Goal: Information Seeking & Learning: Learn about a topic

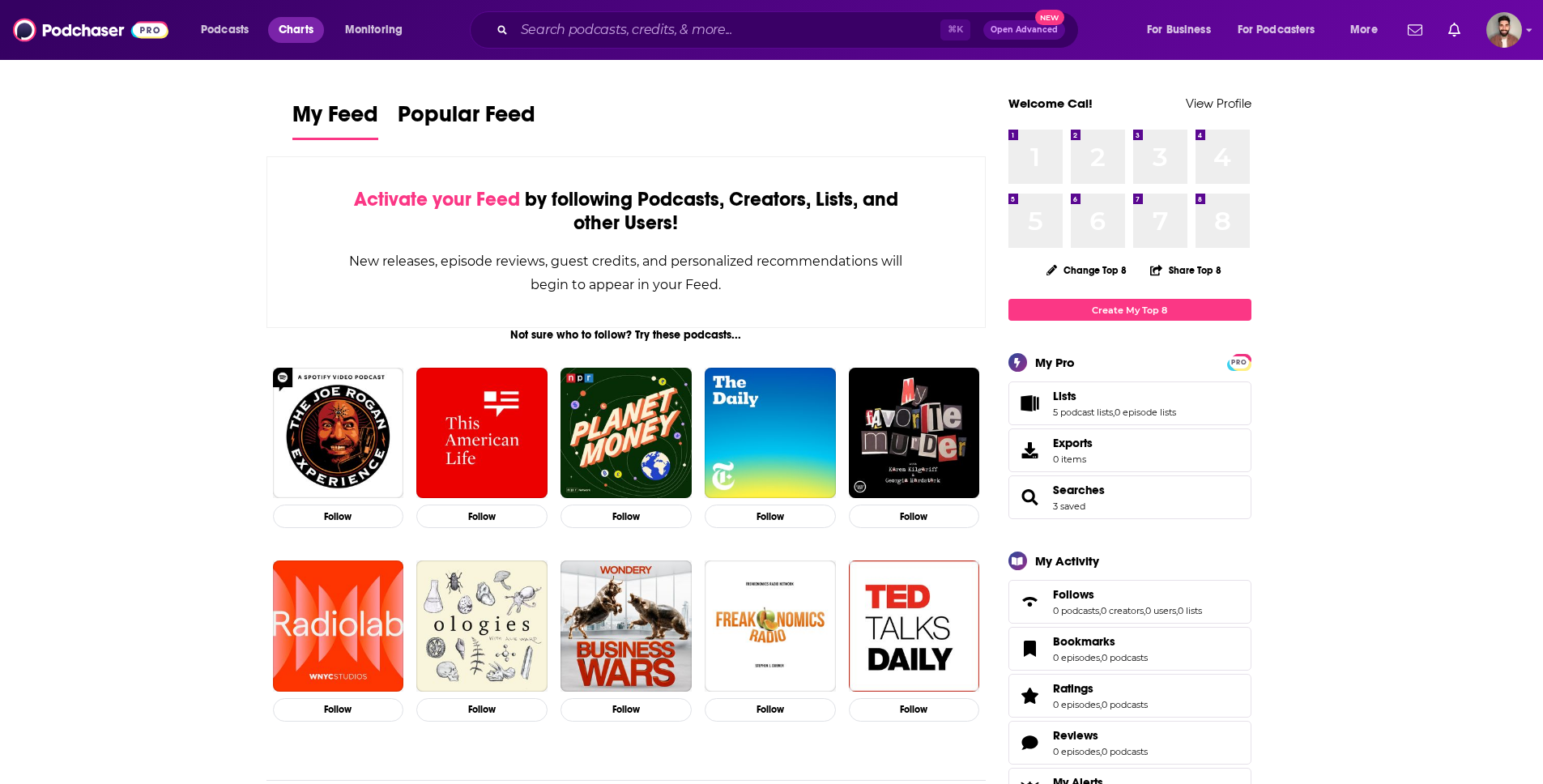
click at [290, 38] on span "Charts" at bounding box center [296, 31] width 35 height 23
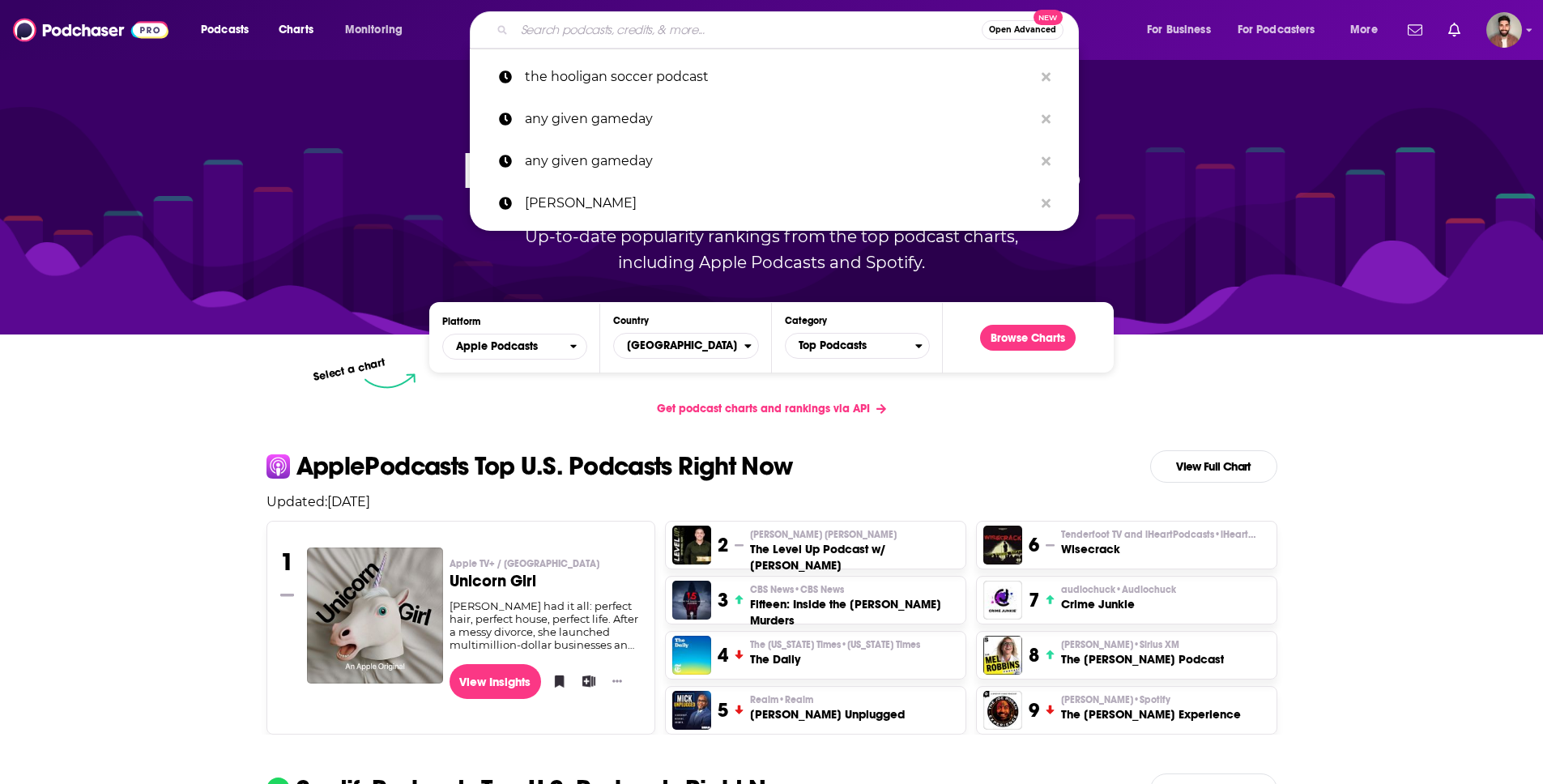
click at [836, 37] on input "Search podcasts, credits, & more..." at bounding box center [748, 30] width 468 height 26
click at [90, 36] on img at bounding box center [91, 30] width 156 height 31
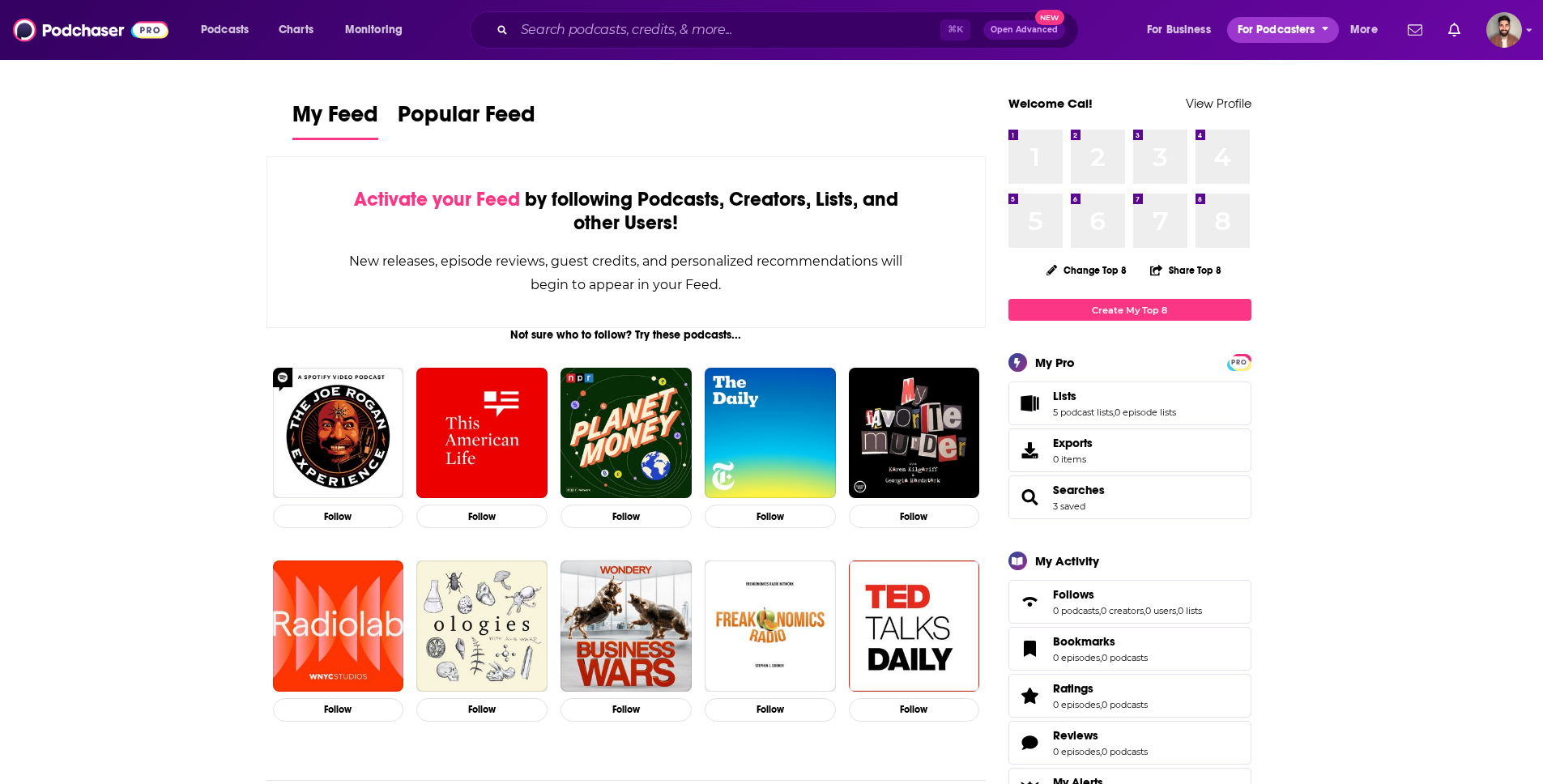
click at [1257, 29] on span "For Podcasters" at bounding box center [1277, 31] width 78 height 23
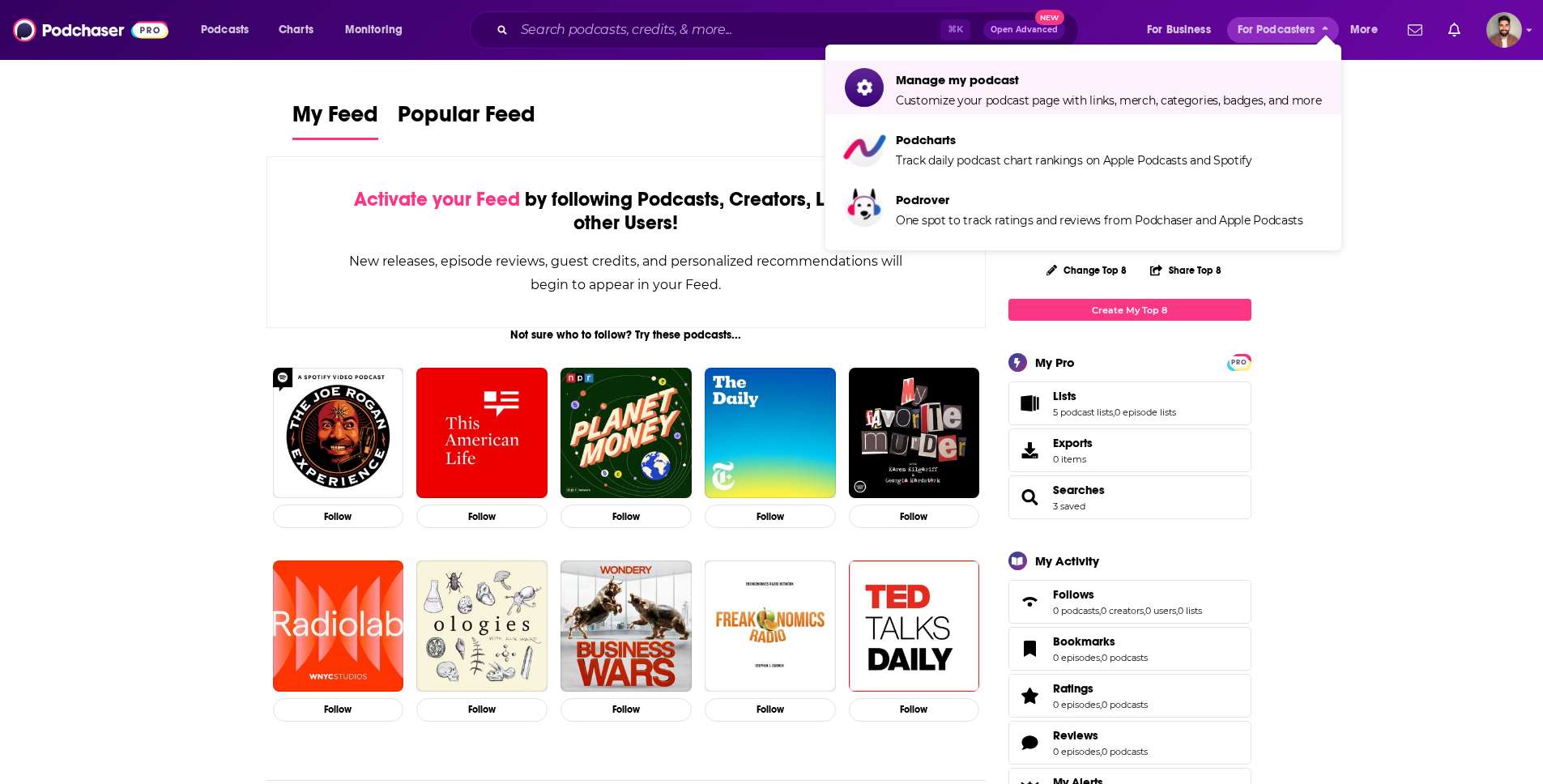
click at [303, 166] on div "Activate your Feed by following Podcasts, Creators, Lists, and other Users! New…" at bounding box center [626, 242] width 720 height 171
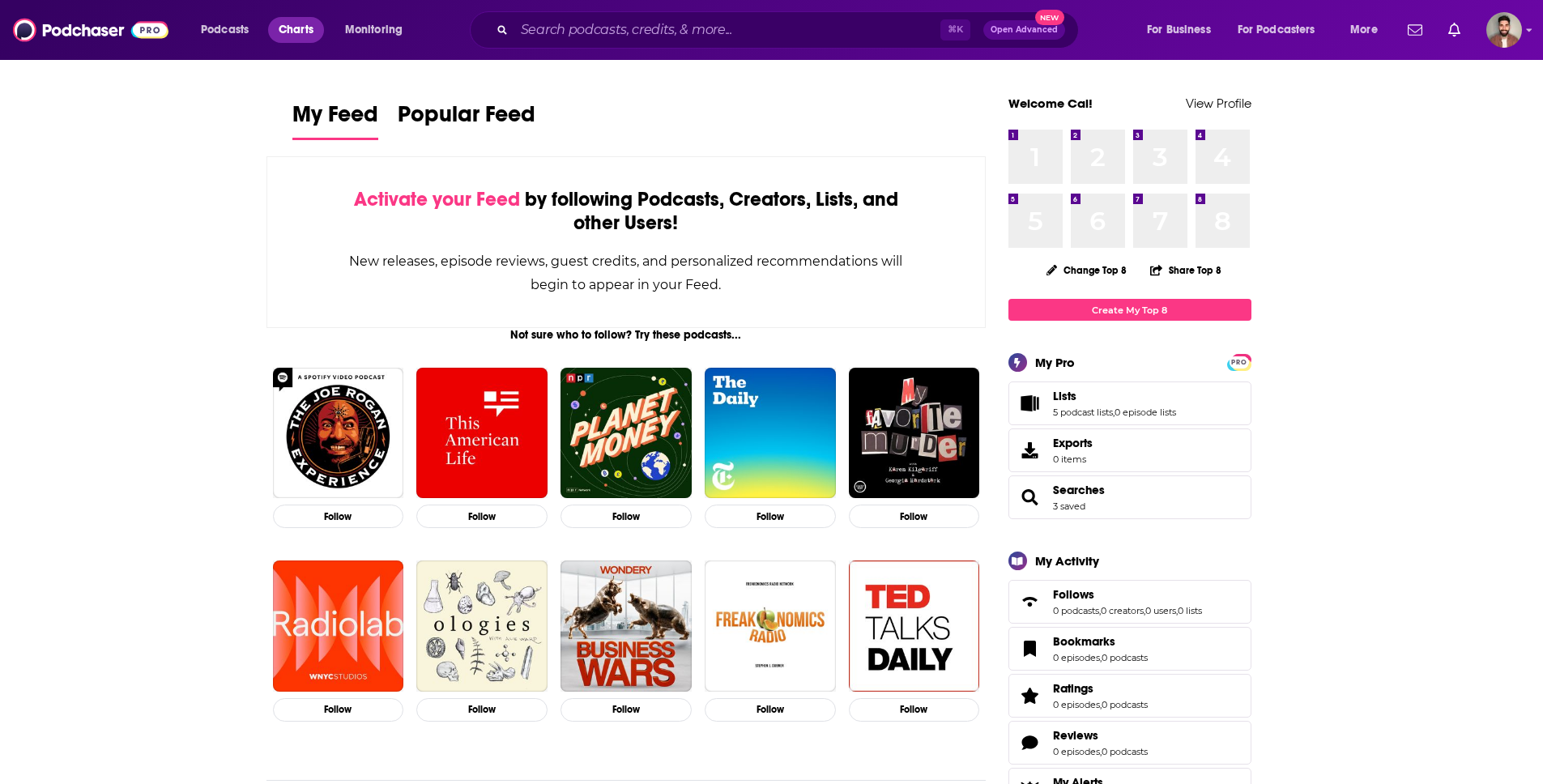
click at [308, 37] on span "Charts" at bounding box center [296, 31] width 35 height 23
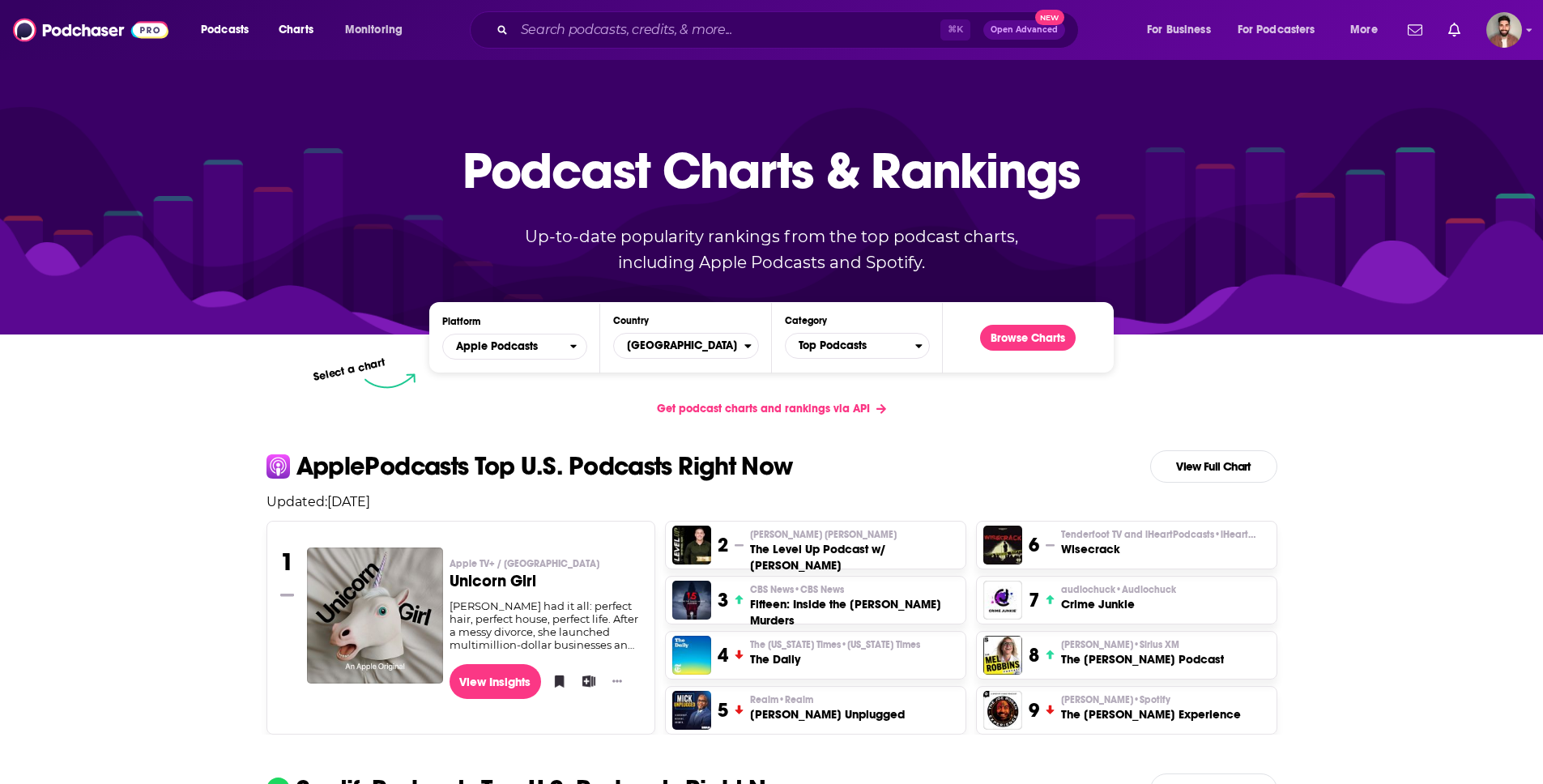
click at [201, 24] on span "Podcasts" at bounding box center [225, 31] width 48 height 23
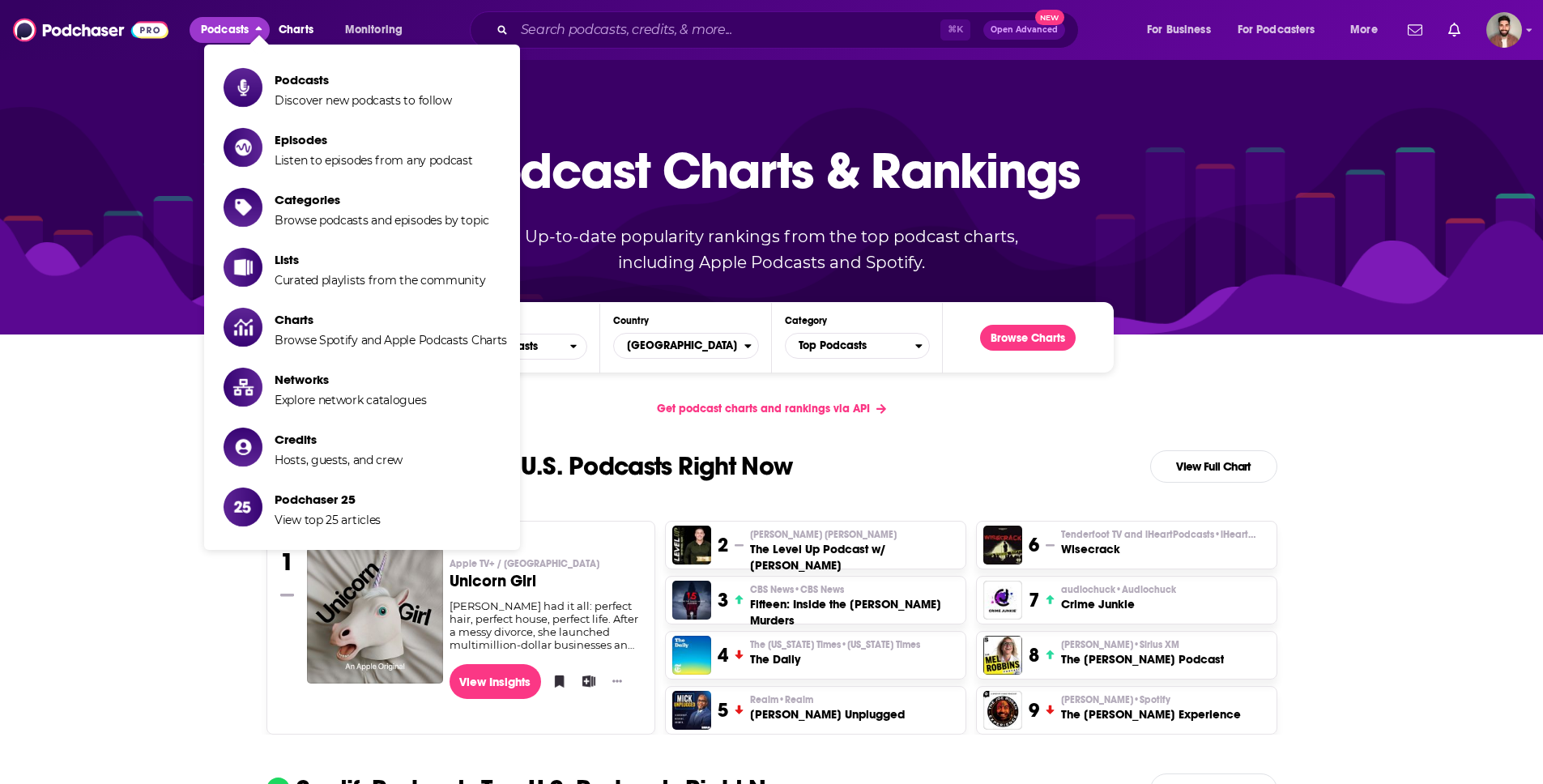
click at [306, 77] on span "Podcasts" at bounding box center [363, 79] width 177 height 16
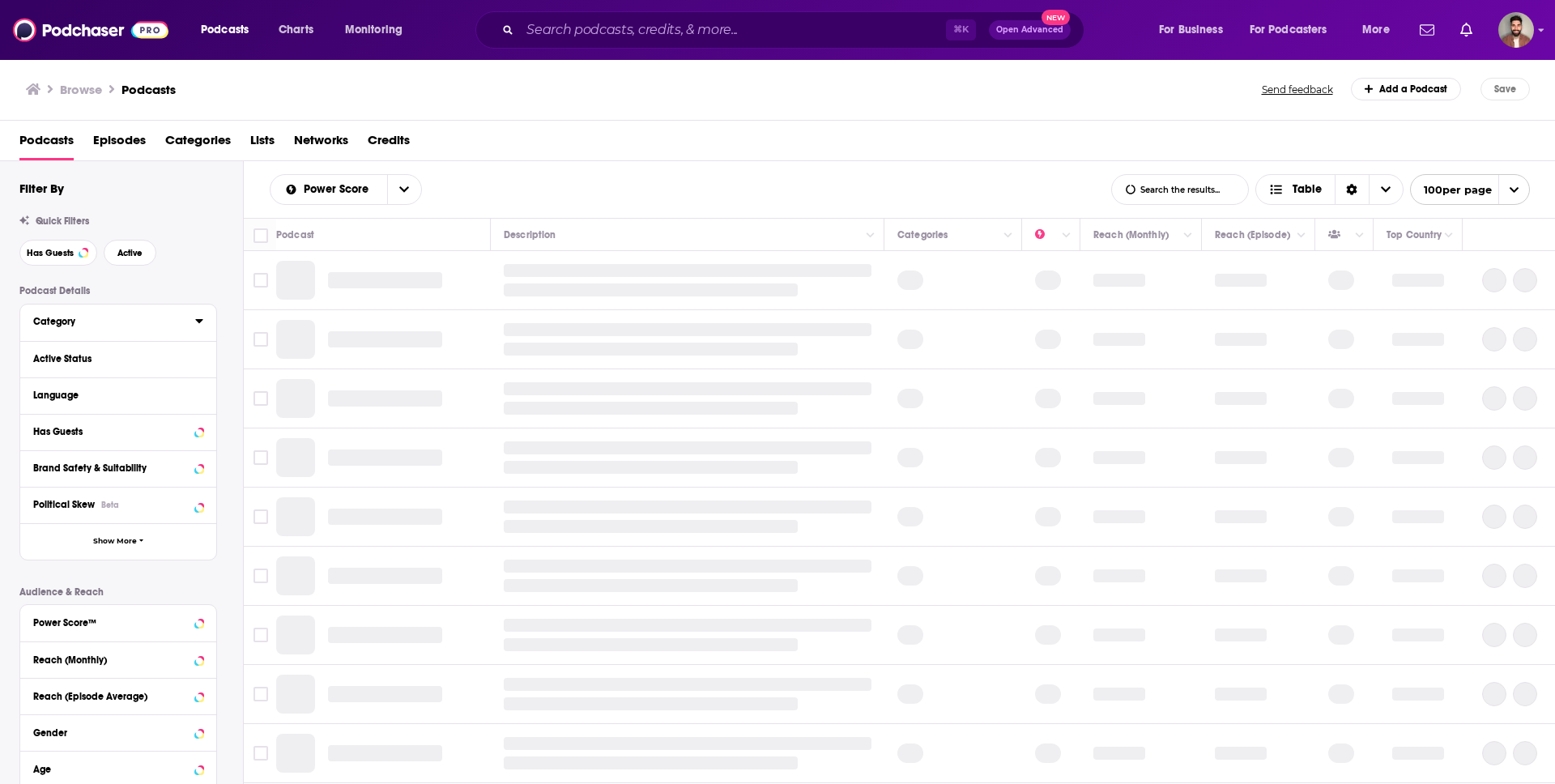
click at [200, 321] on icon at bounding box center [199, 321] width 7 height 4
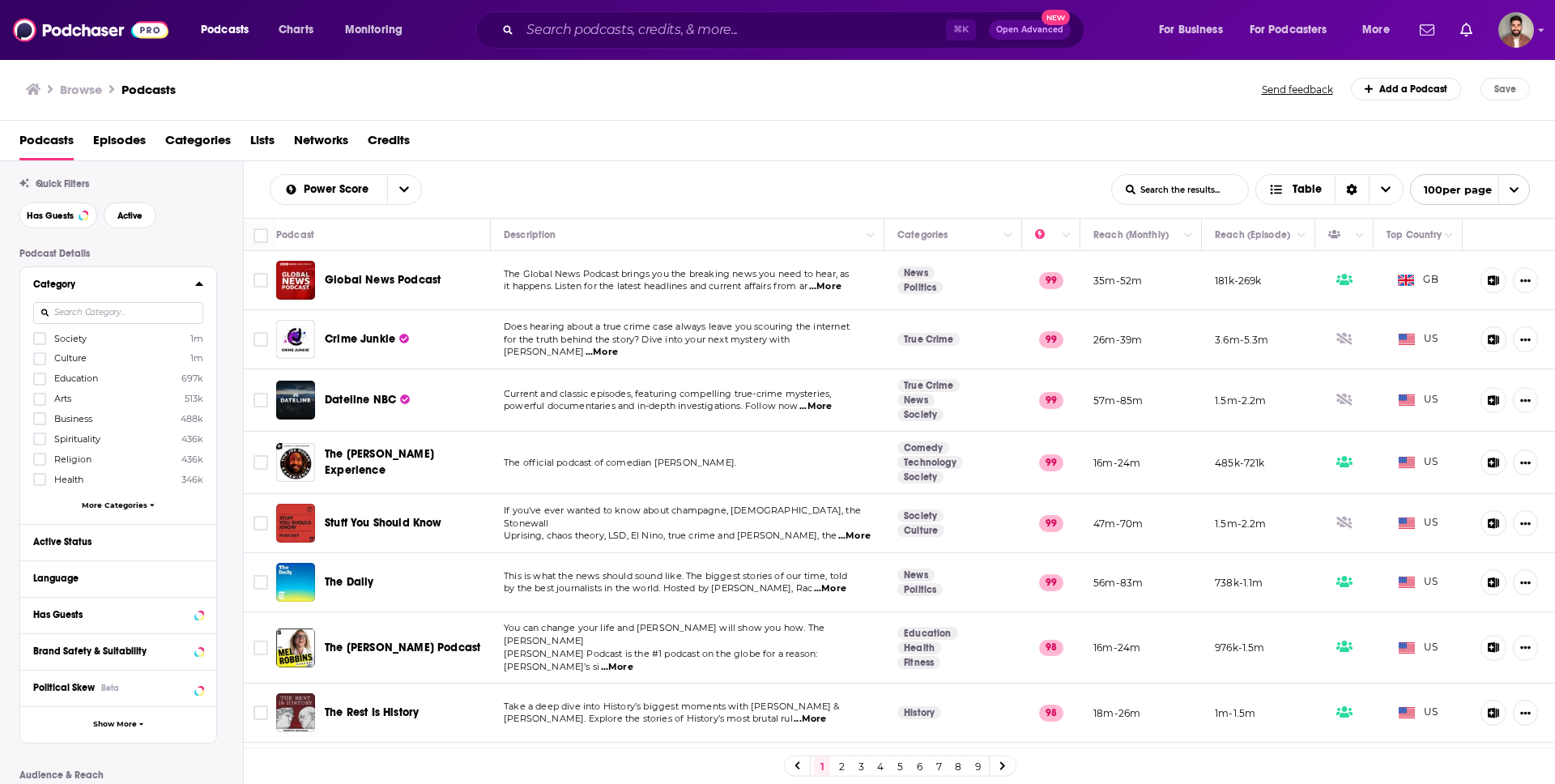
scroll to position [50, 0]
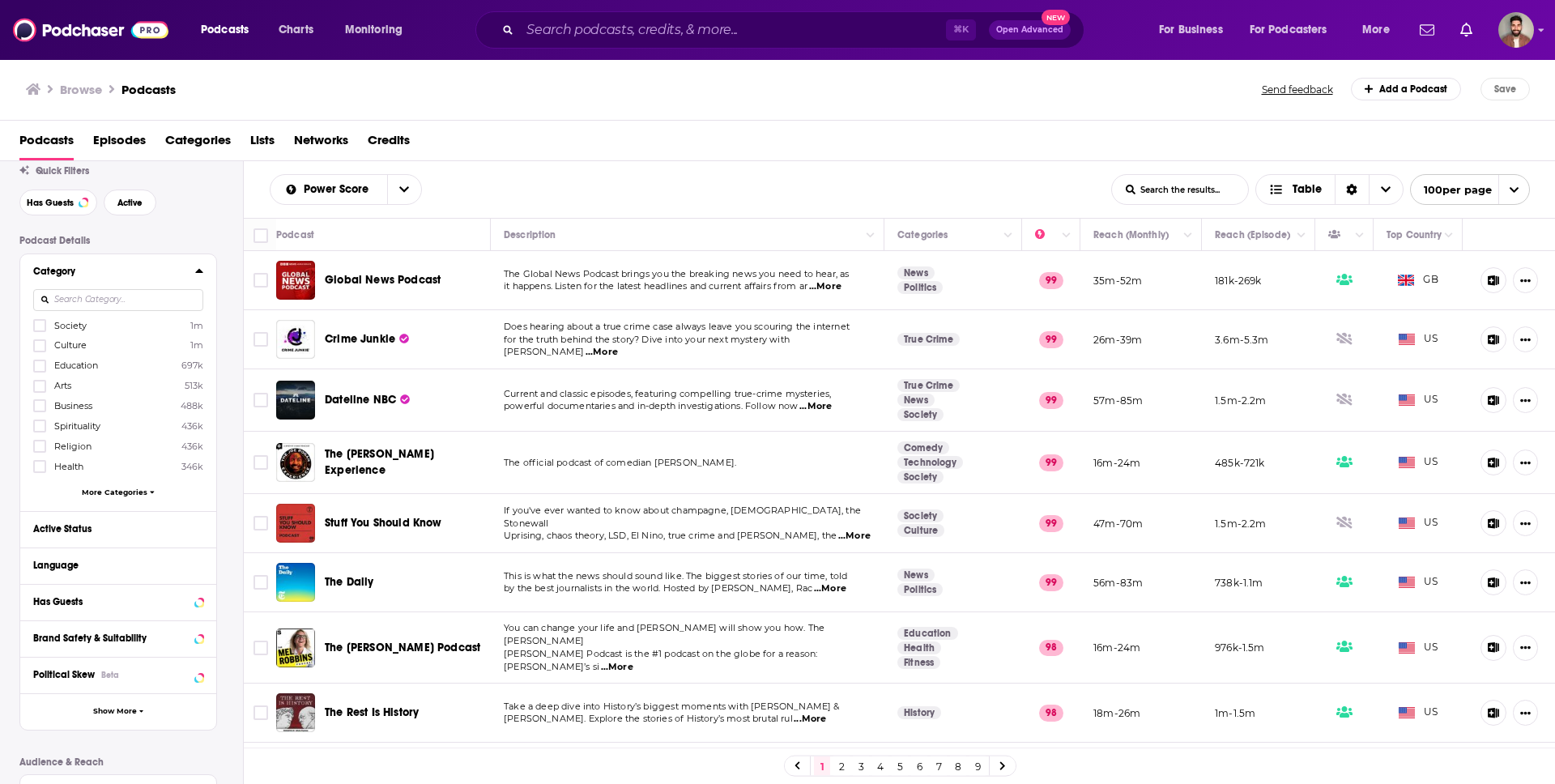
click at [120, 487] on span "More Categories" at bounding box center [115, 491] width 66 height 9
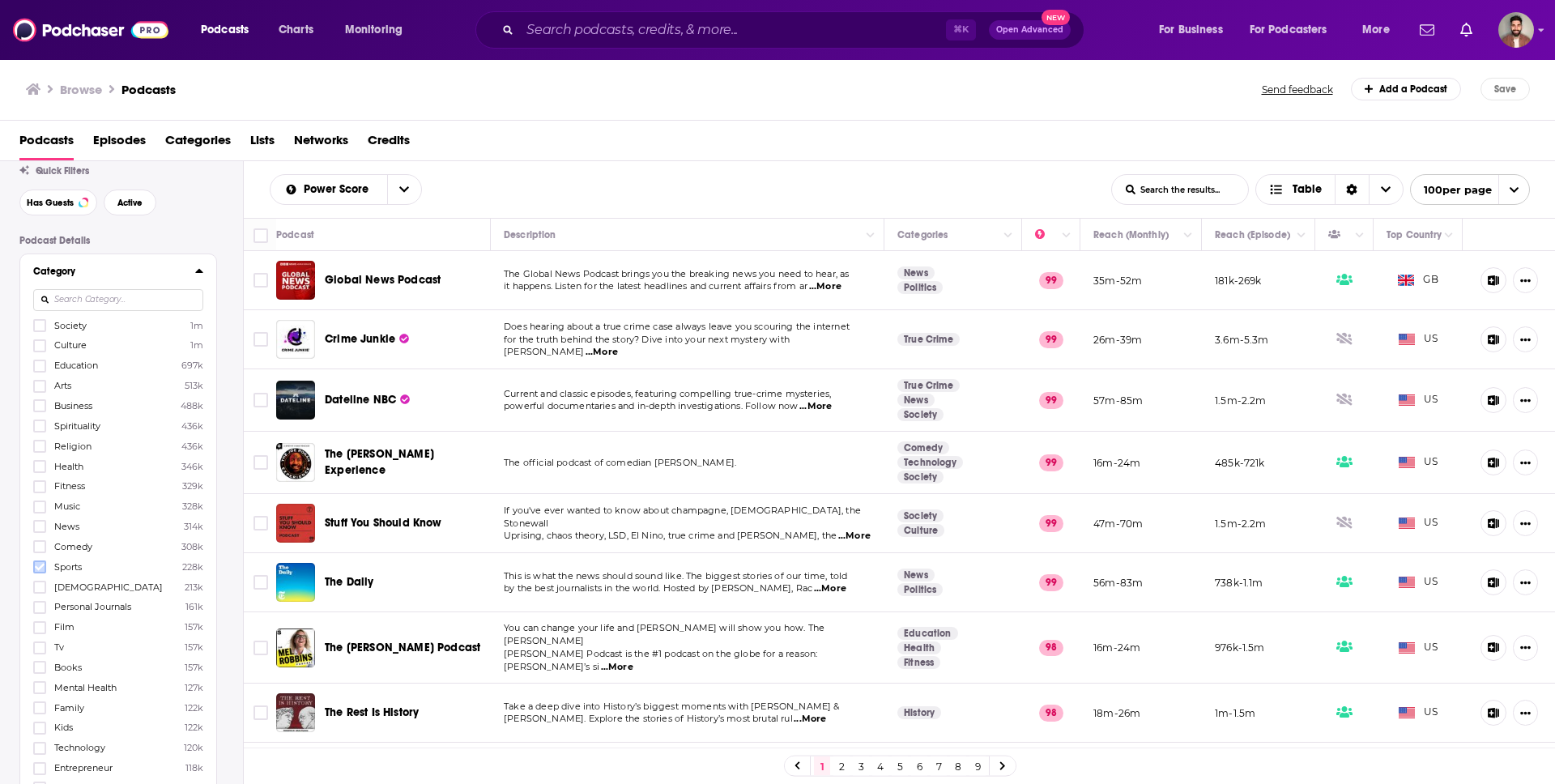
click at [43, 564] on icon at bounding box center [40, 567] width 10 height 7
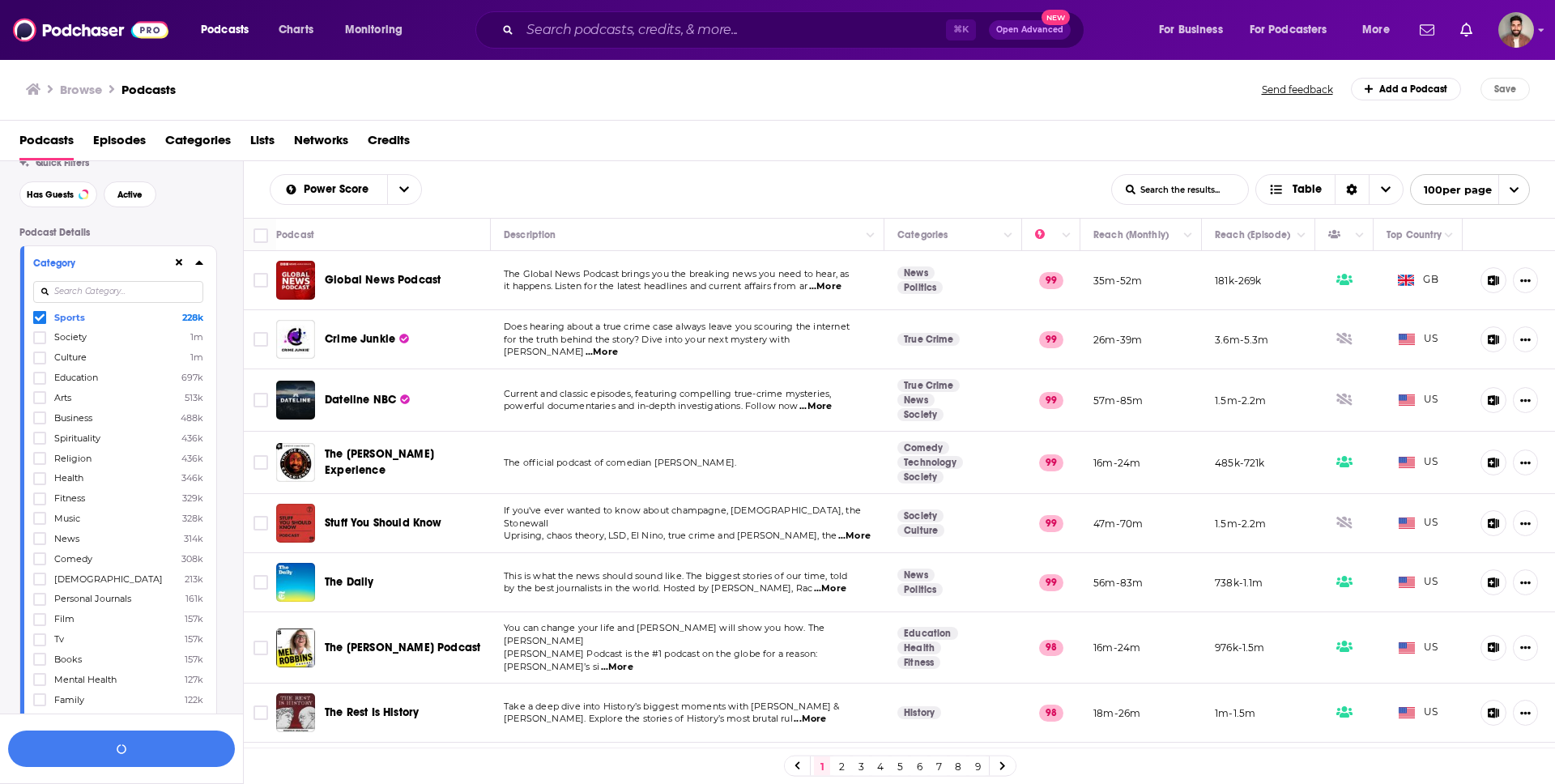
scroll to position [0, 0]
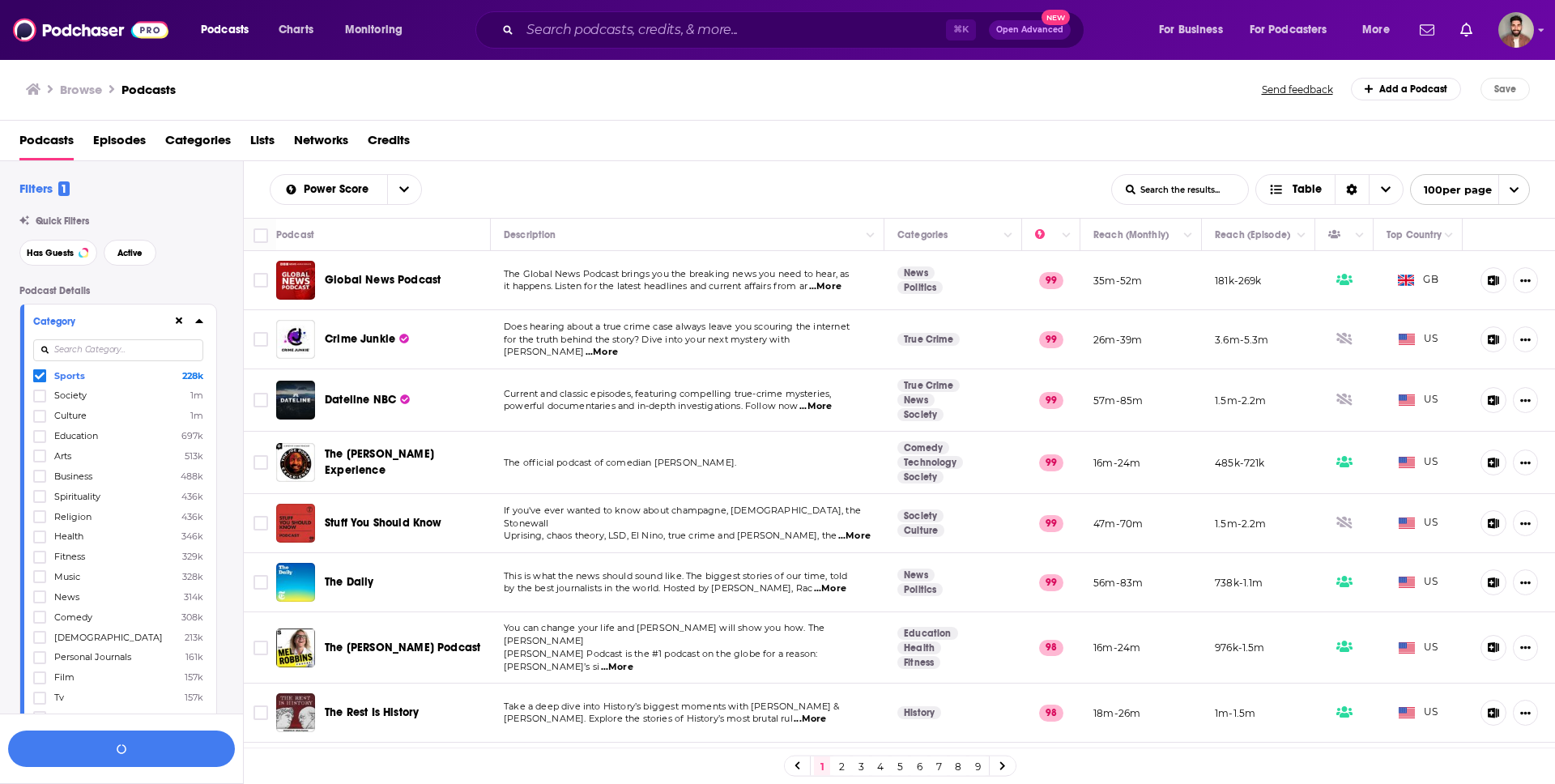
click at [200, 320] on icon at bounding box center [199, 321] width 7 height 4
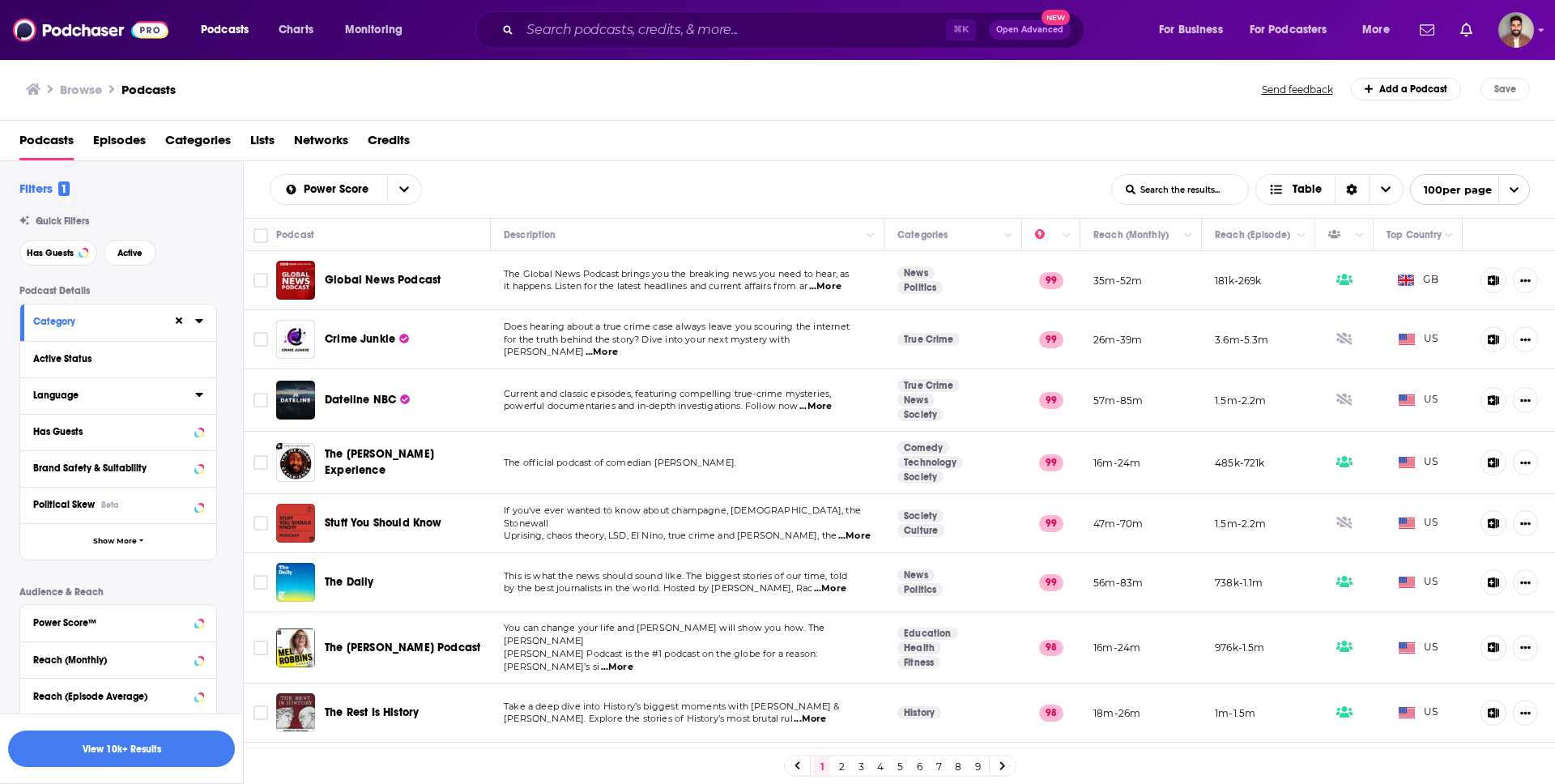
click at [200, 392] on icon at bounding box center [200, 394] width 8 height 13
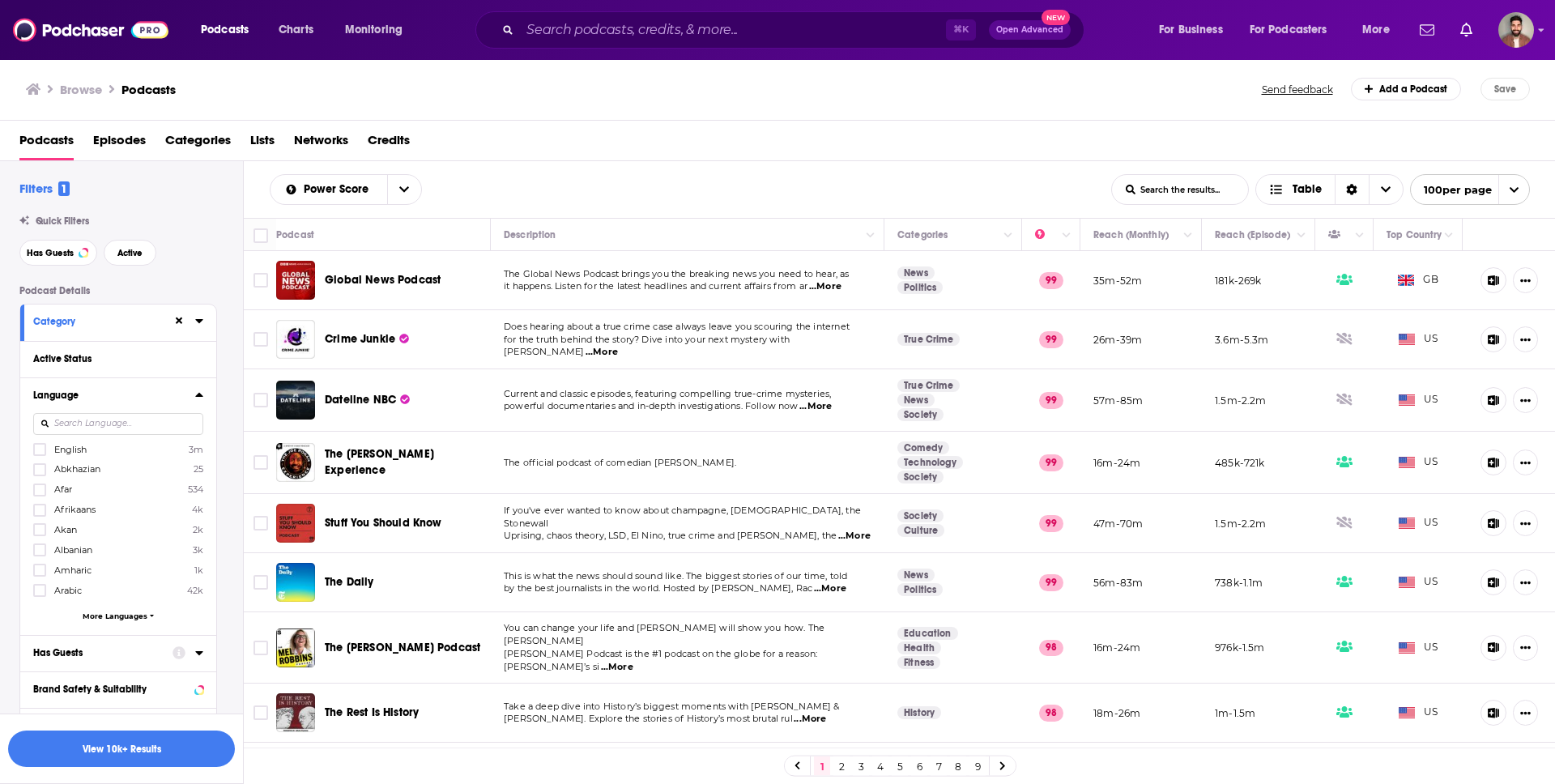
click at [59, 424] on input at bounding box center [118, 424] width 170 height 22
type input "fr"
click at [38, 447] on icon at bounding box center [40, 449] width 10 height 10
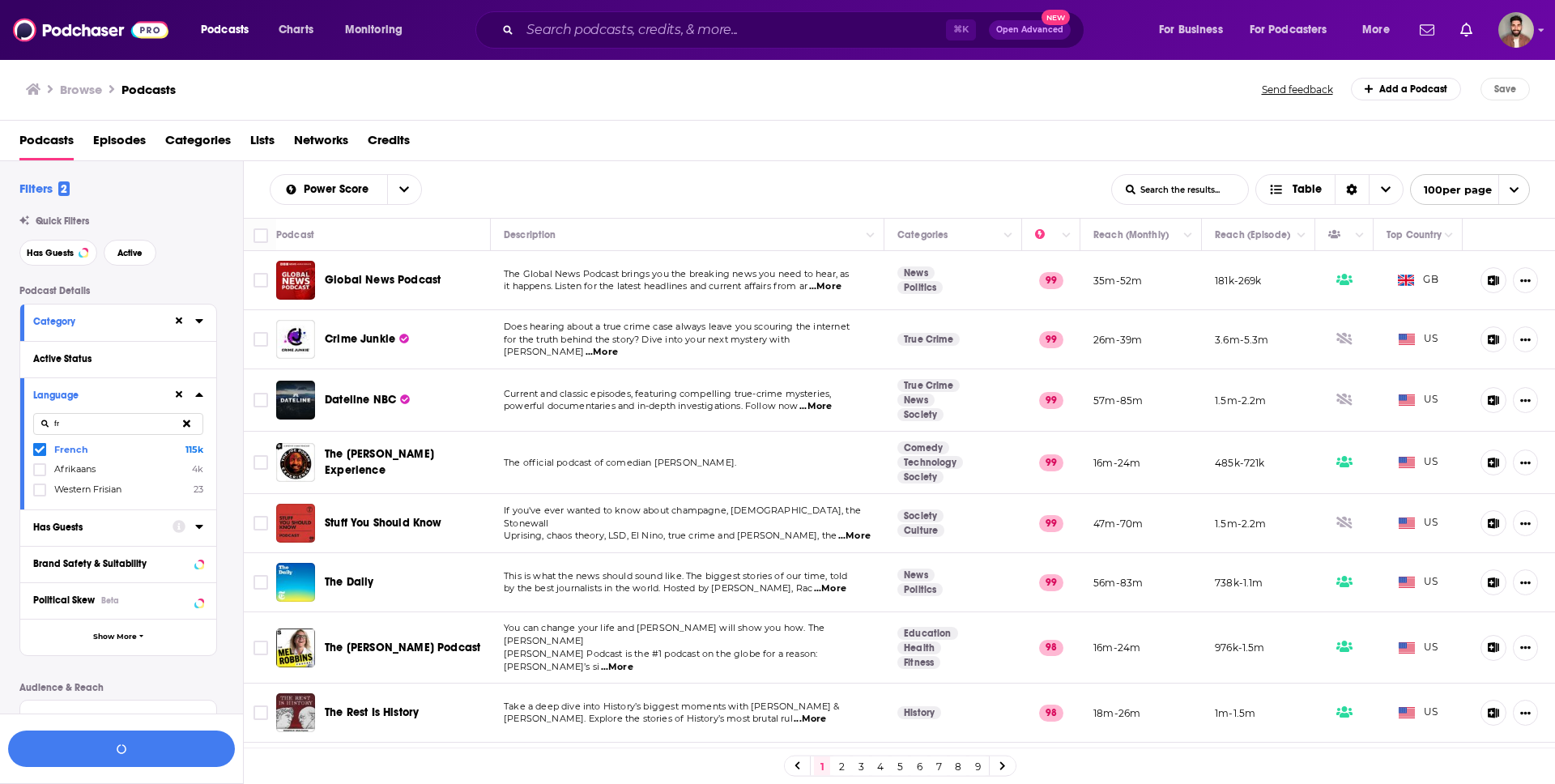
click at [200, 397] on icon at bounding box center [200, 394] width 8 height 13
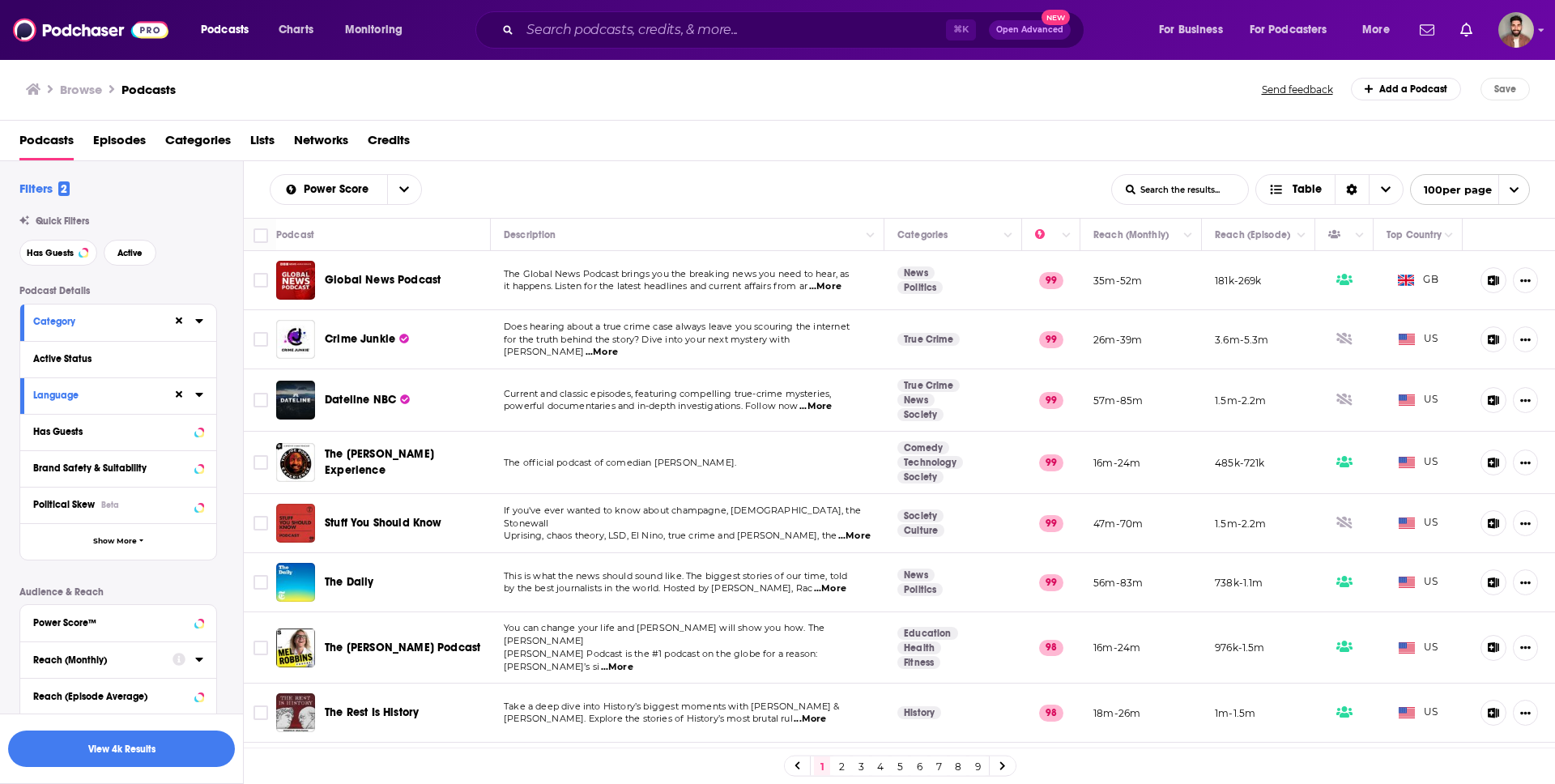
click at [196, 658] on icon at bounding box center [199, 660] width 7 height 4
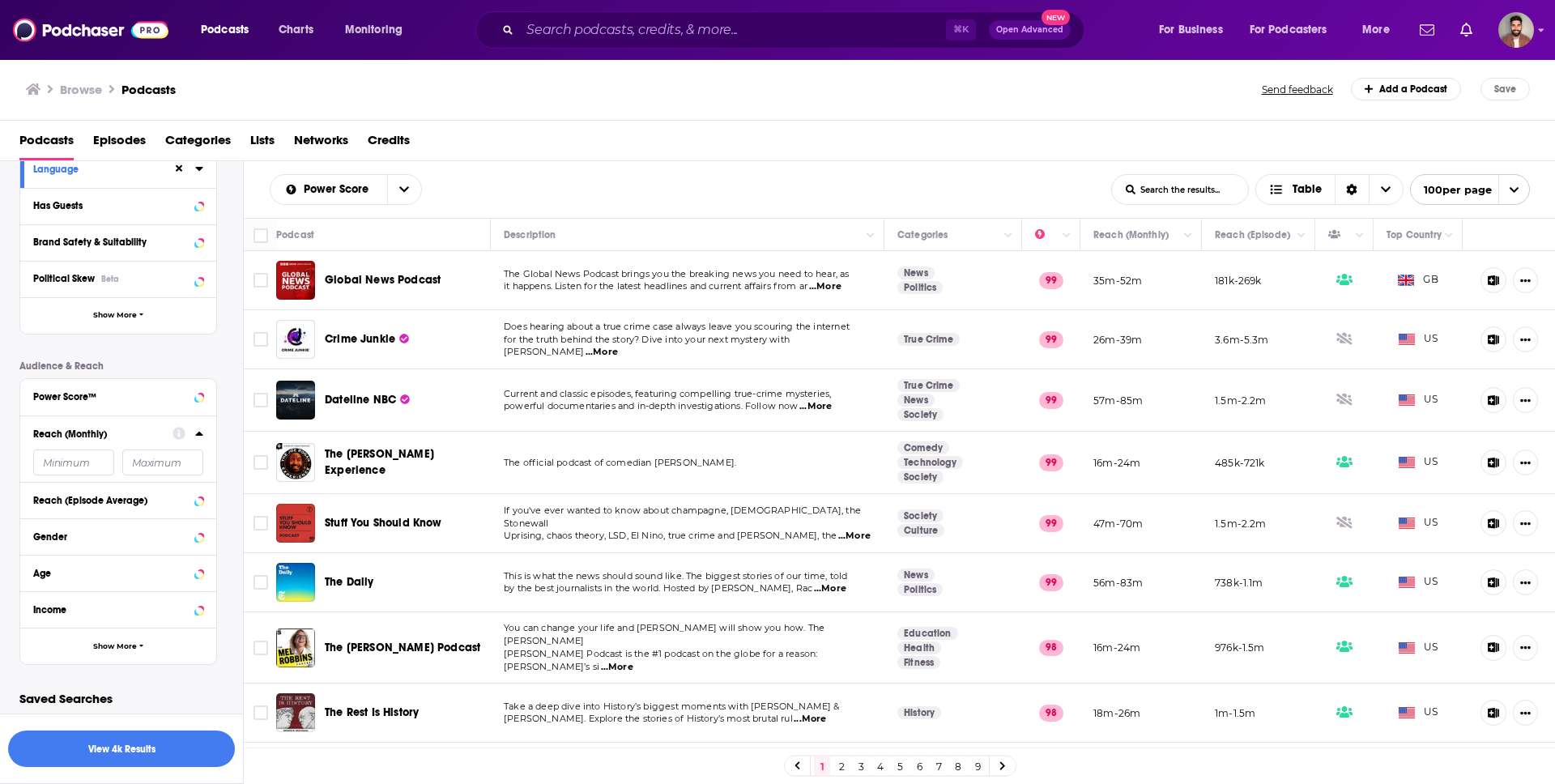
click at [106, 466] on input "number" at bounding box center [73, 462] width 81 height 26
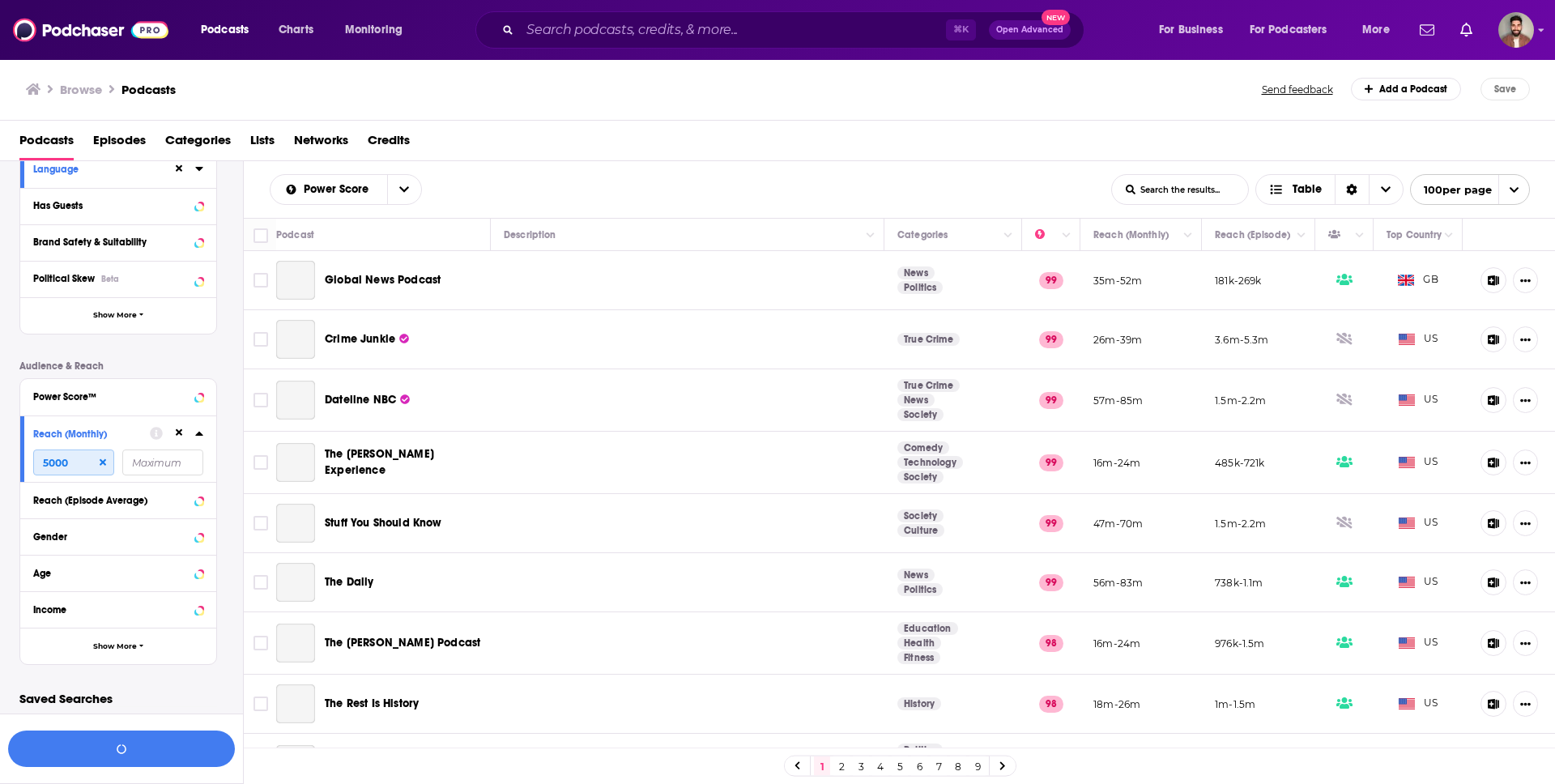
type input "5000"
click at [160, 464] on input "number" at bounding box center [162, 462] width 81 height 26
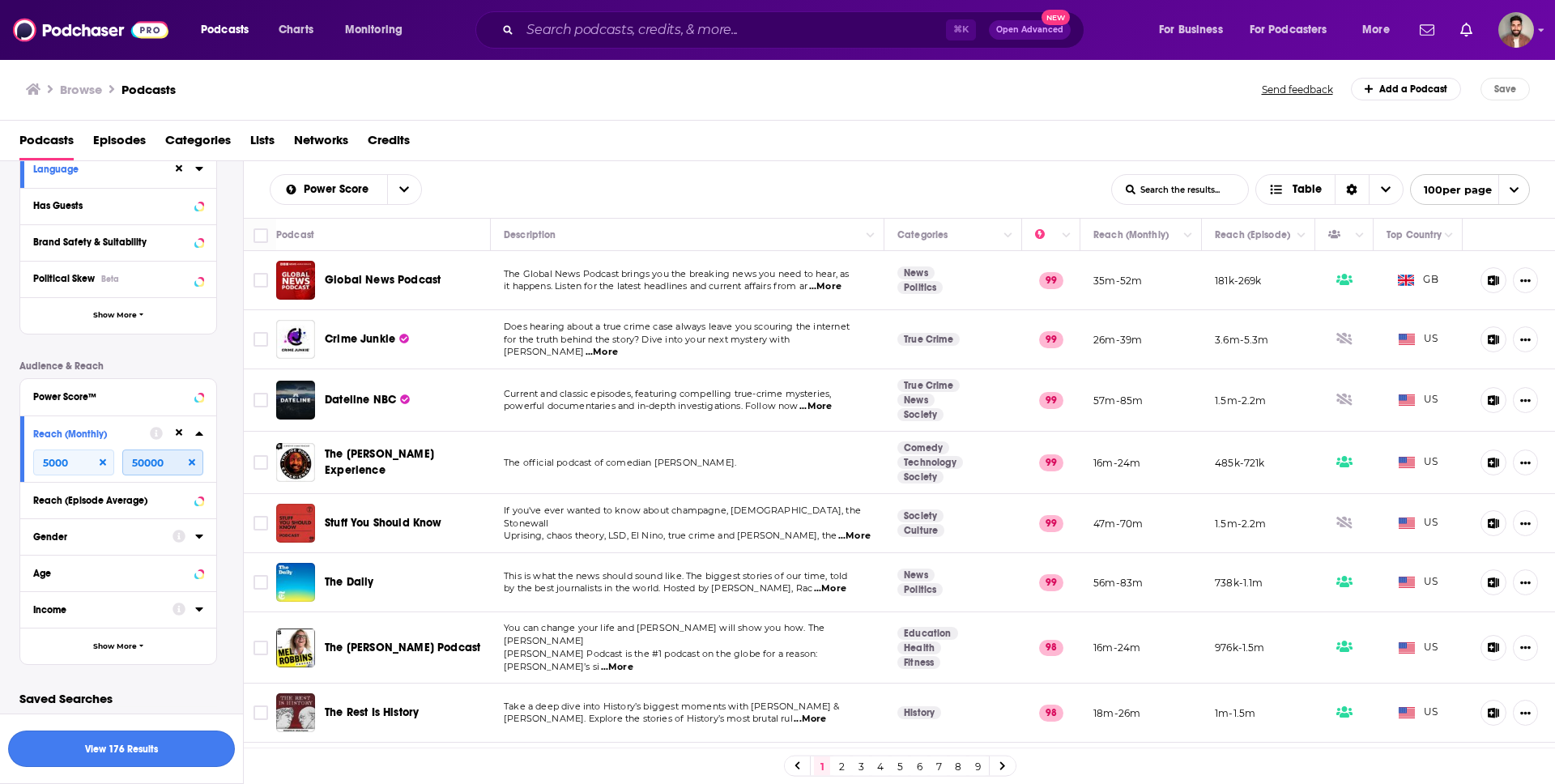
type input "50000"
click at [138, 751] on button "View 176 Results" at bounding box center [121, 749] width 227 height 36
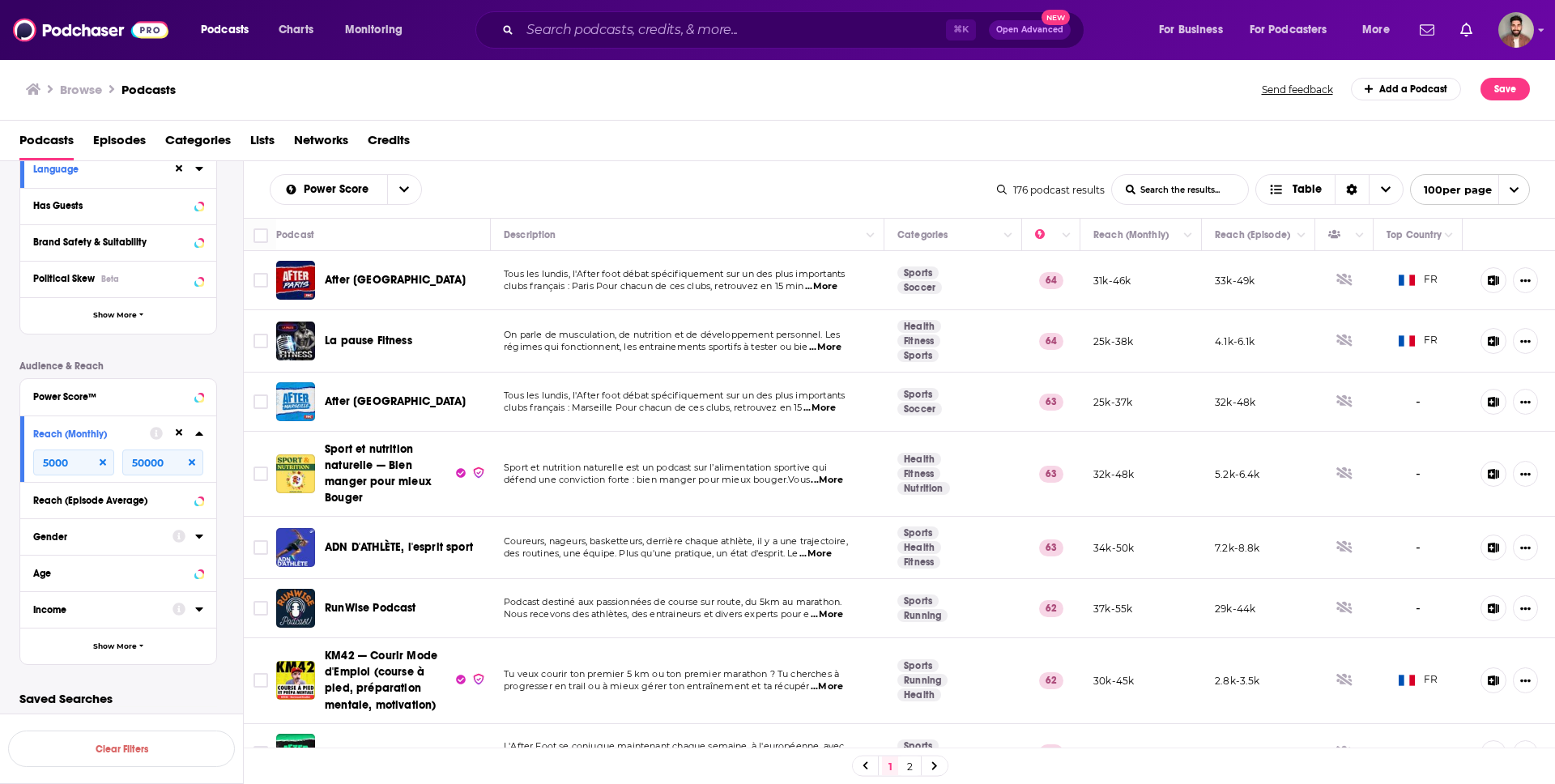
click at [198, 433] on icon at bounding box center [199, 434] width 7 height 4
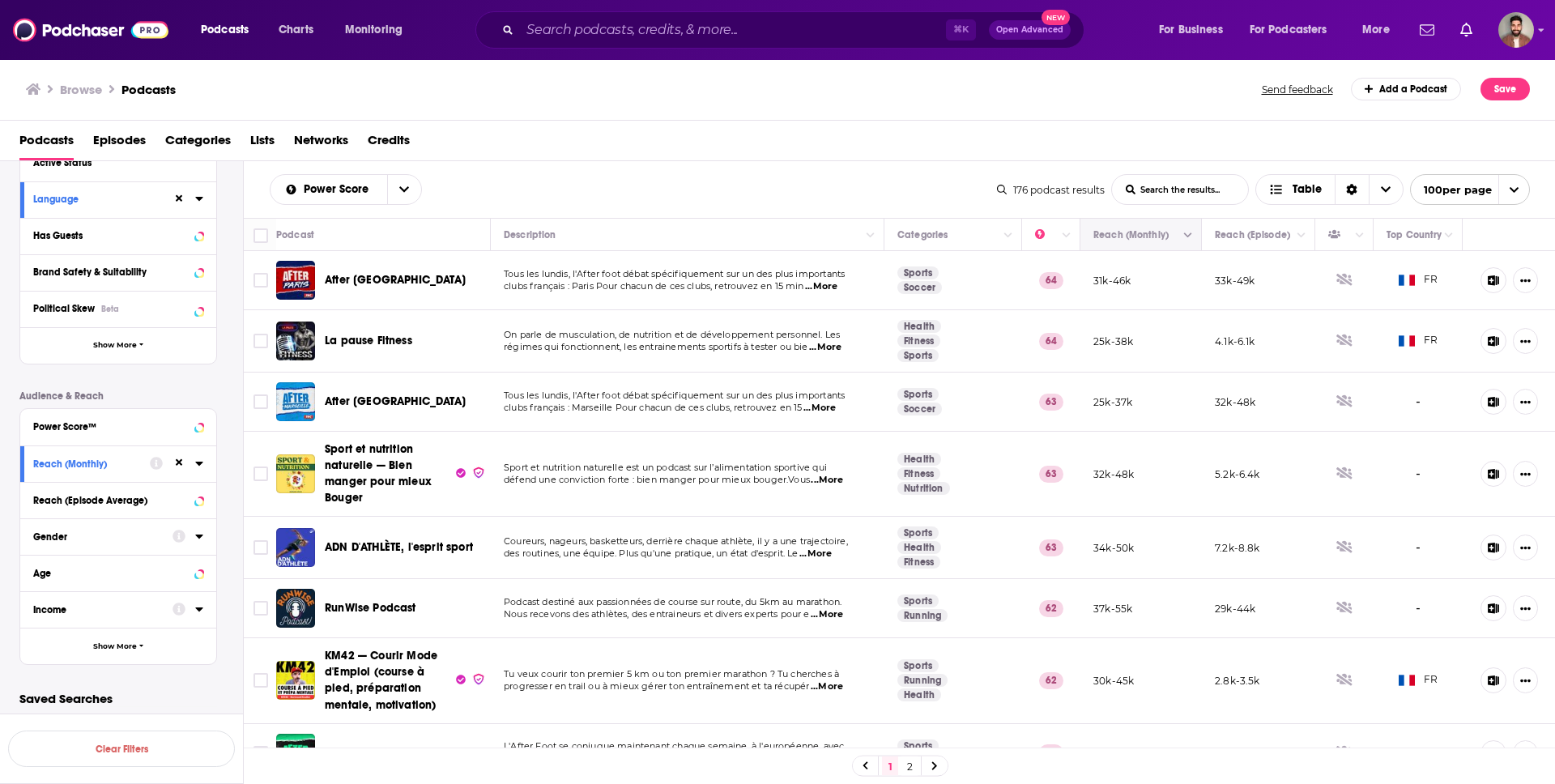
click at [1103, 240] on button "Move" at bounding box center [1139, 235] width 95 height 20
click at [1184, 237] on icon "Column Actions" at bounding box center [1188, 236] width 8 height 10
click at [1138, 236] on div at bounding box center [778, 392] width 1555 height 784
click at [906, 770] on link "2" at bounding box center [909, 766] width 16 height 20
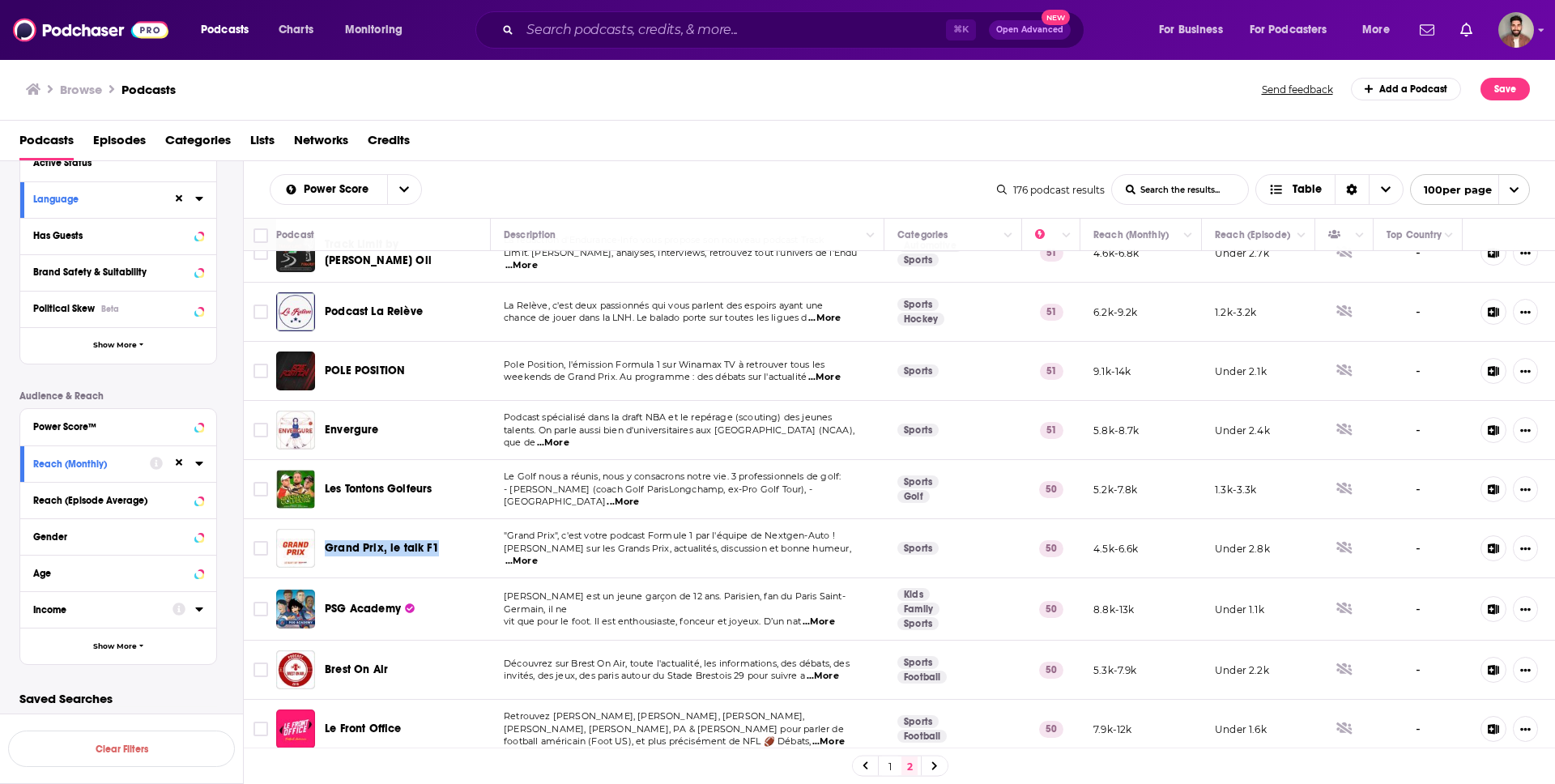
scroll to position [1141, 0]
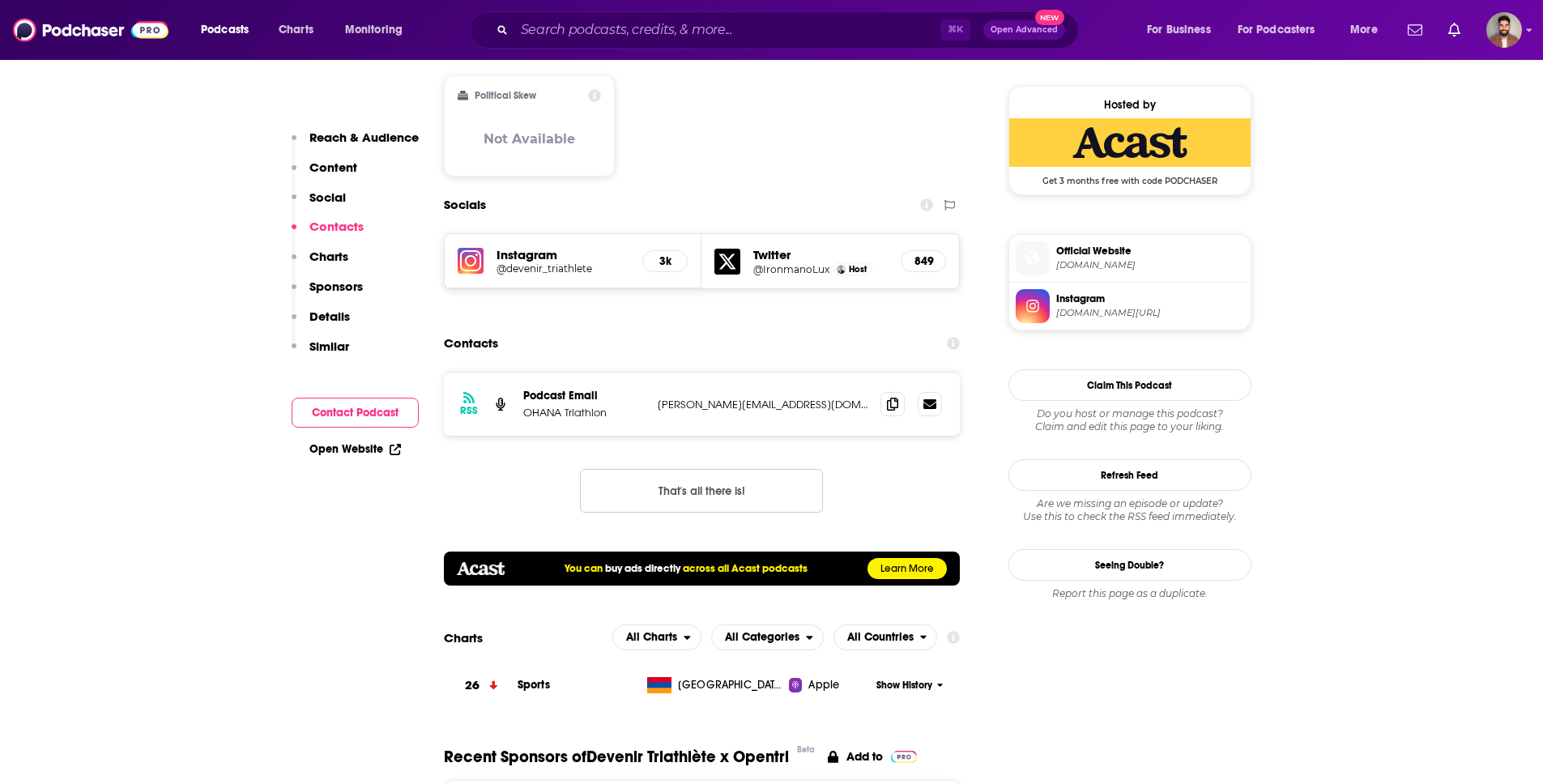
scroll to position [1798, 0]
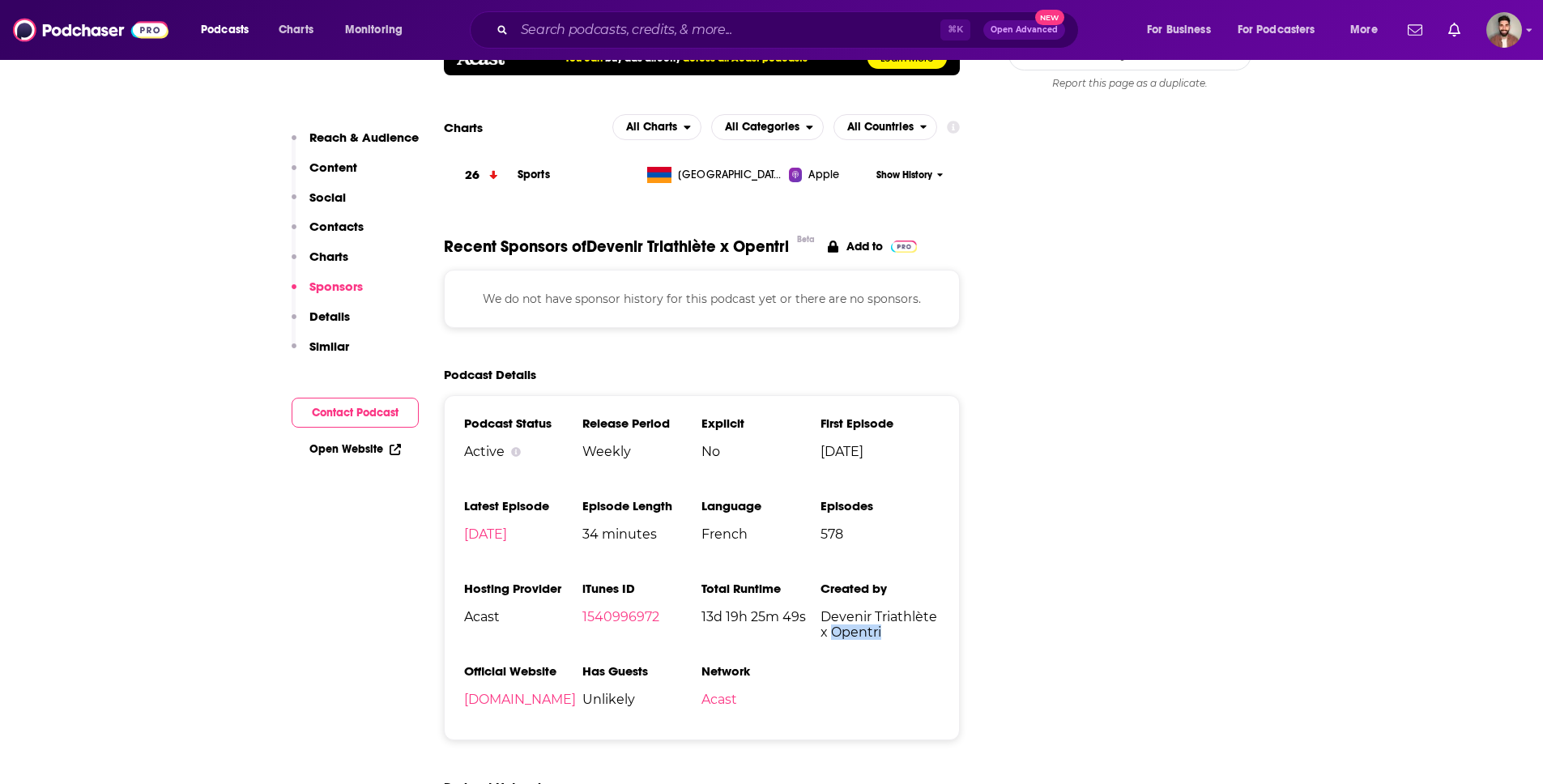
drag, startPoint x: 834, startPoint y: 580, endPoint x: 892, endPoint y: 583, distance: 58.1
click at [892, 609] on span "Devenir Triathlète x Opentri" at bounding box center [880, 624] width 119 height 31
click at [882, 609] on span "Devenir Triathlète x Opentri" at bounding box center [880, 624] width 119 height 31
drag, startPoint x: 877, startPoint y: 580, endPoint x: 817, endPoint y: 560, distance: 63.2
click at [817, 560] on ul "Podcast Status Active Release Period Weekly Explicit No First Episode Nov 16th,…" at bounding box center [703, 567] width 477 height 304
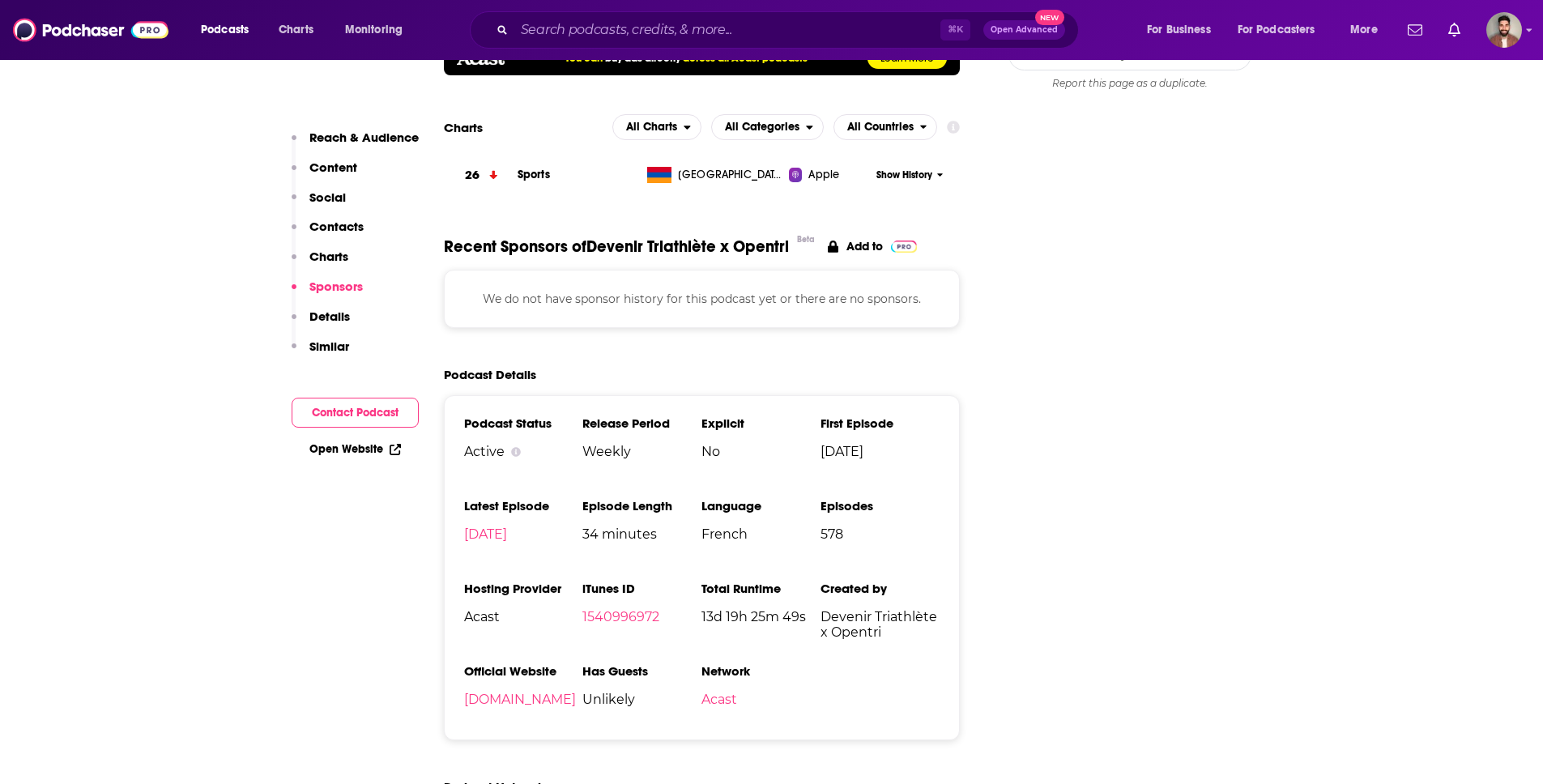
click at [837, 609] on span "Devenir Triathlète x Opentri" at bounding box center [880, 624] width 119 height 31
drag, startPoint x: 821, startPoint y: 564, endPoint x: 880, endPoint y: 578, distance: 60.6
click at [880, 609] on span "Devenir Triathlète x Opentri" at bounding box center [880, 624] width 119 height 31
copy span "Devenir Triathlète x Opentri"
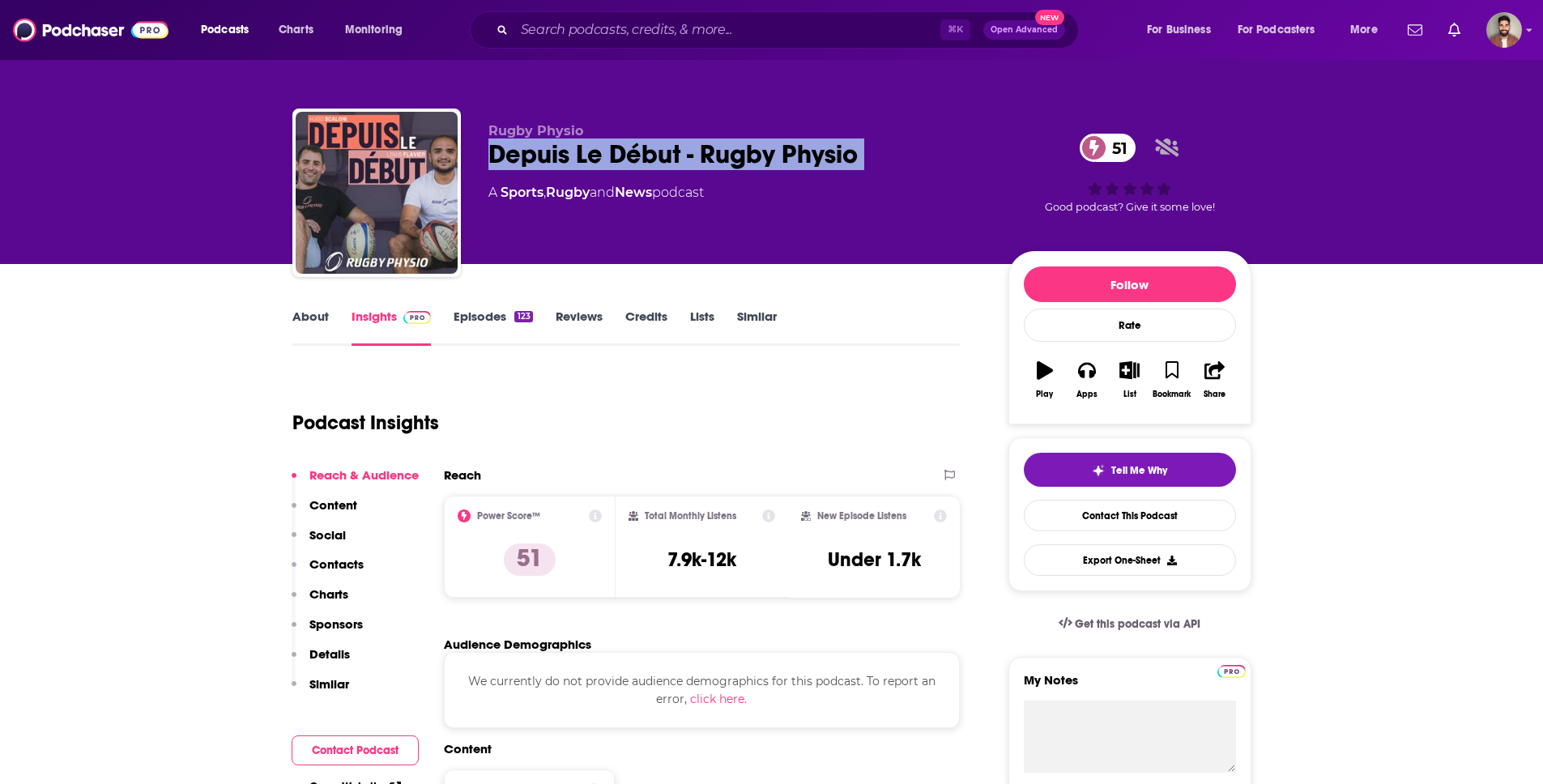
drag, startPoint x: 488, startPoint y: 159, endPoint x: 882, endPoint y: 179, distance: 394.5
click at [882, 179] on div "Rugby Physio Depuis Le Début - Rugby Physio 51 A Sports , Rugby and News podcast" at bounding box center [735, 187] width 494 height 129
copy div "Depuis Le Début - Rugby Physio 51"
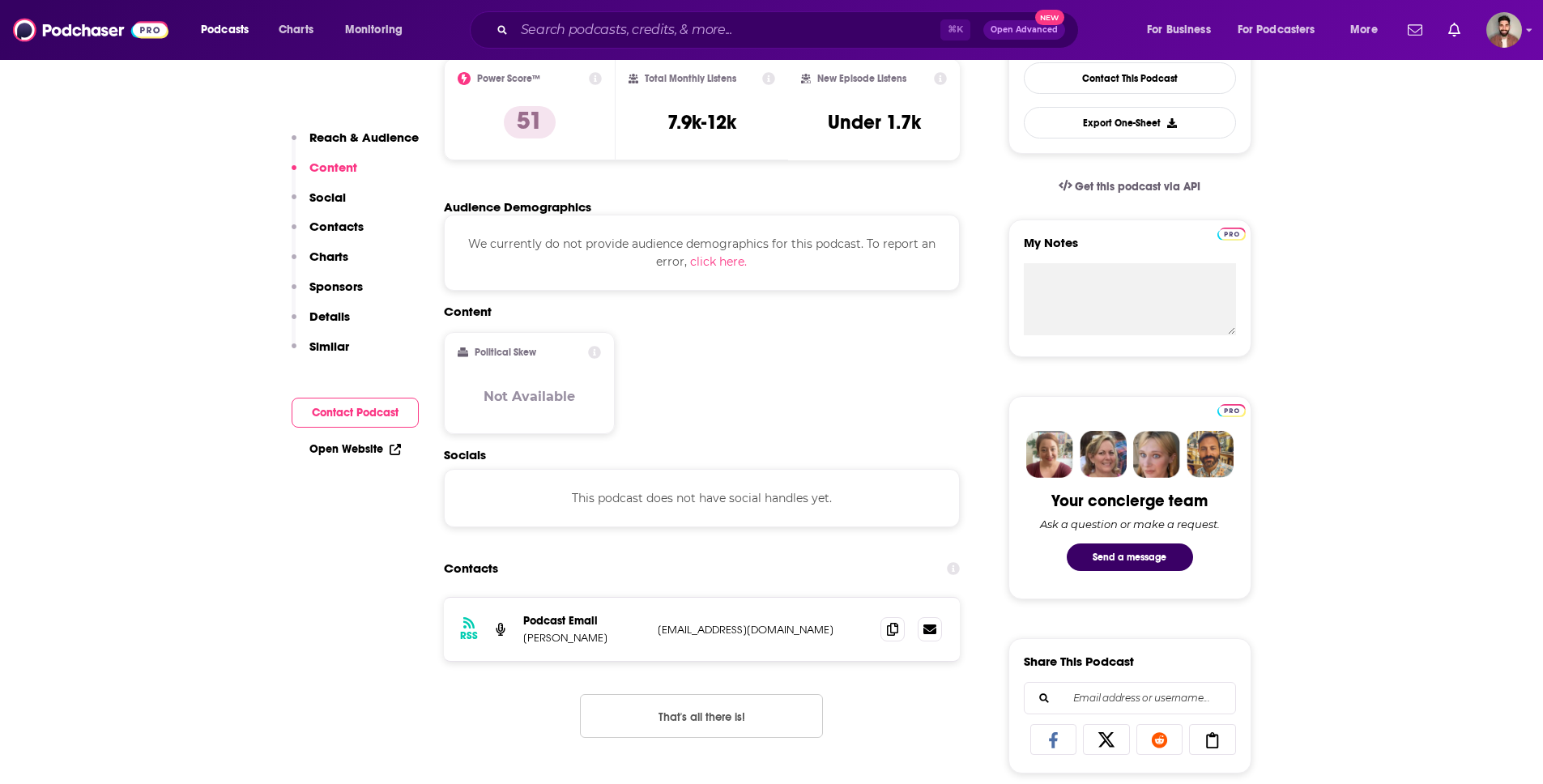
scroll to position [632, 0]
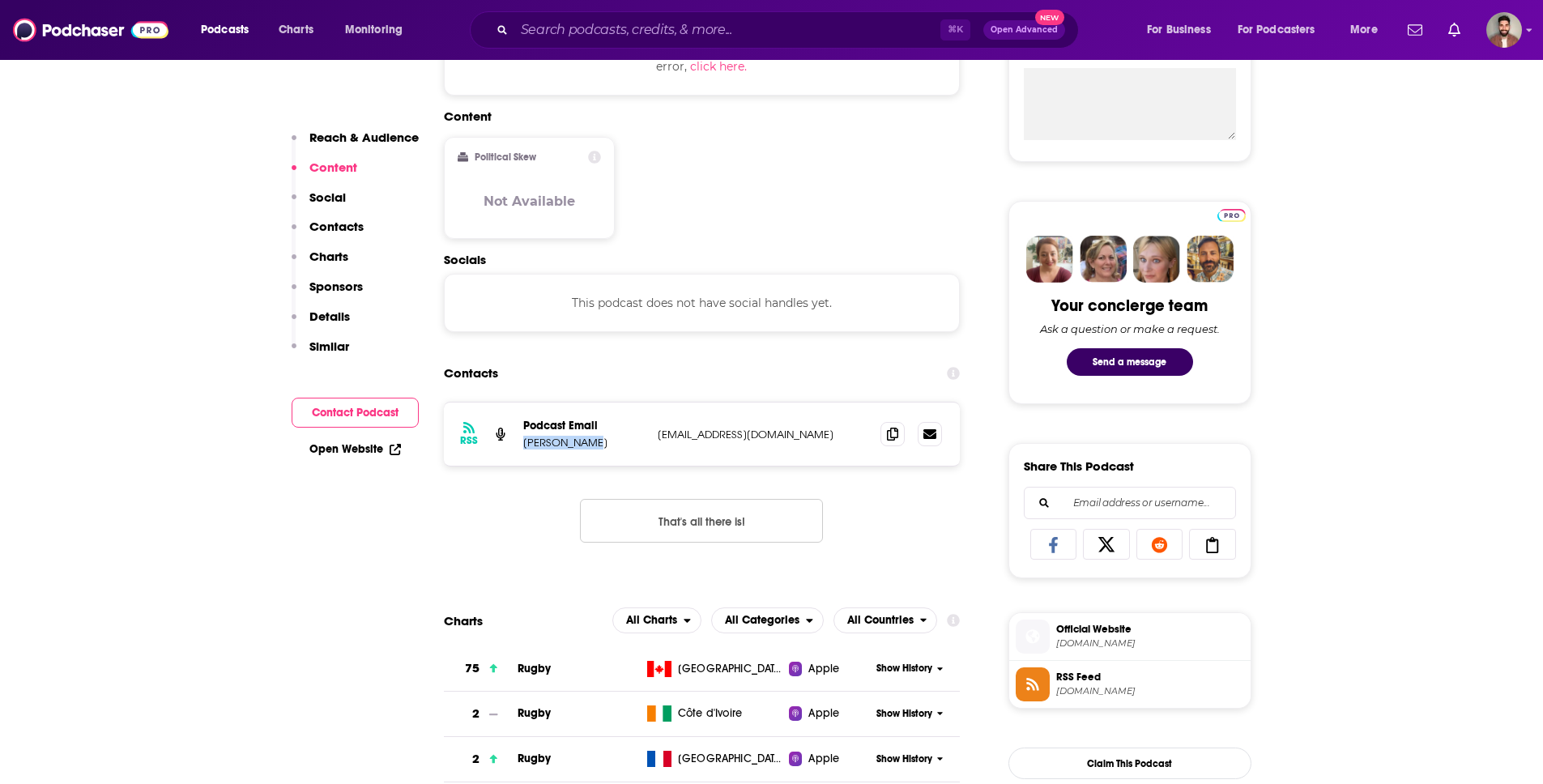
drag, startPoint x: 525, startPoint y: 444, endPoint x: 590, endPoint y: 443, distance: 65.0
click at [590, 443] on p "Hugo Scaloni" at bounding box center [583, 442] width 121 height 14
copy p "Hugo Scaloni"
click at [891, 436] on icon at bounding box center [892, 434] width 12 height 13
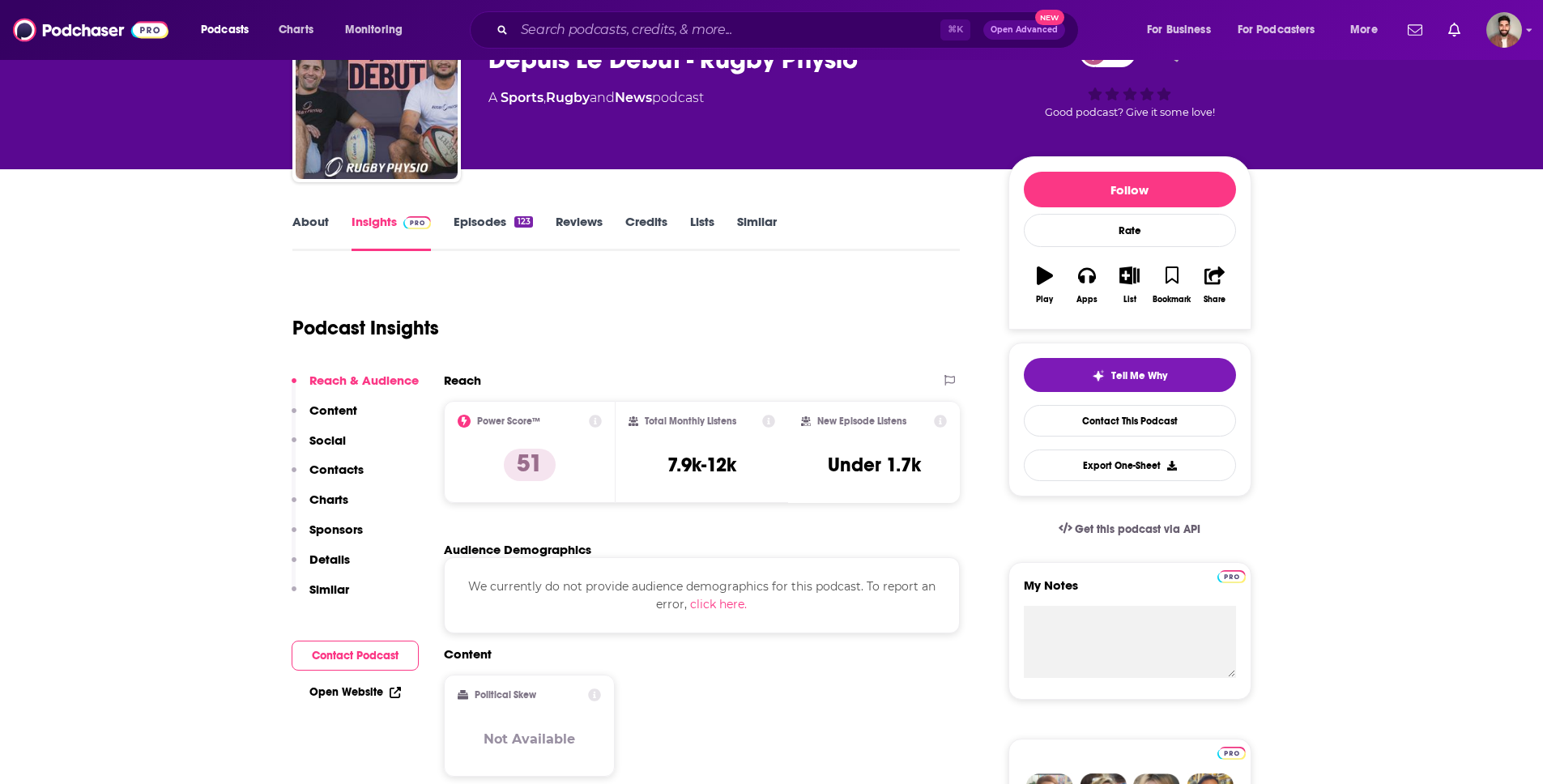
scroll to position [0, 0]
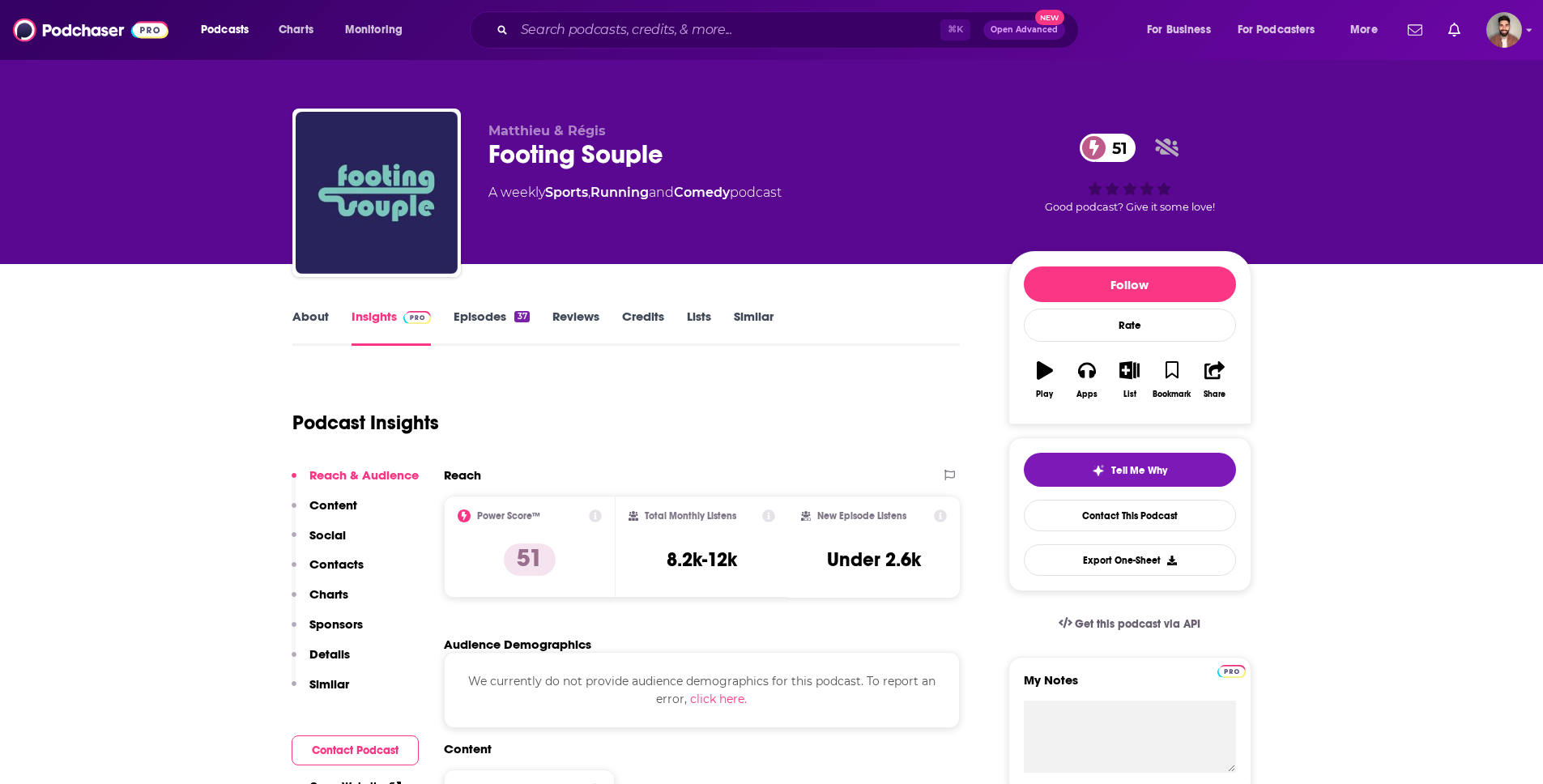
click at [492, 159] on div "Footing Souple 51" at bounding box center [735, 154] width 494 height 31
drag, startPoint x: 487, startPoint y: 155, endPoint x: 681, endPoint y: 151, distance: 194.0
click at [681, 151] on div "[PERSON_NAME] & Régis Footing Souple 51 A weekly Sports , Running and Comedy po…" at bounding box center [772, 196] width 959 height 175
copy h2 "Footing Souple"
drag, startPoint x: 512, startPoint y: 132, endPoint x: 589, endPoint y: 133, distance: 77.0
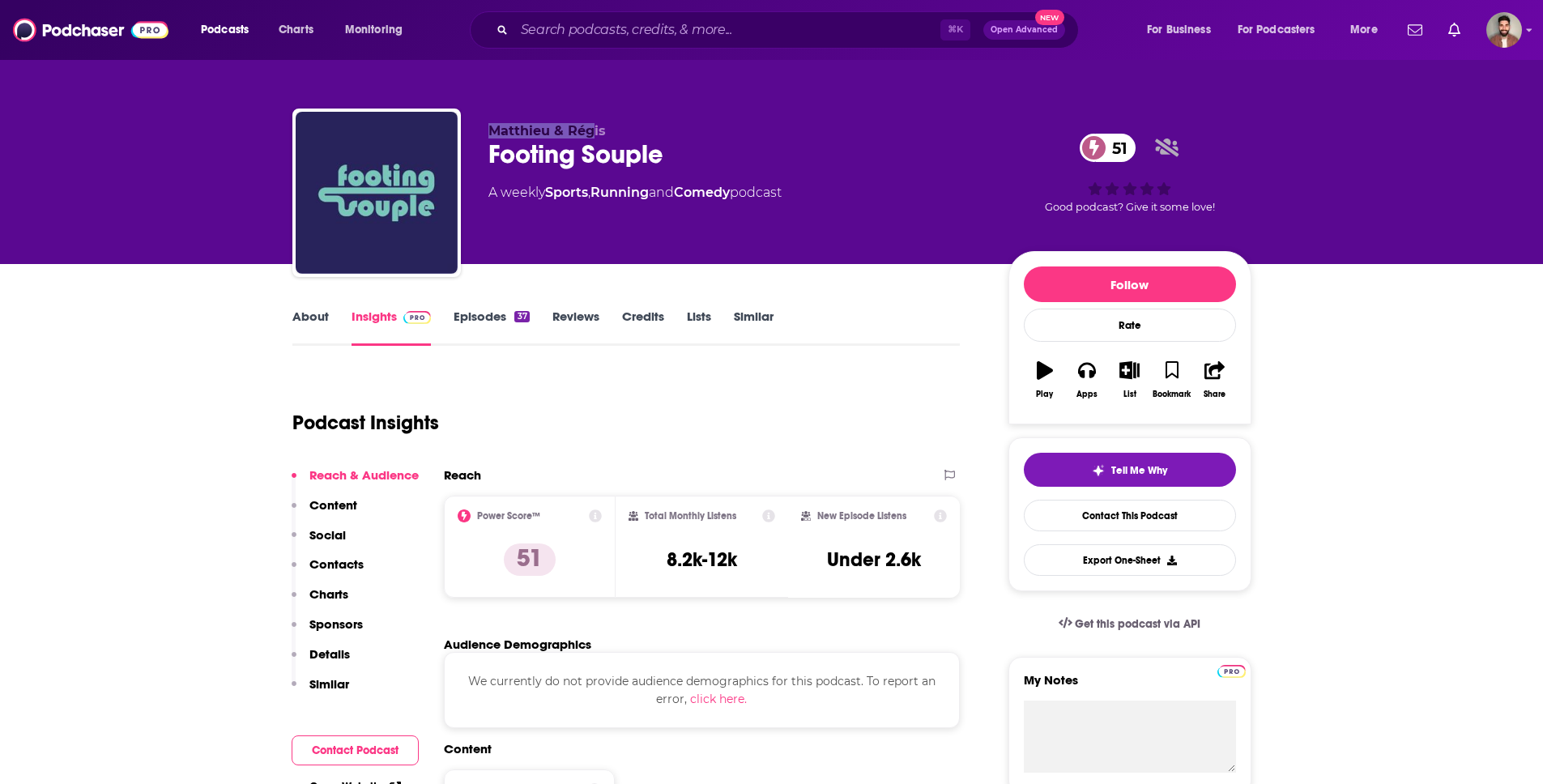
click at [589, 133] on span "Matthieu & Régis" at bounding box center [547, 130] width 117 height 16
drag, startPoint x: 589, startPoint y: 133, endPoint x: 604, endPoint y: 133, distance: 15.0
click at [604, 133] on p "Matthieu & Régis" at bounding box center [735, 130] width 494 height 16
drag, startPoint x: 605, startPoint y: 133, endPoint x: 505, endPoint y: 133, distance: 100.0
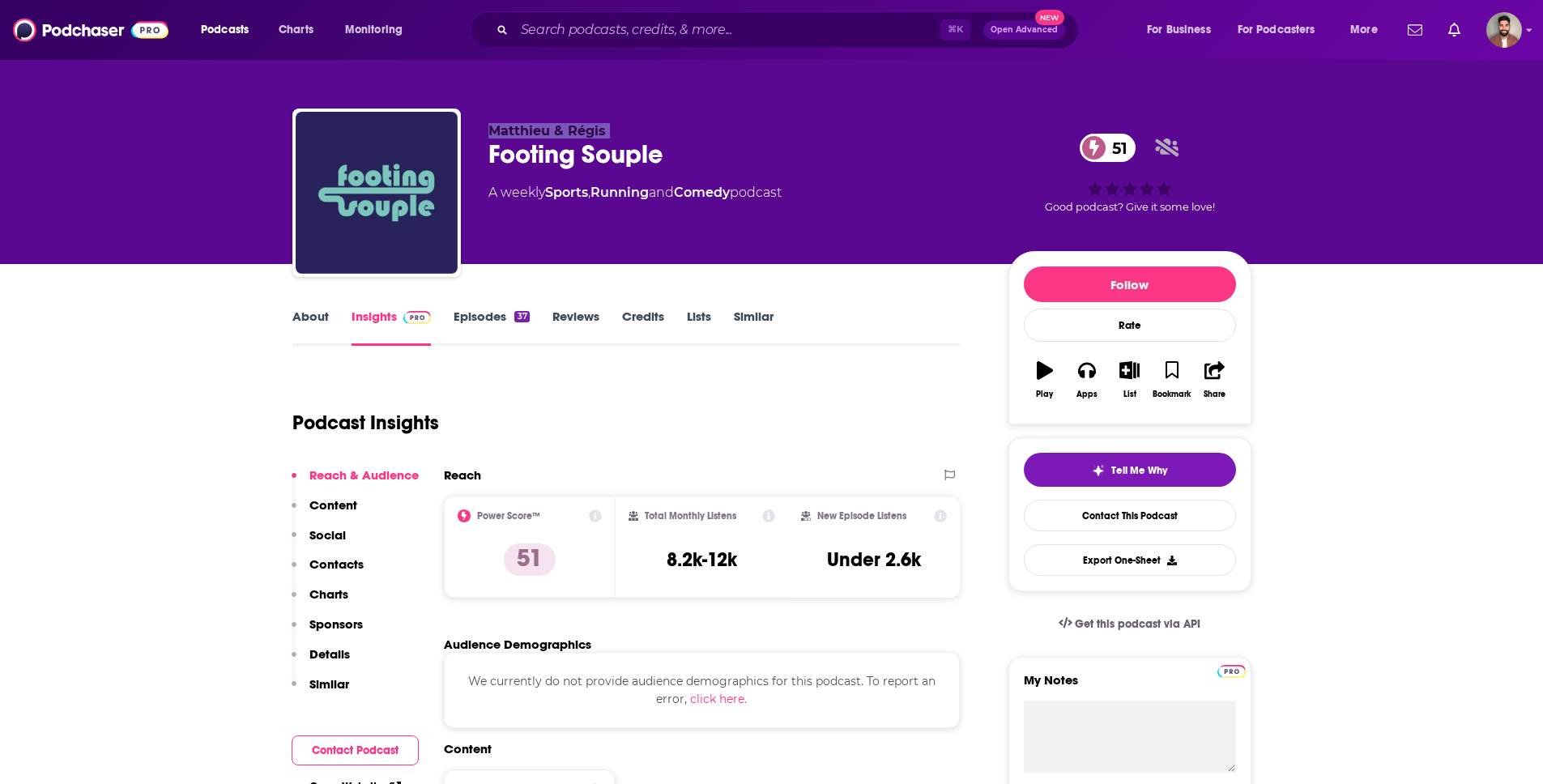
click at [505, 133] on p "Matthieu & Régis" at bounding box center [735, 130] width 494 height 16
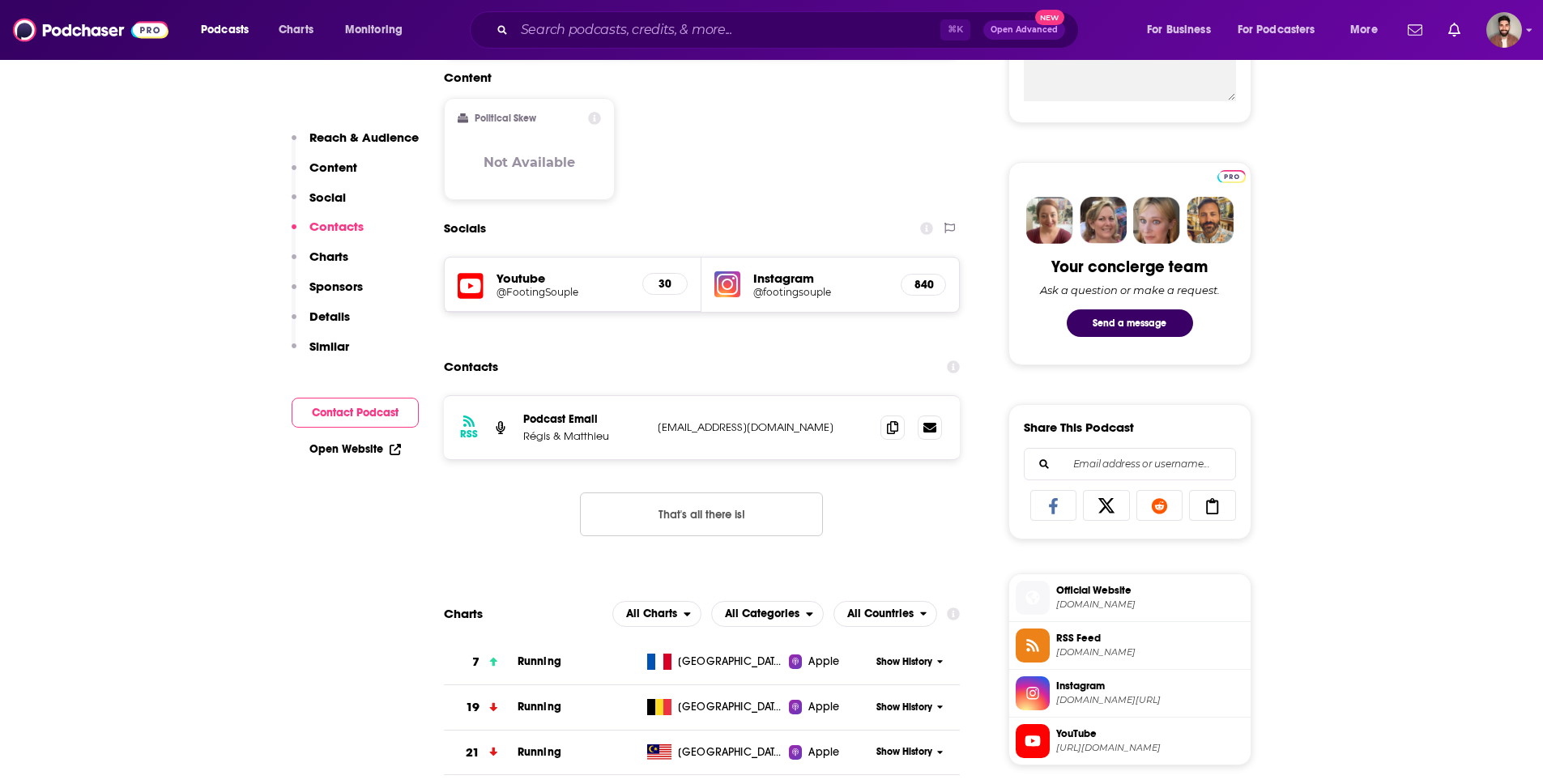
scroll to position [847, 0]
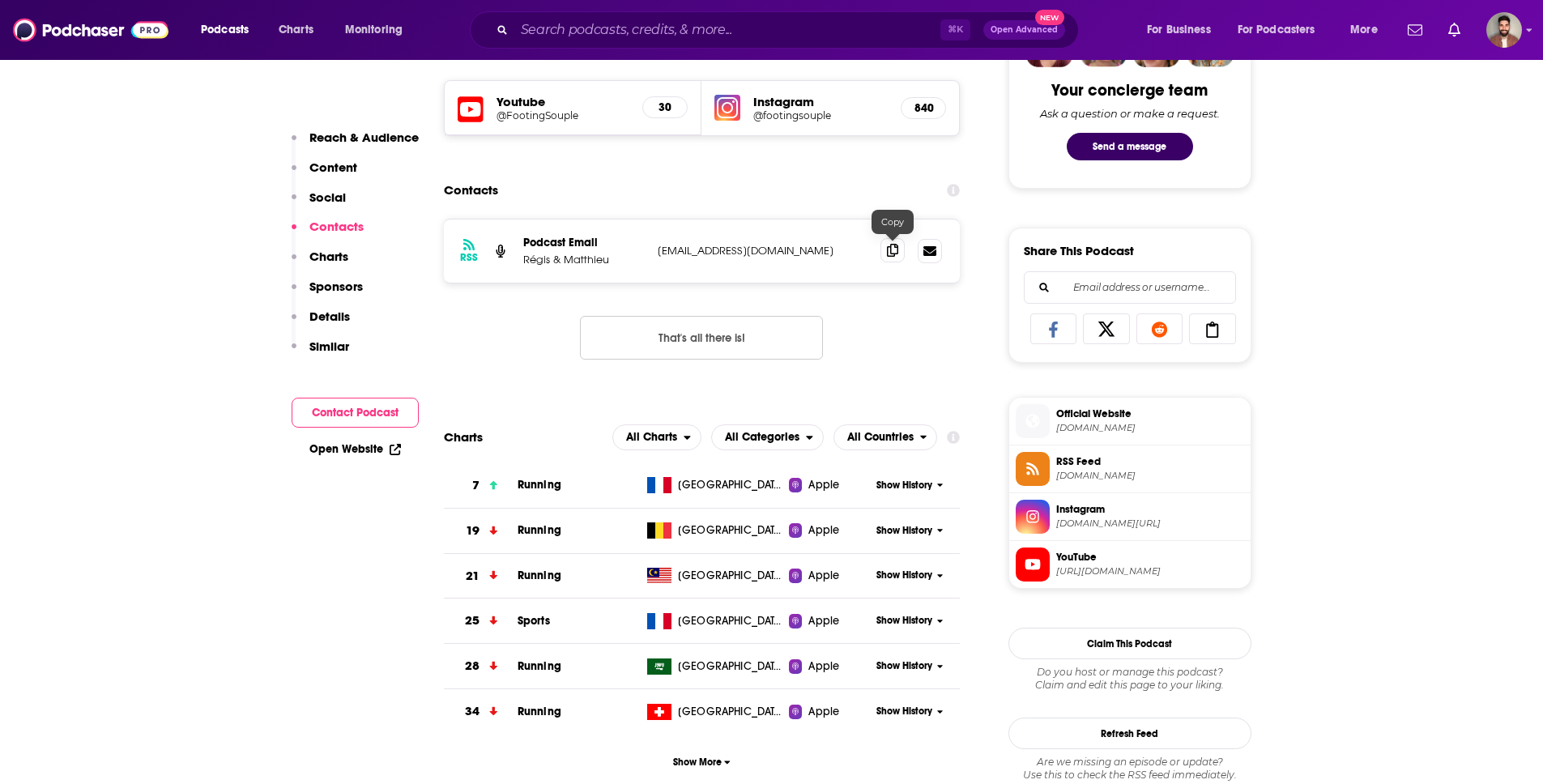
click at [888, 256] on span at bounding box center [892, 250] width 24 height 24
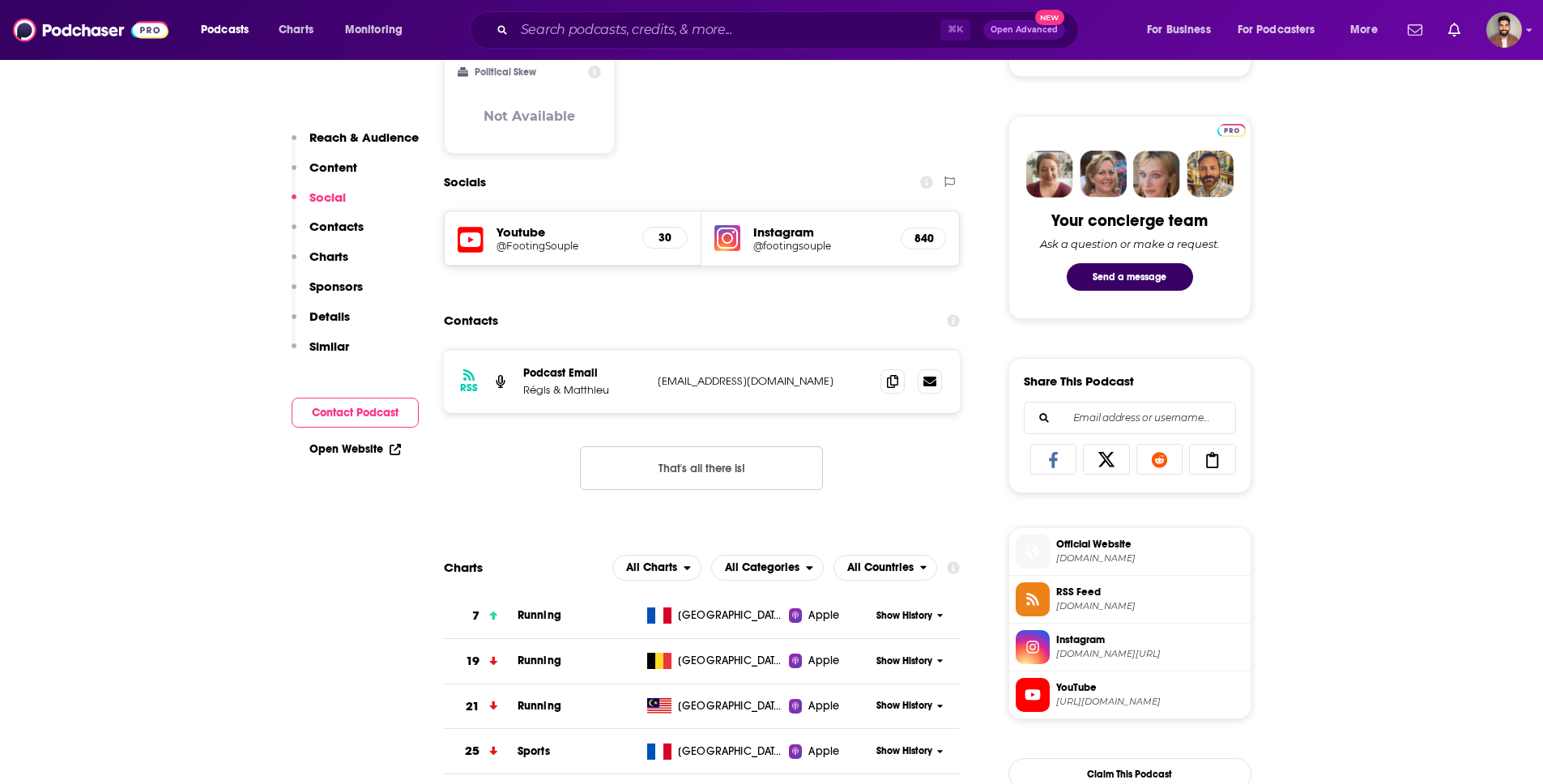
scroll to position [0, 0]
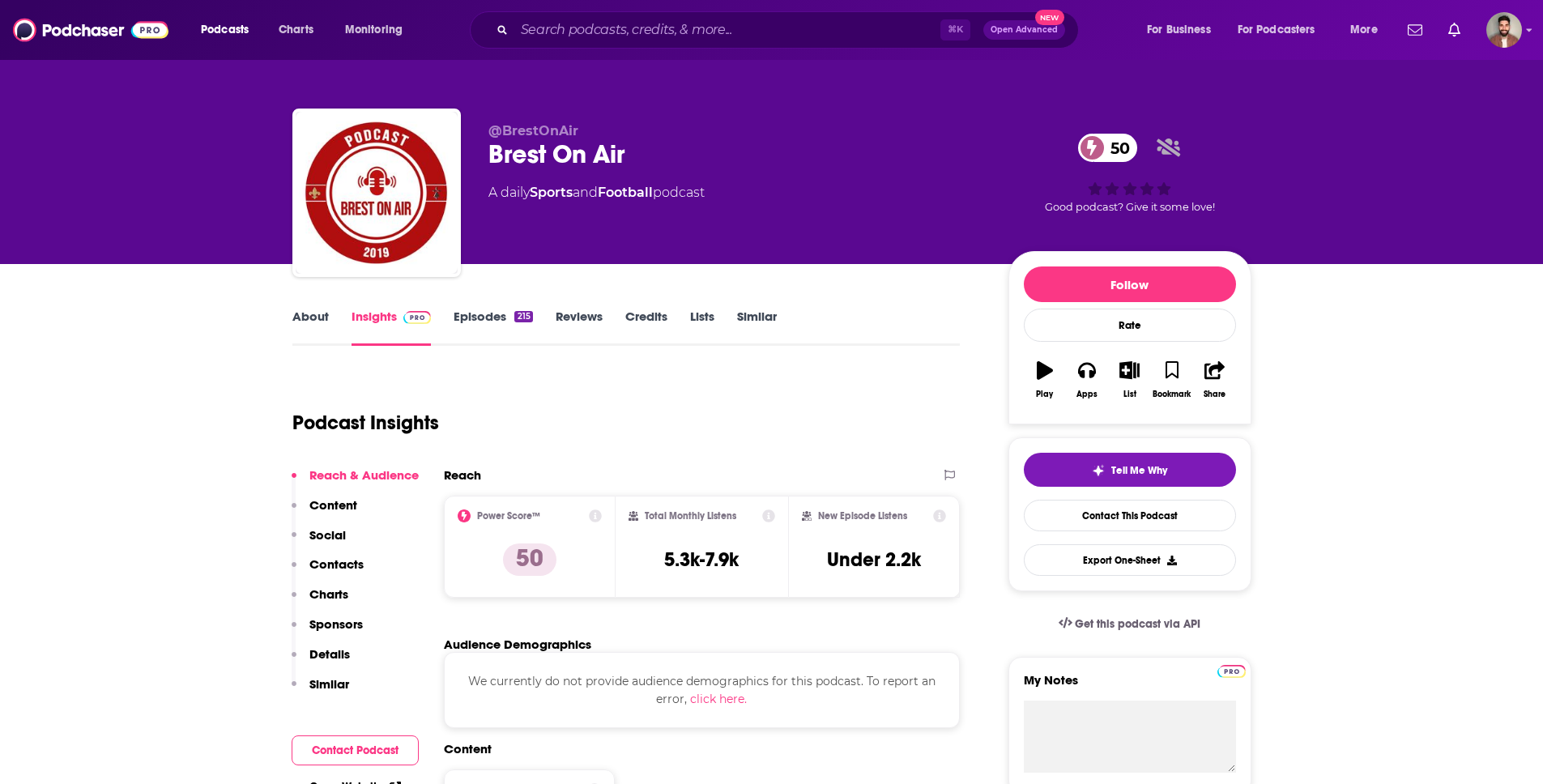
click at [502, 157] on div "Brest On Air 50" at bounding box center [735, 154] width 494 height 31
click at [487, 151] on div "@BrestOnAir Brest On Air 50 A daily Sports and Football podcast 50 Good podcast…" at bounding box center [772, 196] width 959 height 175
drag, startPoint x: 483, startPoint y: 155, endPoint x: 633, endPoint y: 158, distance: 150.0
click at [633, 158] on div "@BrestOnAir Brest On Air 50 A daily Sports and Football podcast 50 Good podcast…" at bounding box center [772, 196] width 959 height 175
copy h2 "Brest On Air"
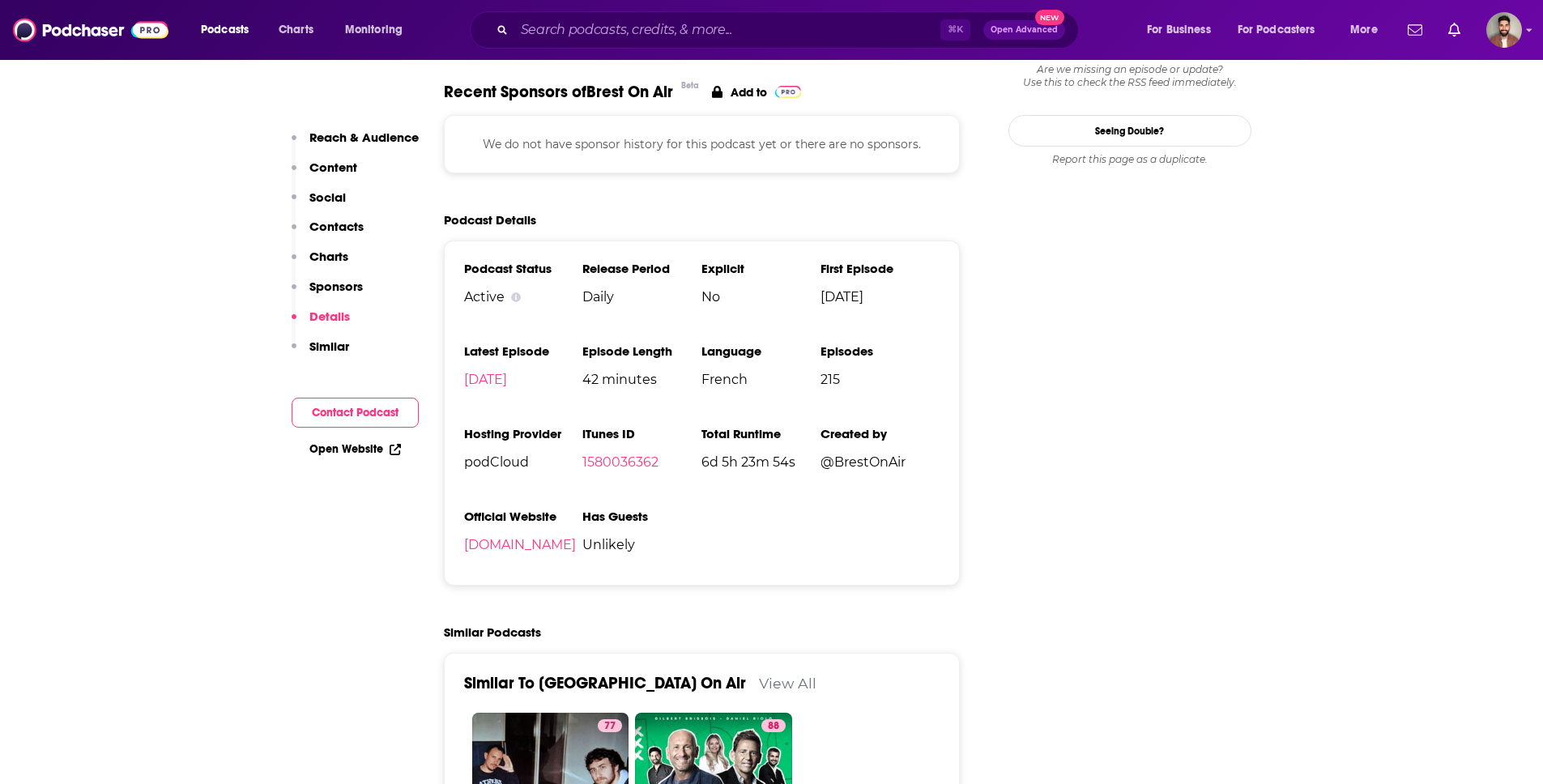
scroll to position [568, 0]
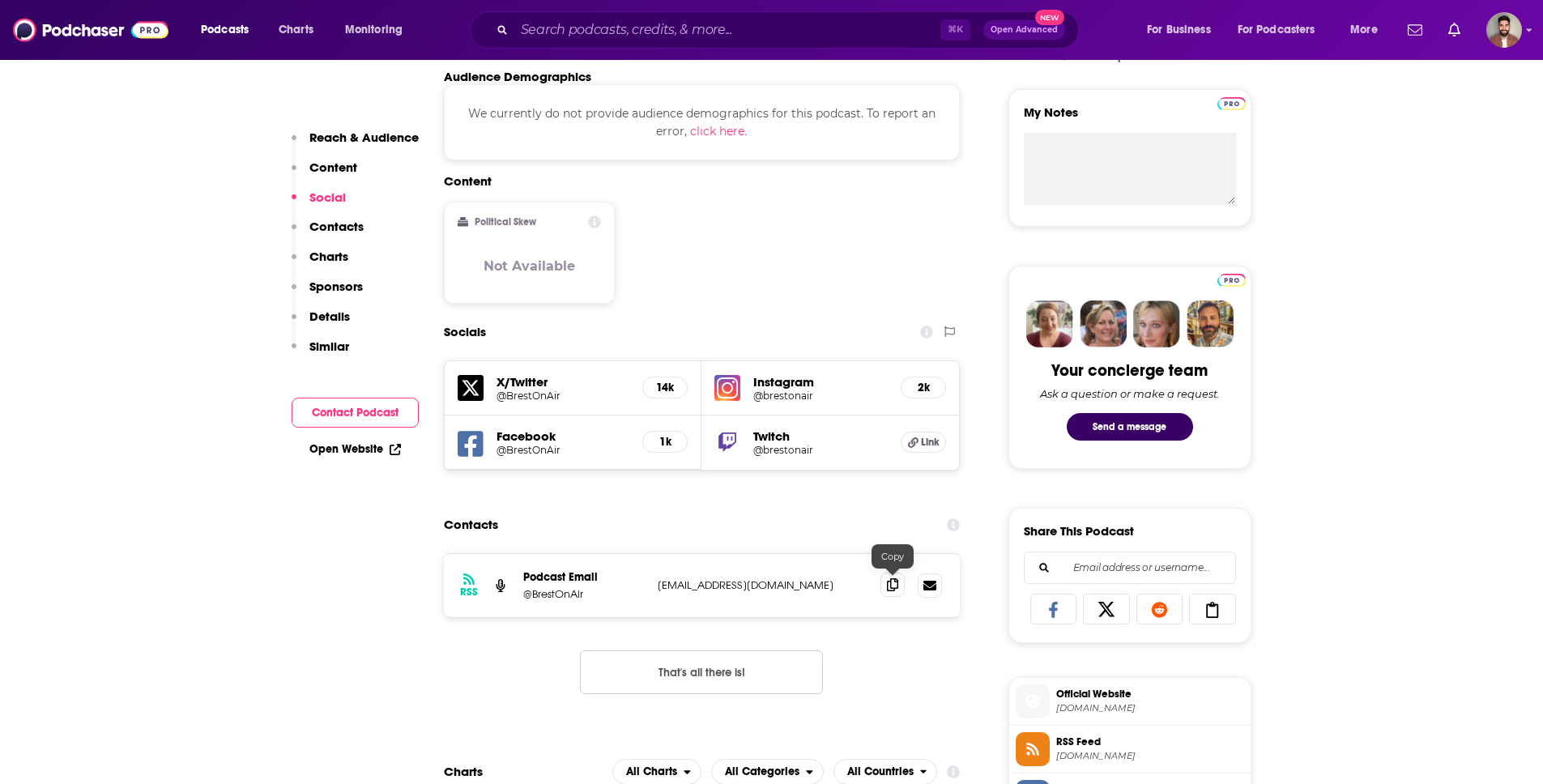
click at [889, 588] on icon at bounding box center [892, 584] width 12 height 13
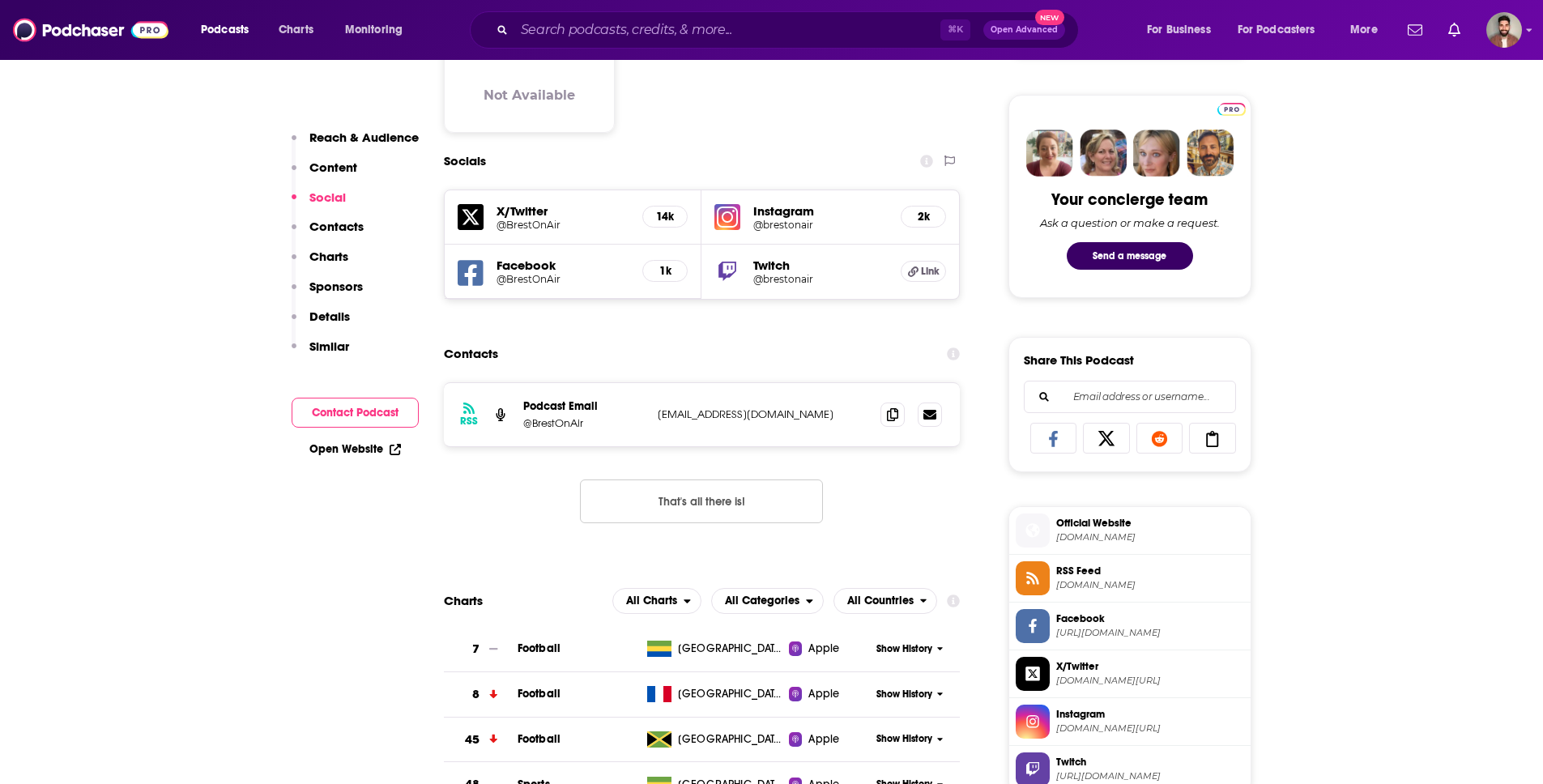
scroll to position [751, 0]
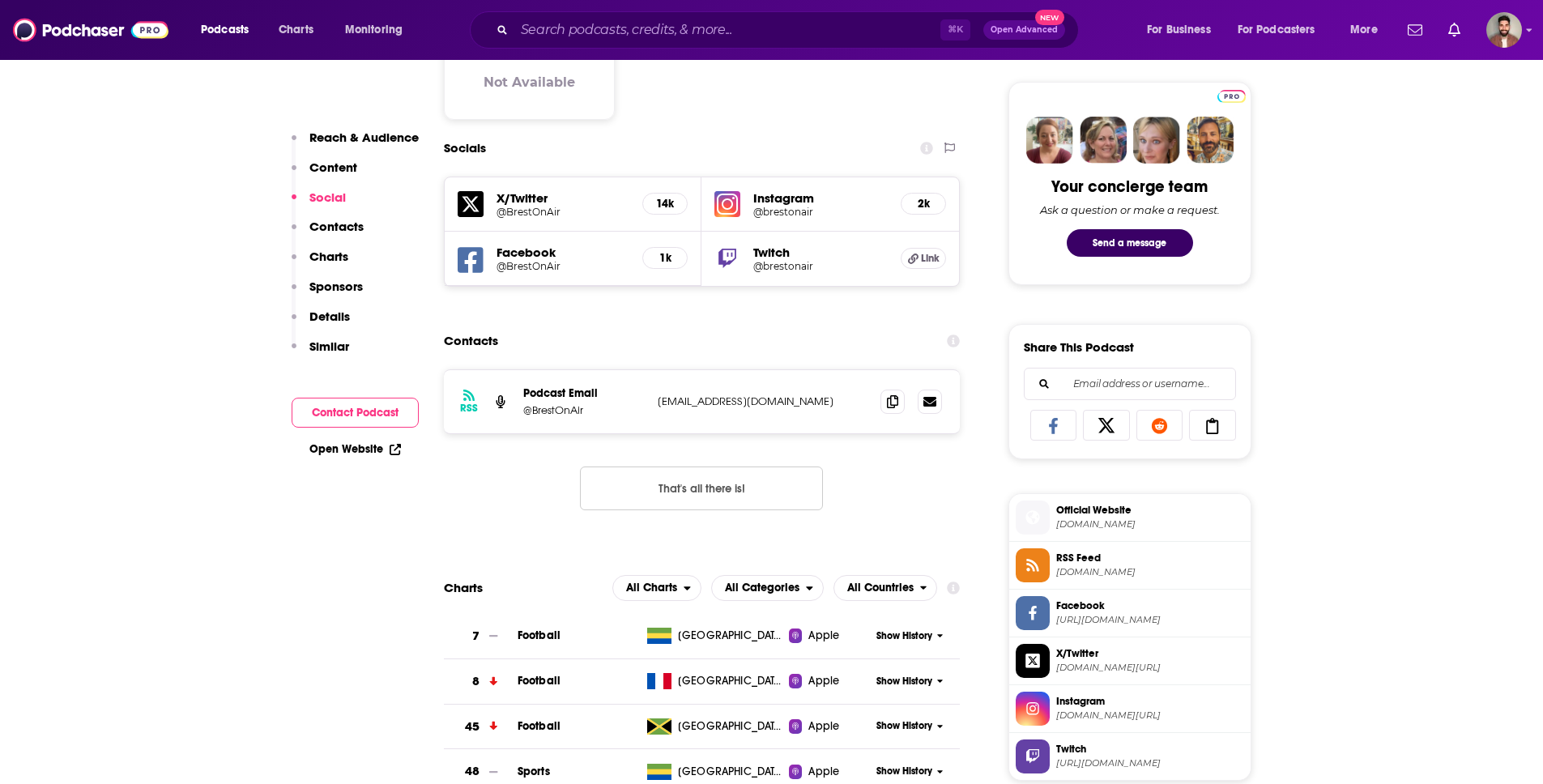
click at [1062, 650] on span "X/Twitter" at bounding box center [1150, 654] width 188 height 15
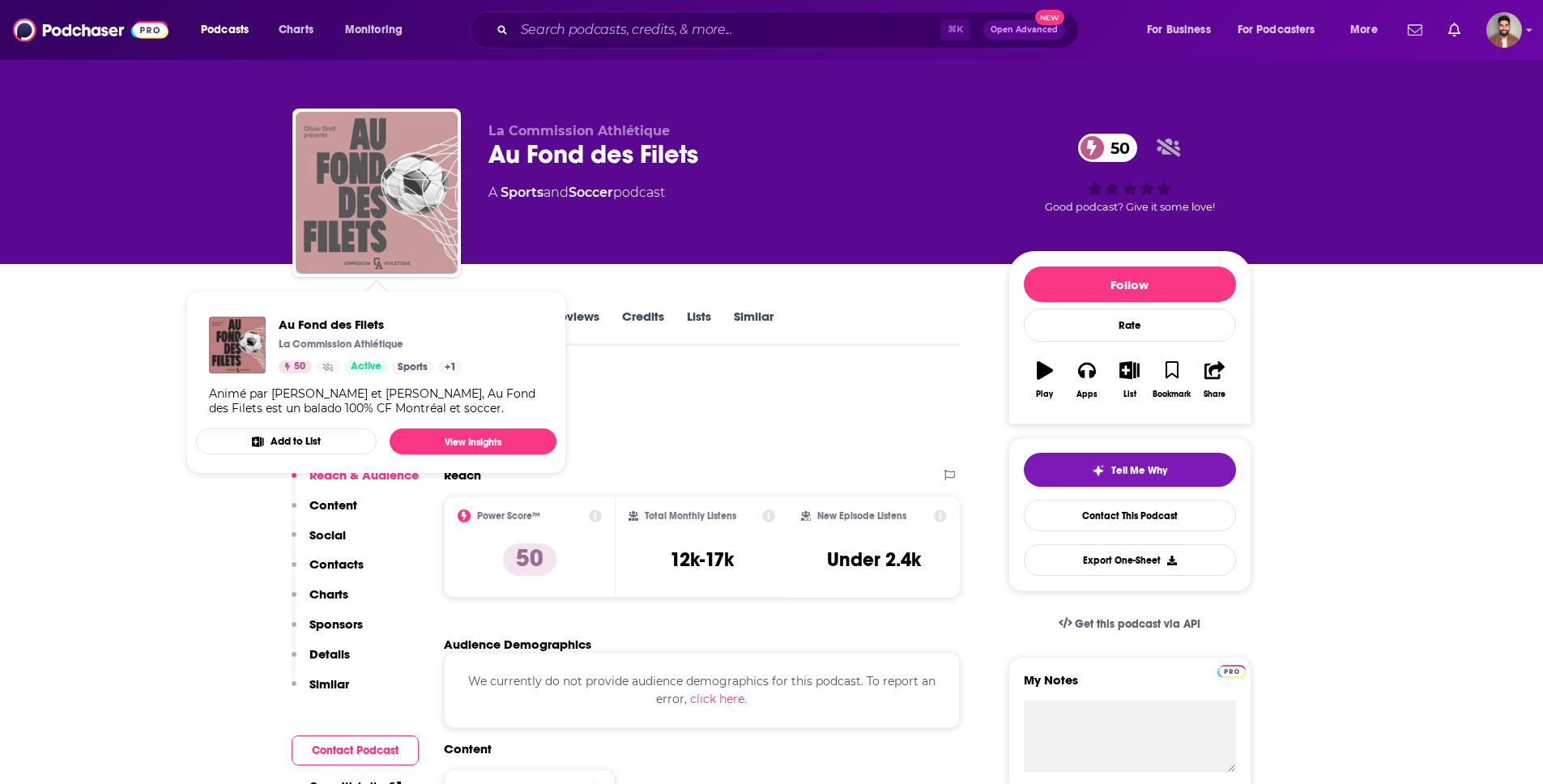
click at [378, 234] on img "Au Fond des Filets" at bounding box center [376, 193] width 162 height 162
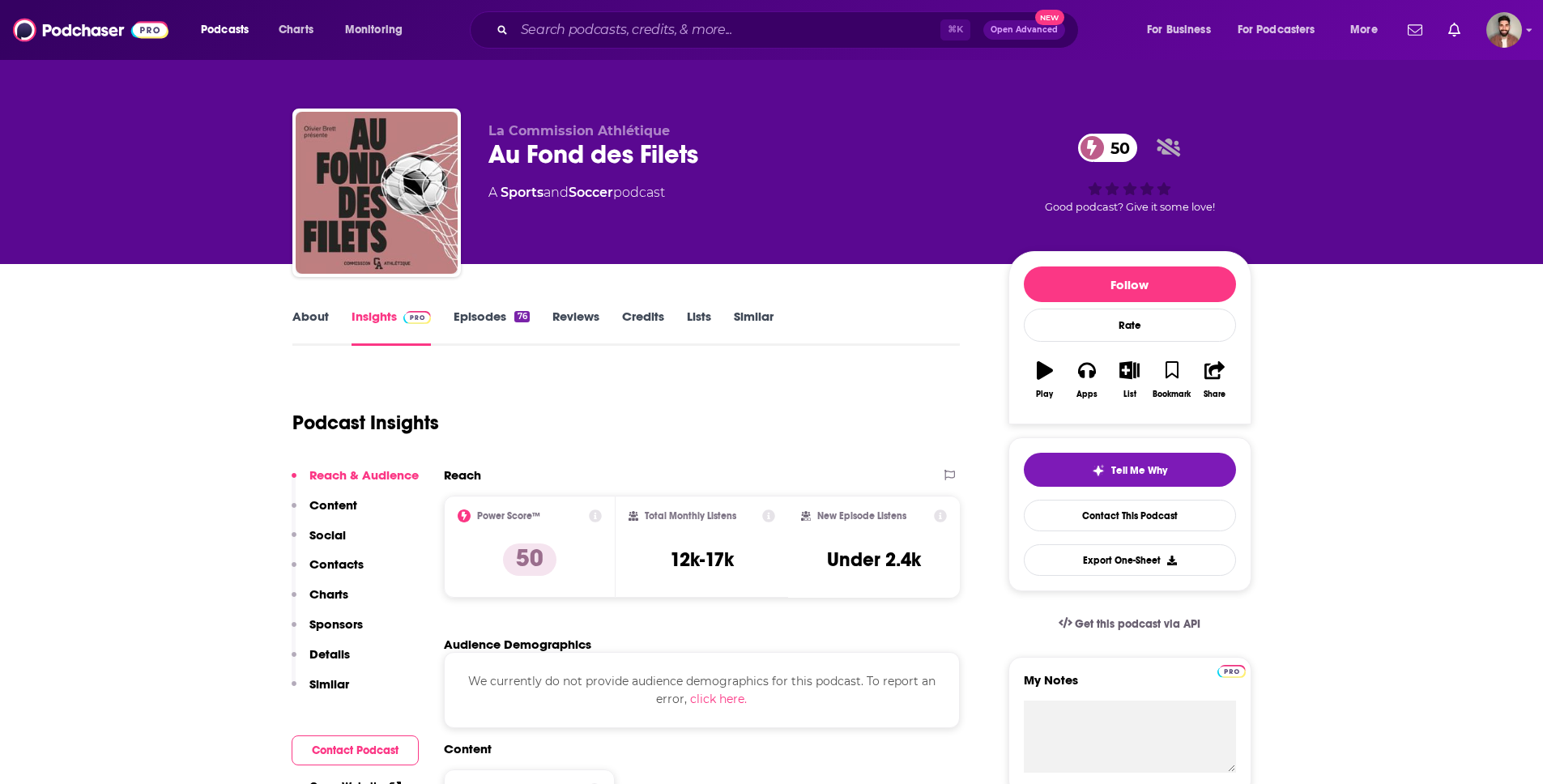
click at [470, 127] on div "La Commission Athlétique Au Fond des Filets 50 A Sports and Soccer podcast 50 G…" at bounding box center [772, 196] width 959 height 175
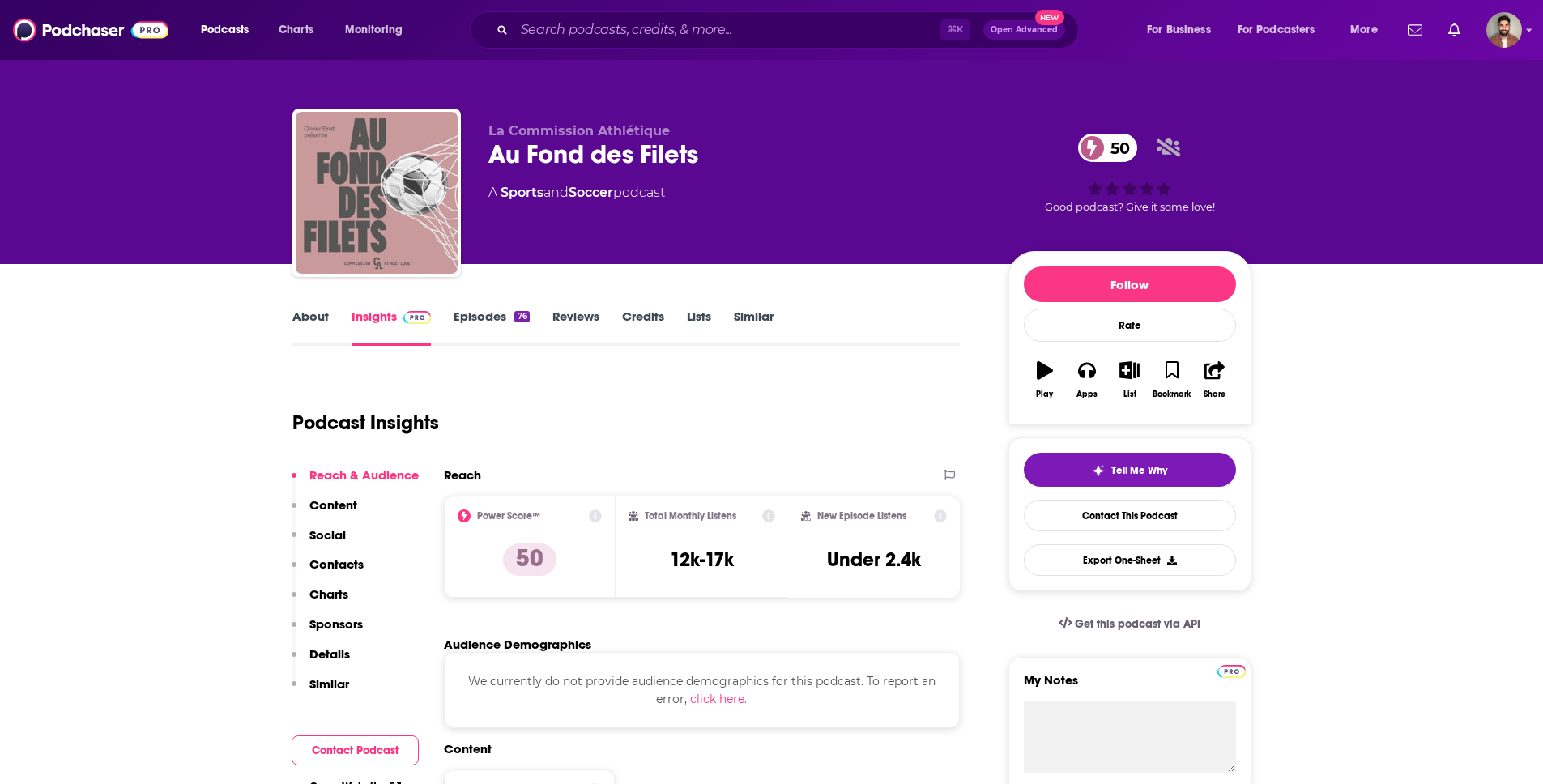
click at [407, 148] on img "Au Fond des Filets" at bounding box center [376, 193] width 162 height 162
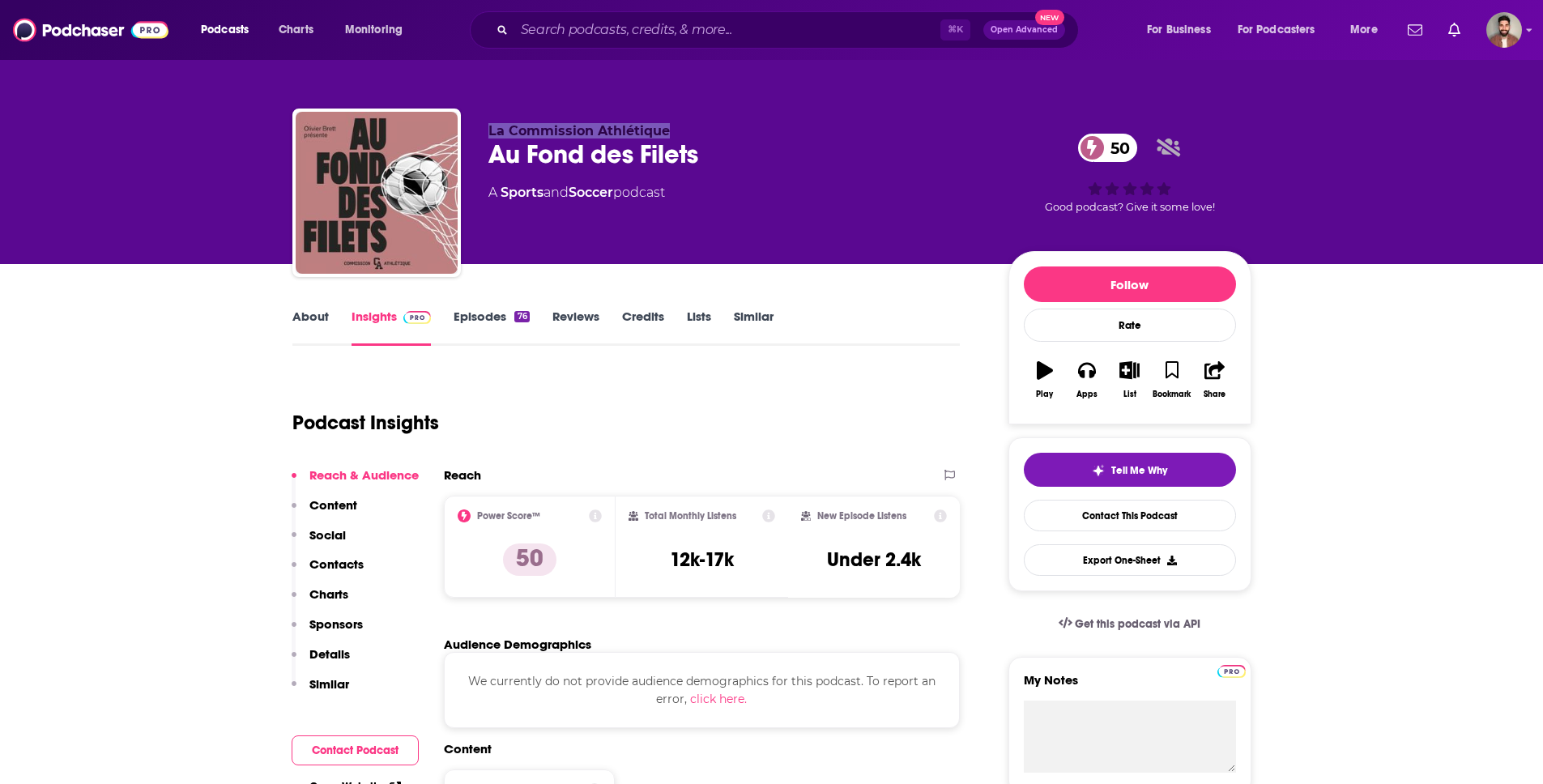
drag, startPoint x: 490, startPoint y: 130, endPoint x: 688, endPoint y: 125, distance: 198.1
click at [688, 125] on p "La Commission Athlétique" at bounding box center [735, 130] width 494 height 16
copy span "La Commission Athlétique"
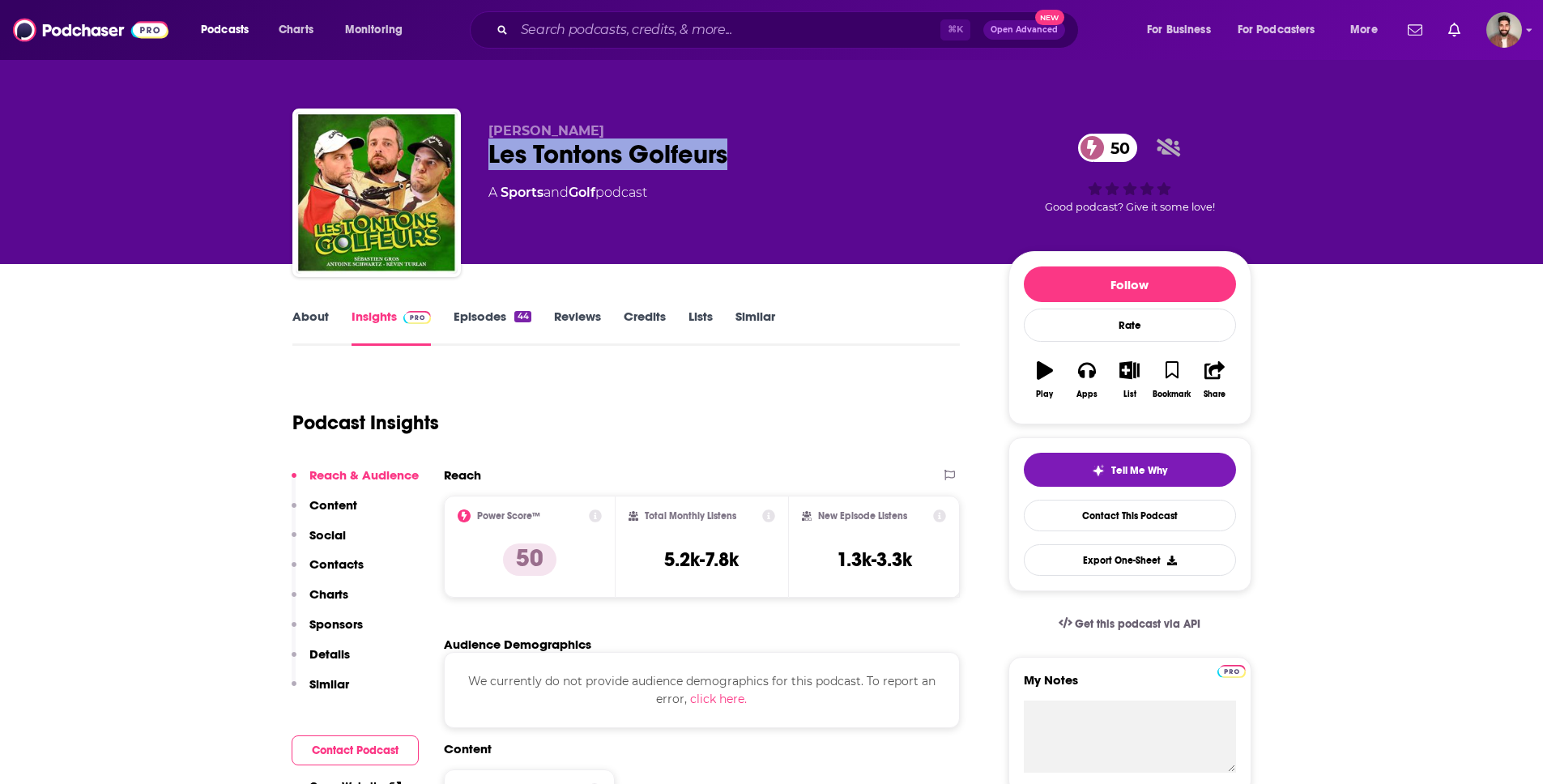
drag, startPoint x: 481, startPoint y: 155, endPoint x: 925, endPoint y: 152, distance: 444.0
click at [925, 152] on div "[PERSON_NAME] Les Tontons Golfeurs 50 A Sports and Golf podcast 50 Good podcast…" at bounding box center [772, 196] width 959 height 175
copy h2 "Les Tontons Golfeurs"
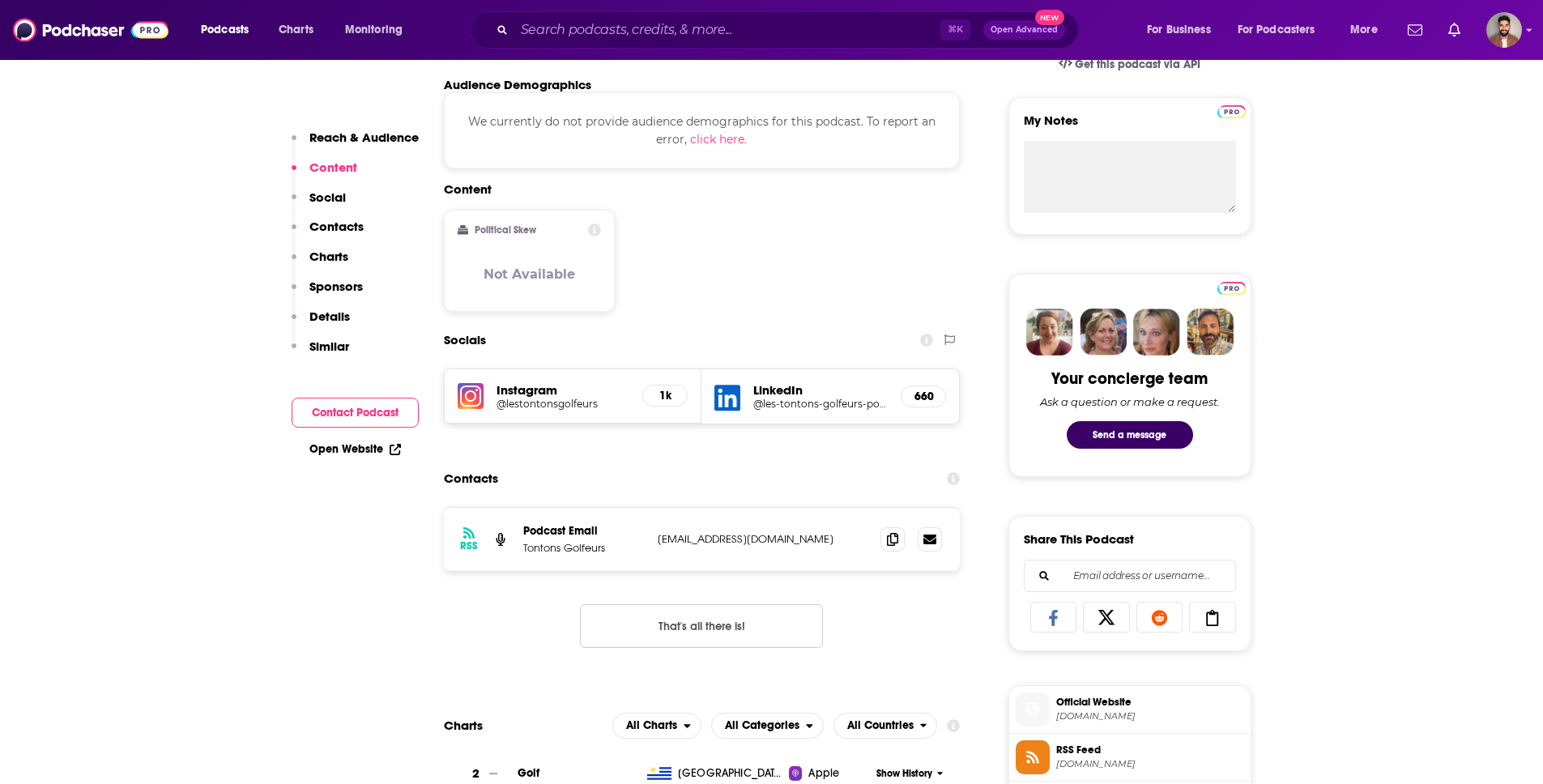
scroll to position [702, 0]
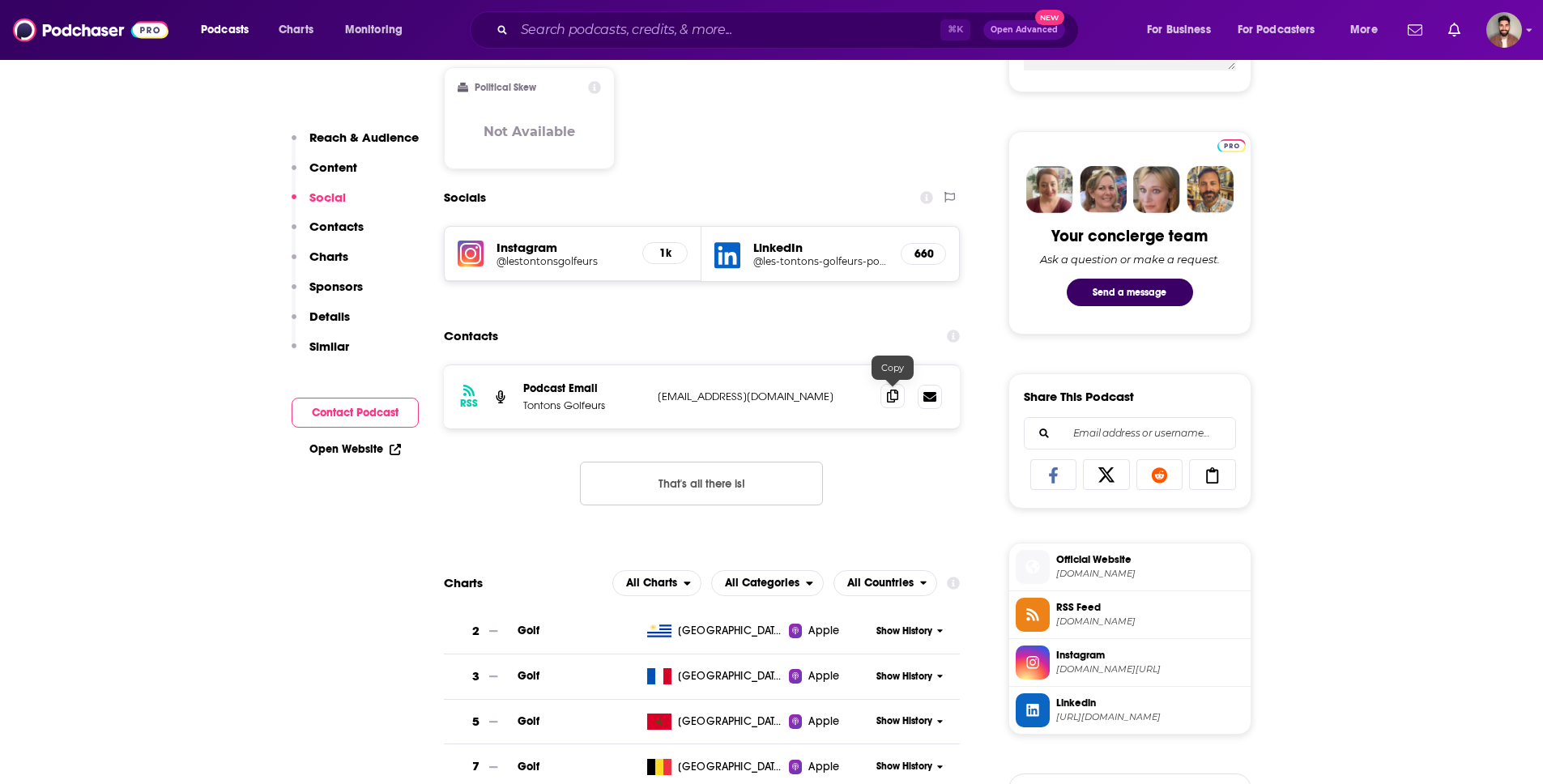
click at [893, 401] on icon at bounding box center [892, 396] width 12 height 13
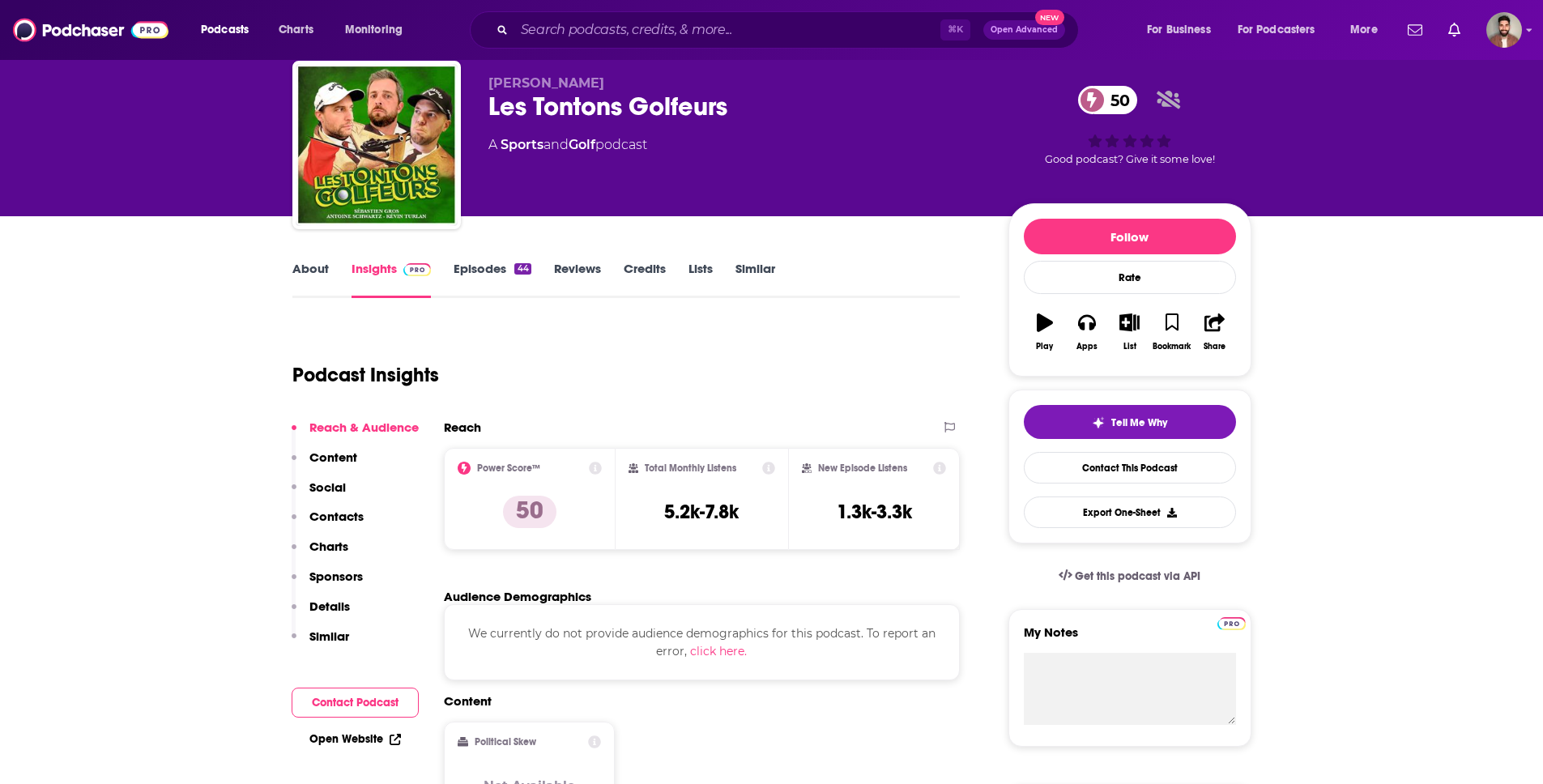
scroll to position [0, 0]
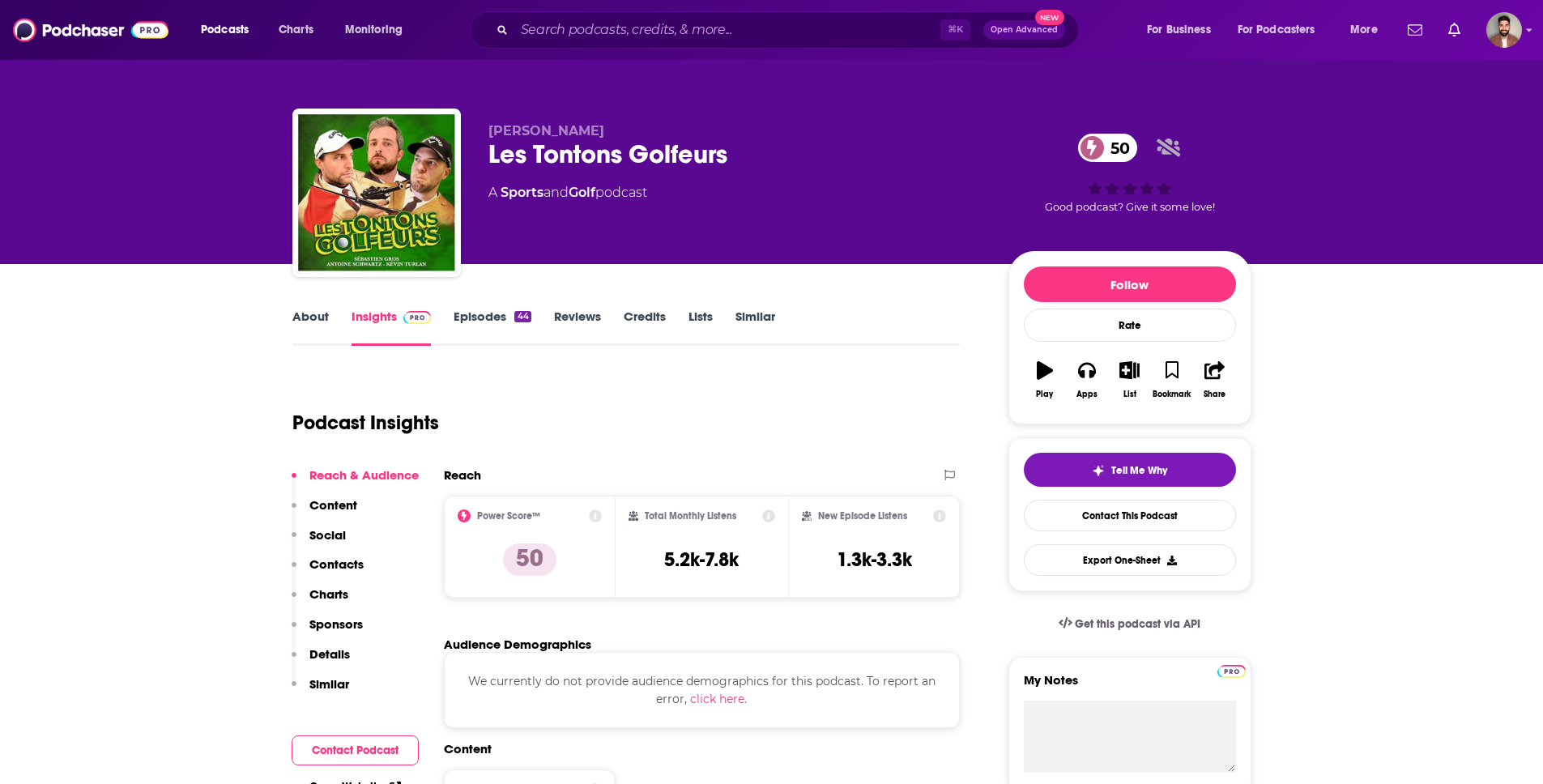
drag, startPoint x: 487, startPoint y: 132, endPoint x: 670, endPoint y: 133, distance: 183.0
click at [670, 133] on div "Antoine - Sébastien - Kévin Les Tontons Golfeurs 50 A Sports and Golf podcast 5…" at bounding box center [772, 196] width 959 height 175
copy span "Antoine - Sébastien - Kévin"
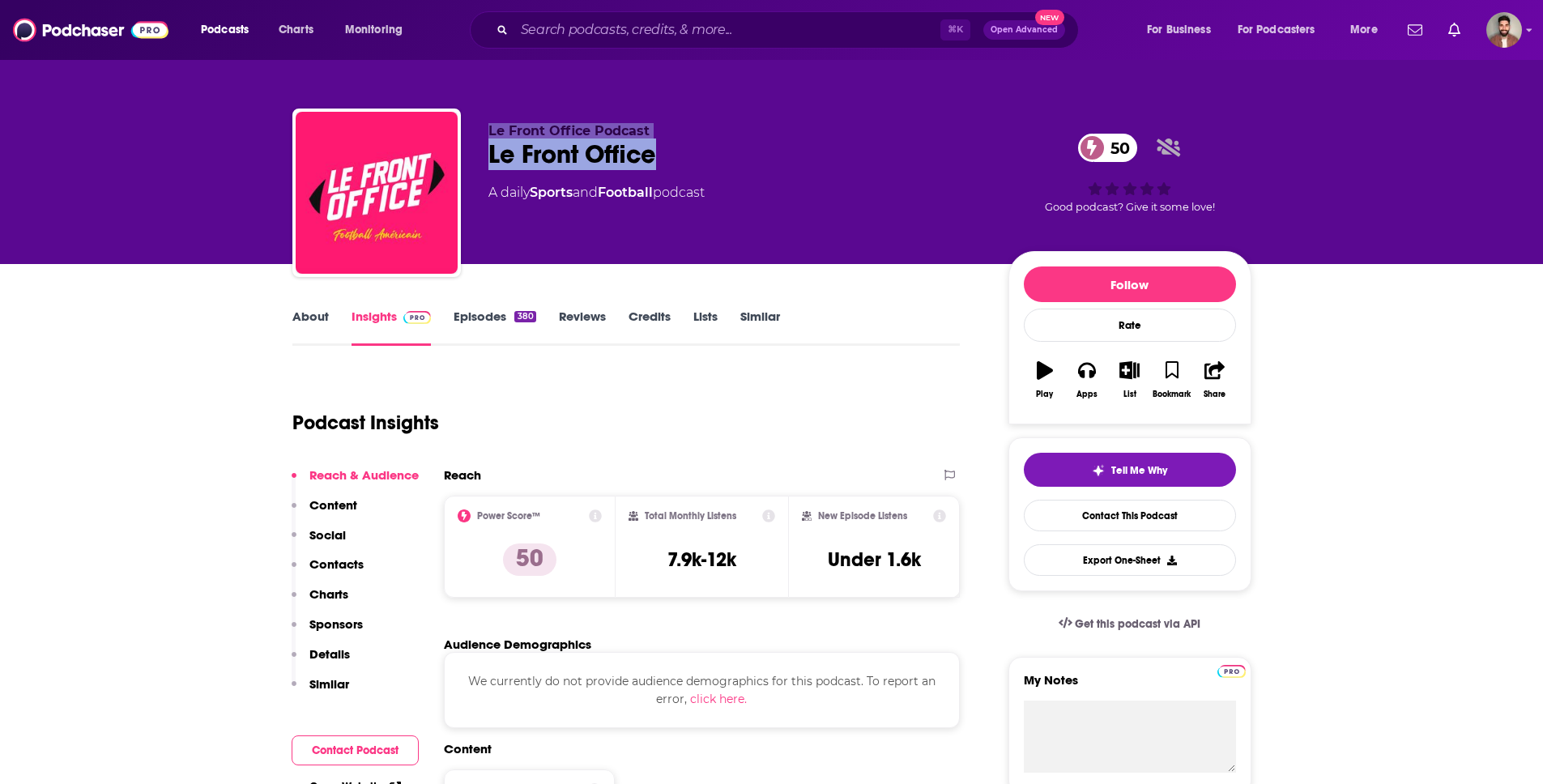
drag, startPoint x: 487, startPoint y: 127, endPoint x: 667, endPoint y: 138, distance: 180.3
click at [667, 138] on div "Le Front Office Podcast Le Front Office 50 A daily Sports and Football podcast" at bounding box center [735, 187] width 494 height 129
click at [647, 157] on div "Le Front Office 50" at bounding box center [735, 154] width 494 height 31
drag, startPoint x: 613, startPoint y: 159, endPoint x: 491, endPoint y: 156, distance: 122.0
click at [484, 154] on div "Le Front Office Podcast Le Front Office 50 A daily Sports and Football podcast …" at bounding box center [772, 196] width 959 height 175
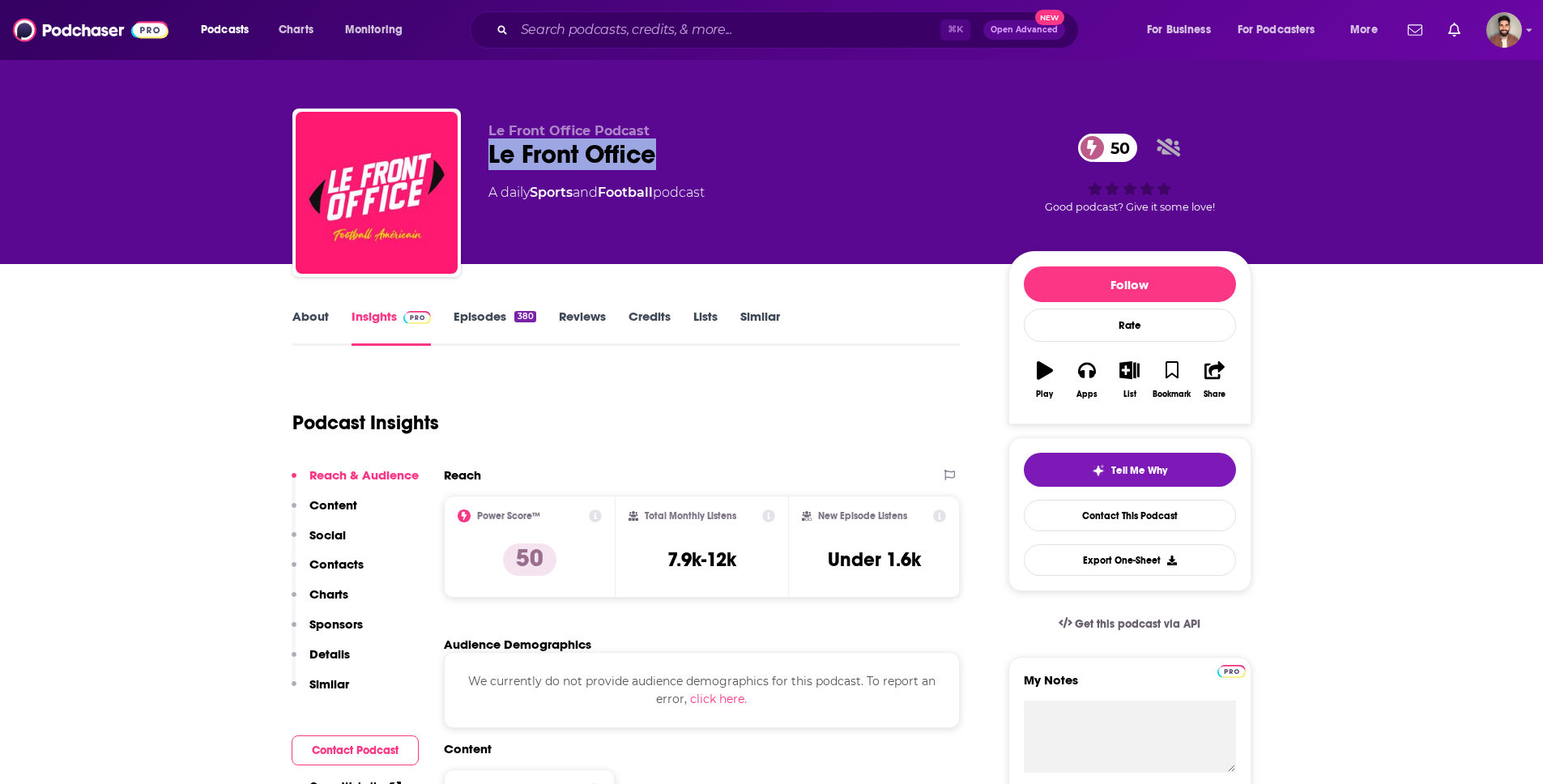
copy h2 "Le Front Office"
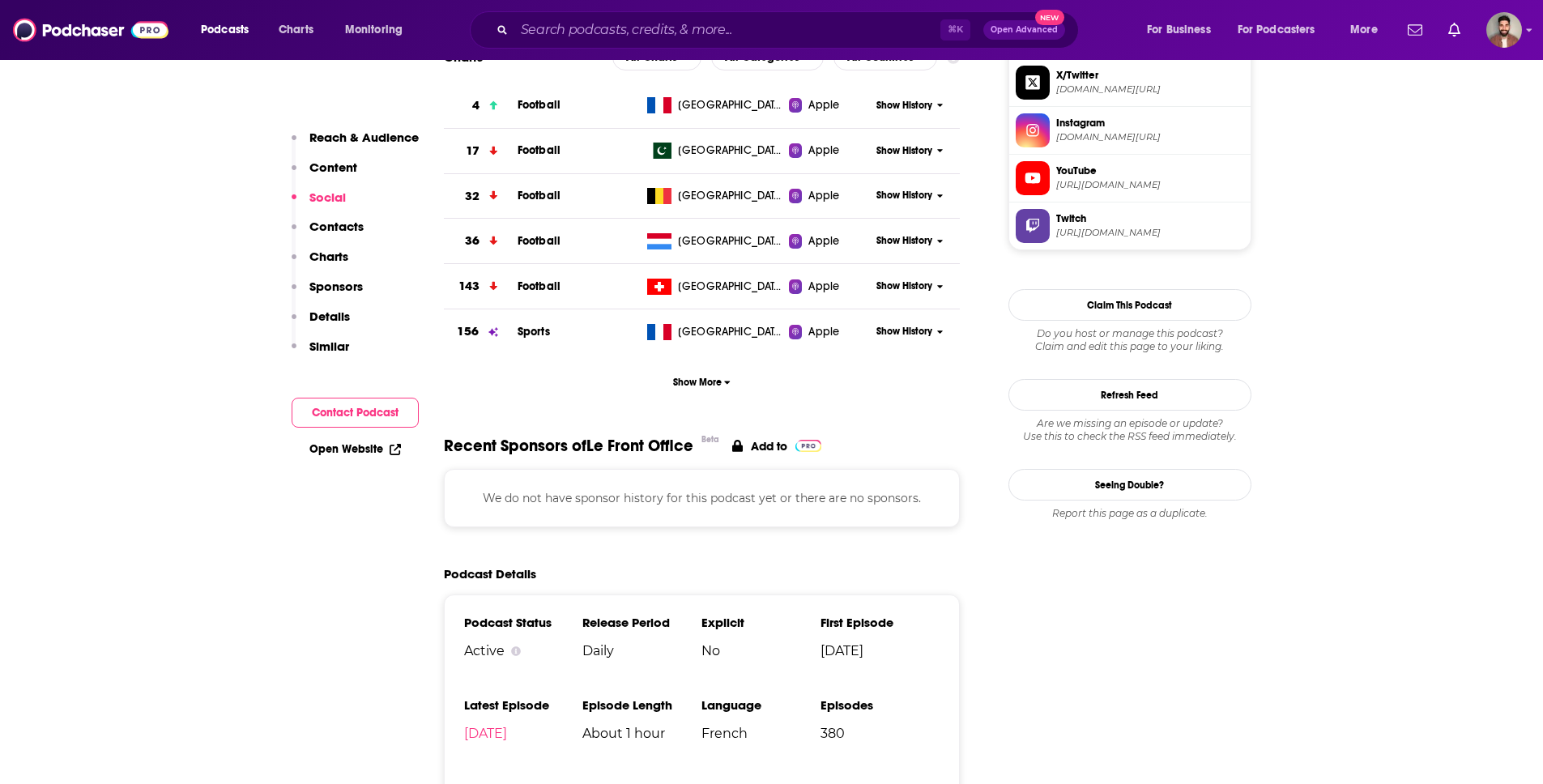
scroll to position [1615, 0]
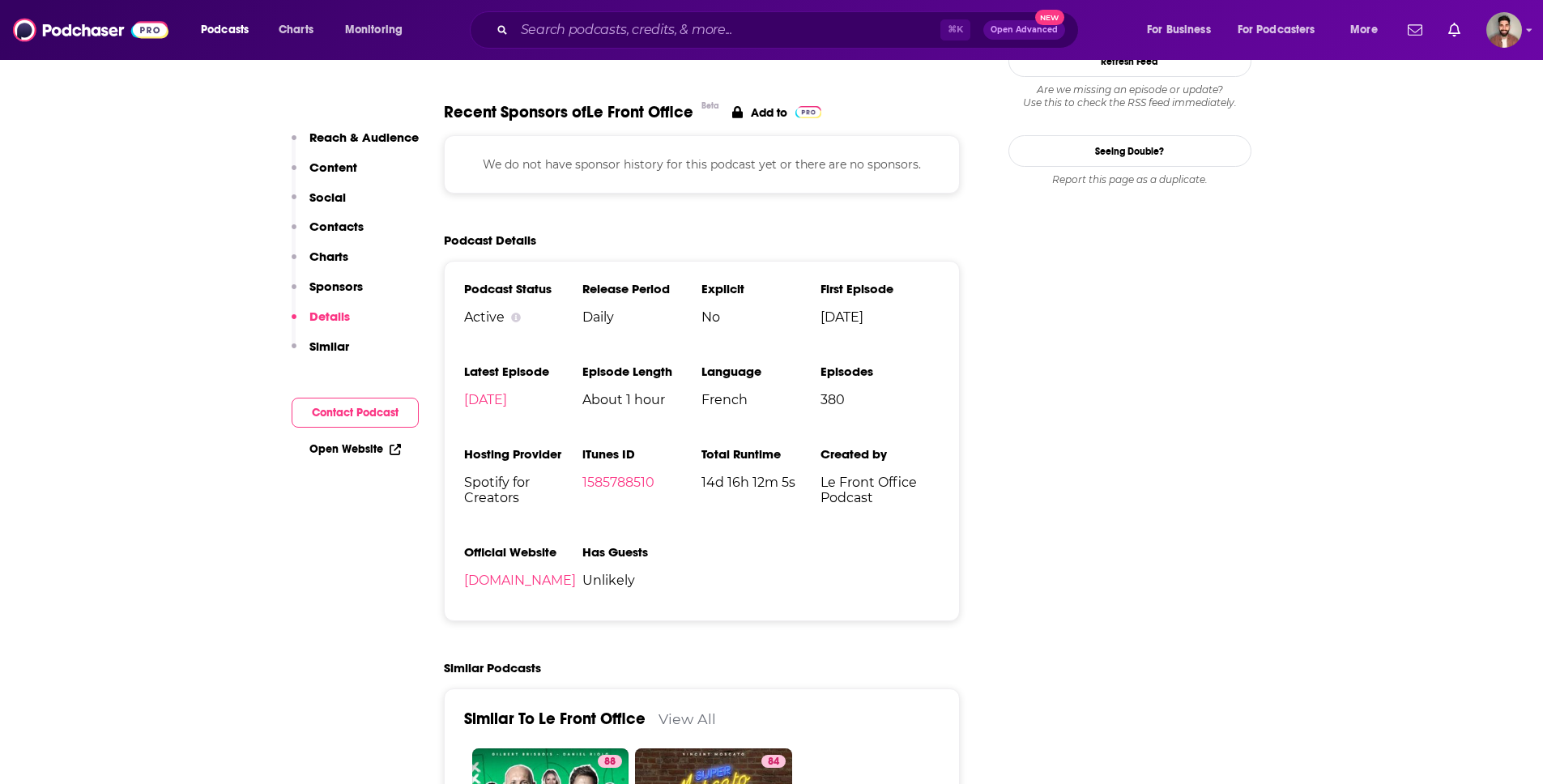
click at [943, 596] on div "Podcast Status Active Release Period Daily Explicit No First Episode [DATE] Lat…" at bounding box center [702, 440] width 517 height 360
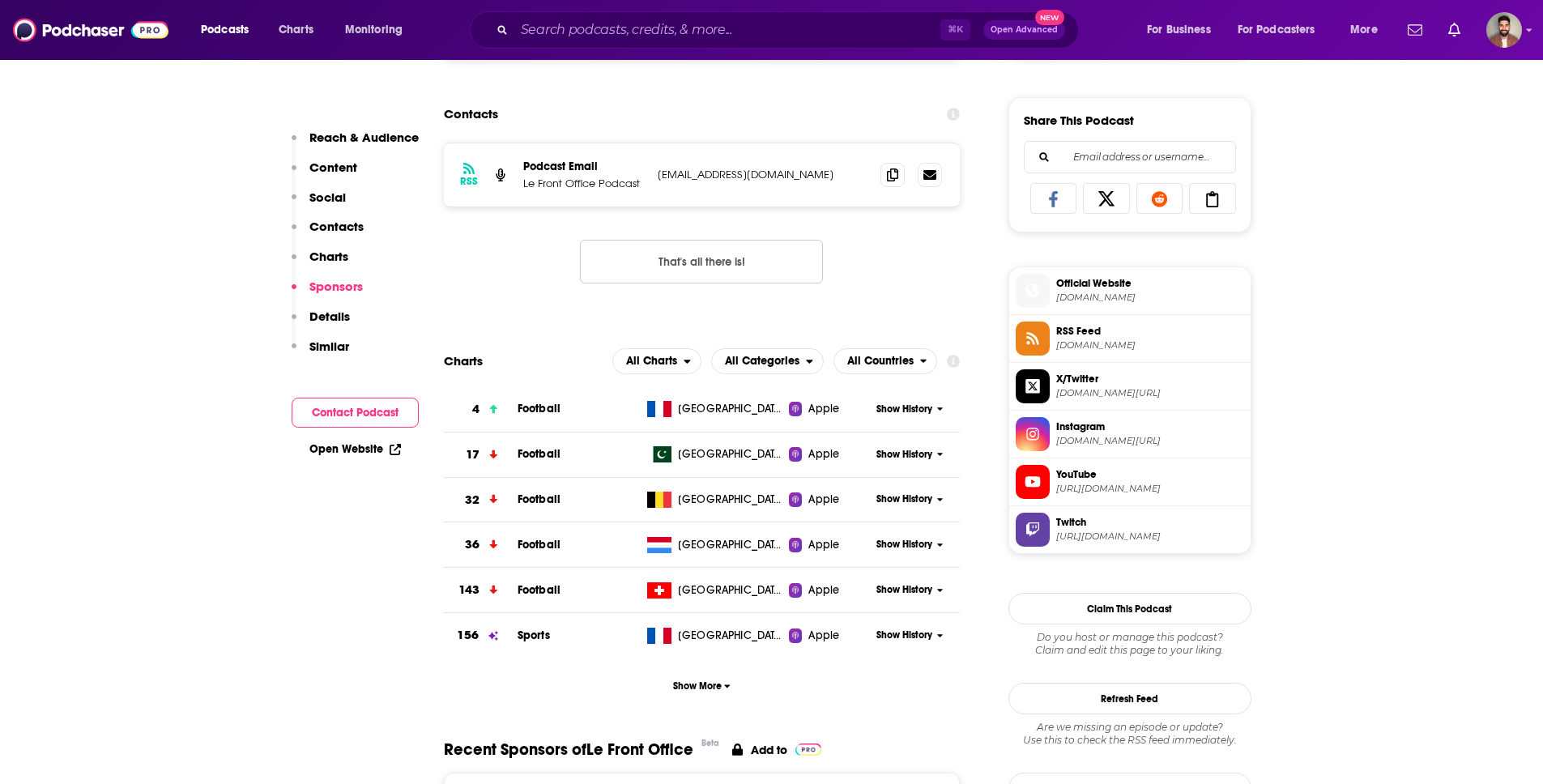
scroll to position [791, 0]
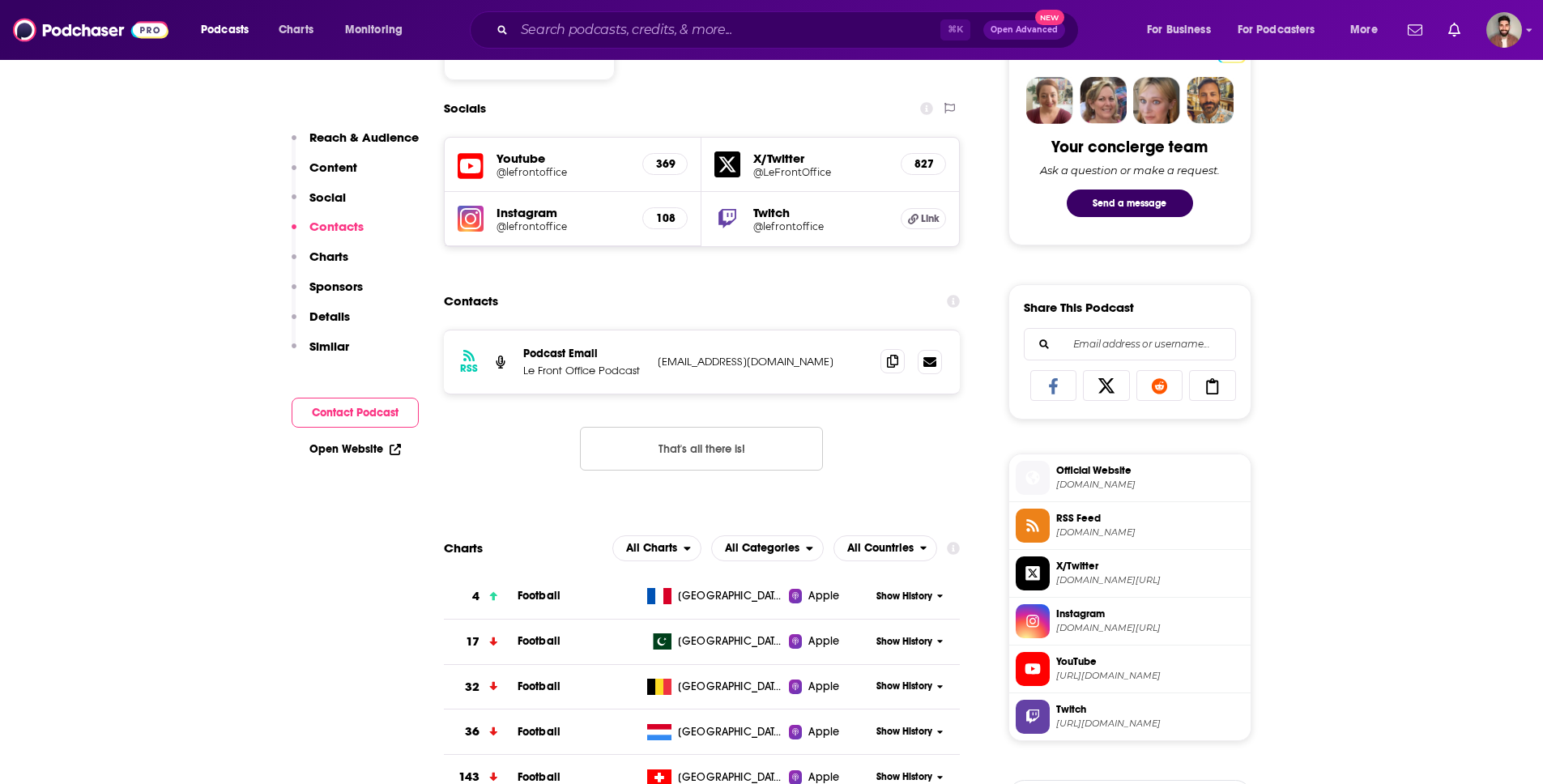
click at [895, 360] on icon at bounding box center [892, 361] width 12 height 13
click at [778, 160] on h5 "X/Twitter" at bounding box center [820, 158] width 134 height 16
click at [774, 167] on h5 "@LeFrontOffice" at bounding box center [820, 171] width 134 height 12
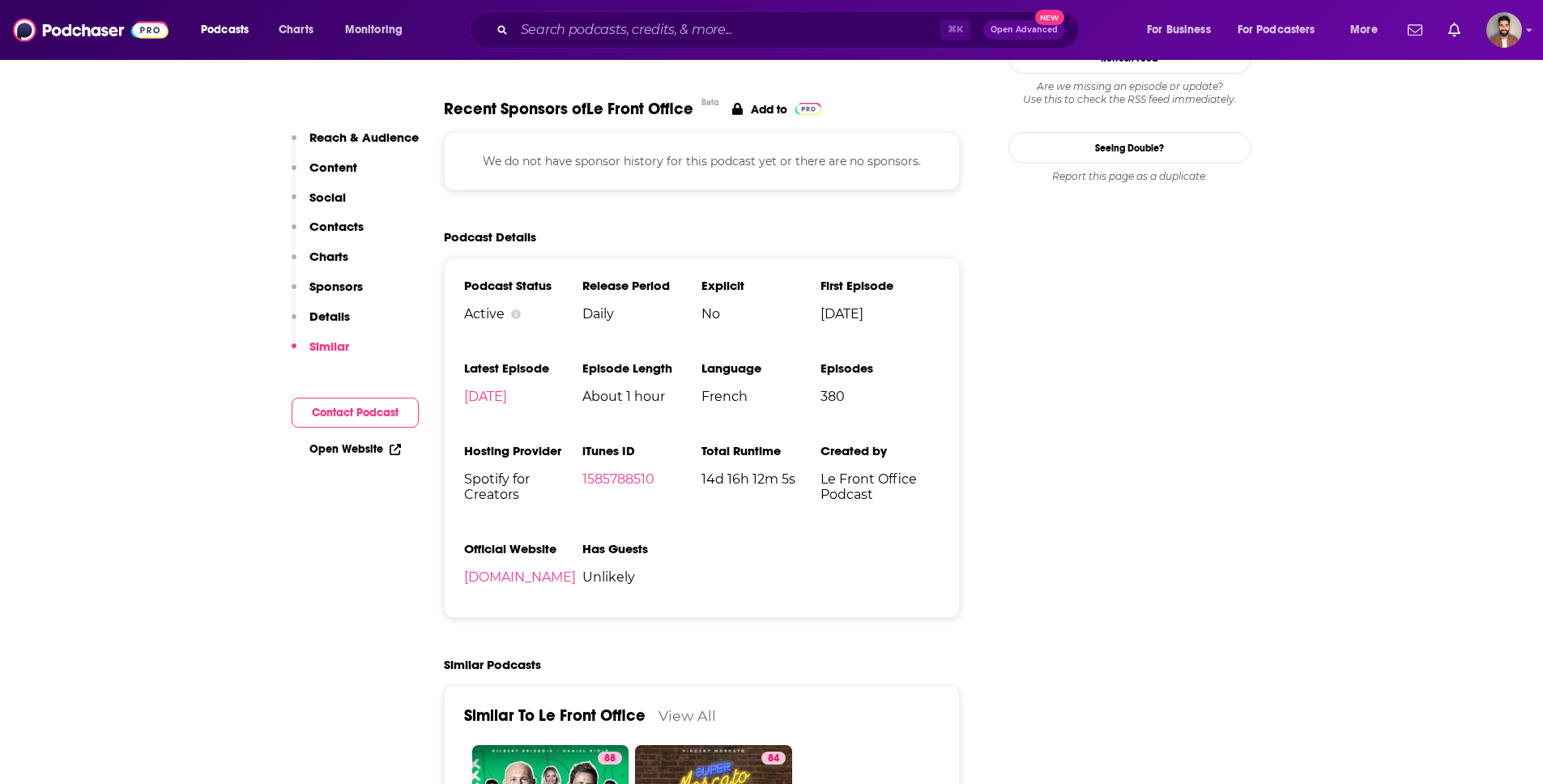
scroll to position [1608, 0]
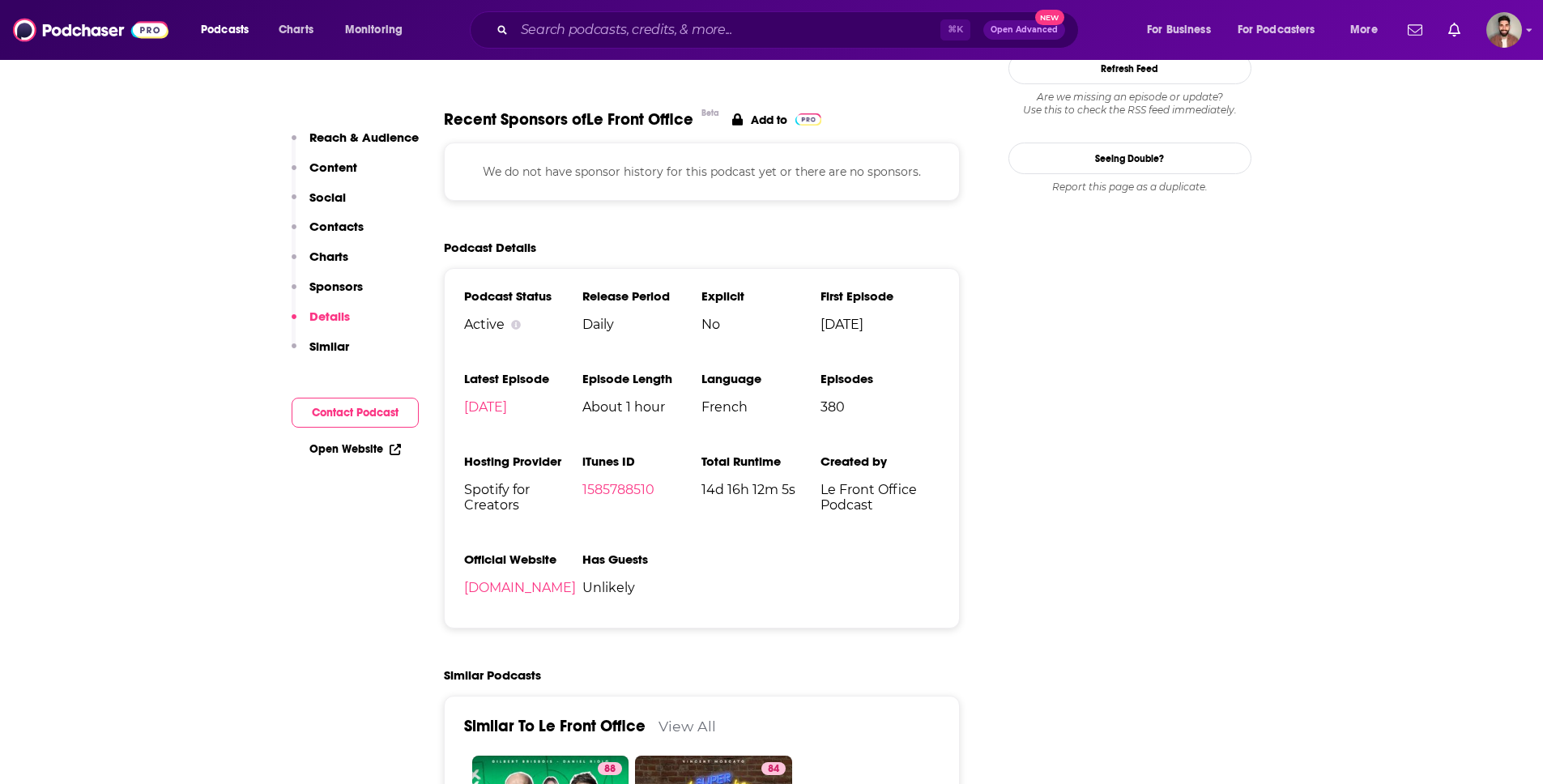
click at [870, 511] on span "Le Front Office Podcast" at bounding box center [880, 496] width 119 height 31
